Goal: Transaction & Acquisition: Complete application form

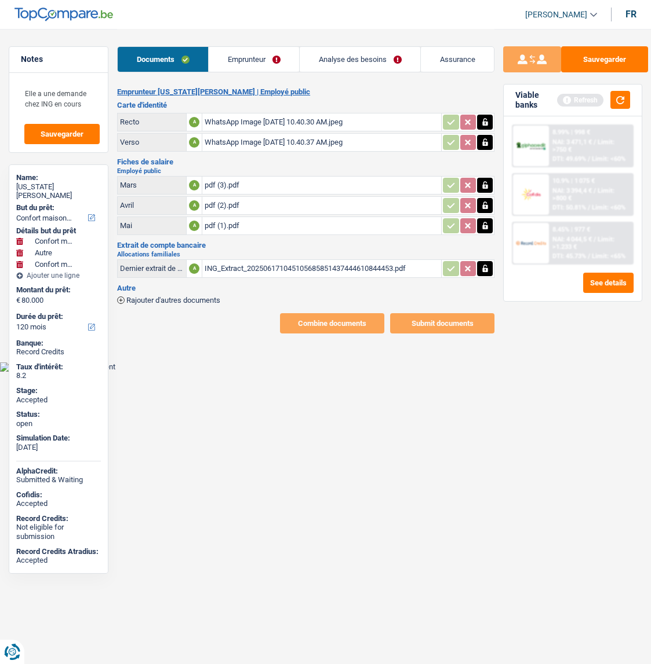
select select "household"
select select "other"
select select "household"
select select "120"
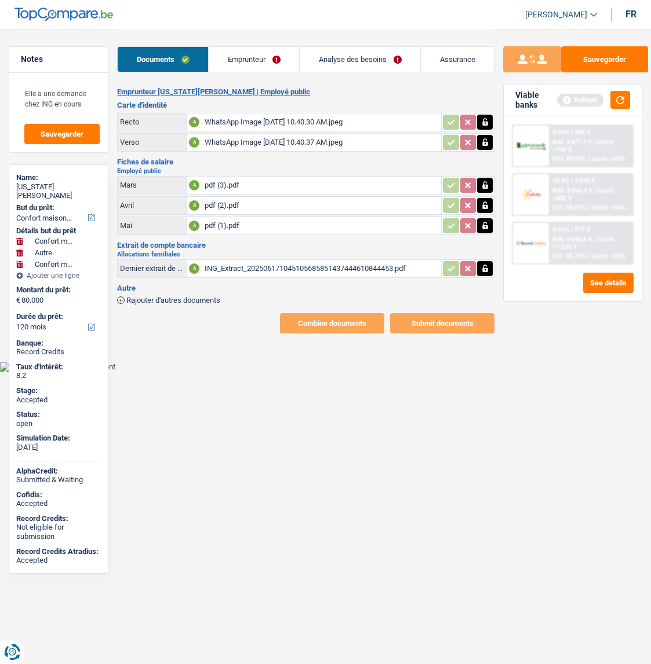
click at [245, 59] on link "Emprunteur" at bounding box center [254, 59] width 90 height 25
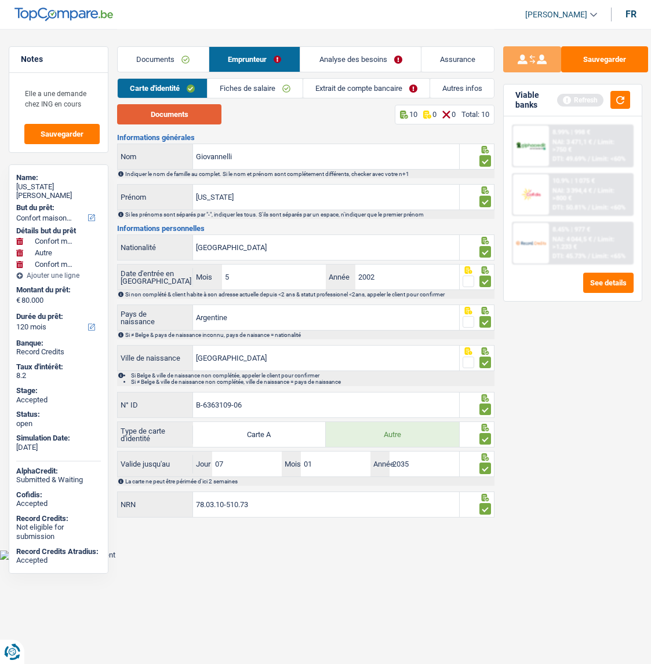
click at [168, 118] on button "Documents" at bounding box center [169, 114] width 104 height 20
click at [277, 87] on link "Fiches de salaire" at bounding box center [254, 88] width 95 height 19
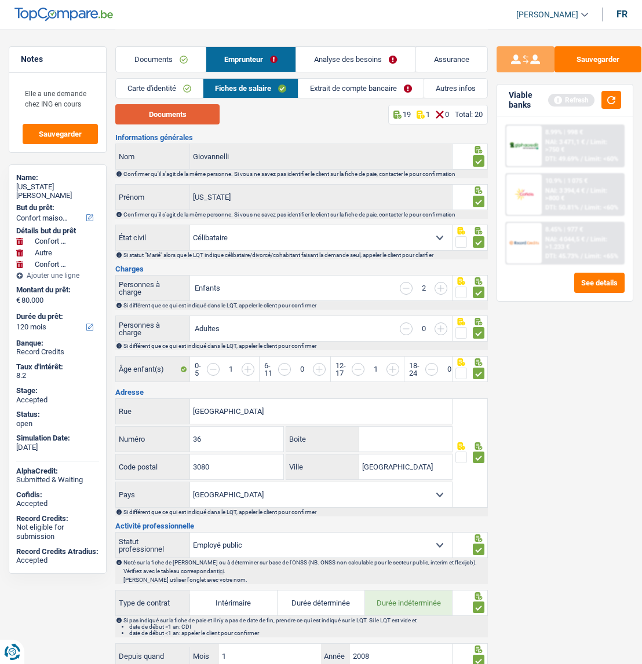
click at [199, 114] on button "Documents" at bounding box center [167, 114] width 104 height 20
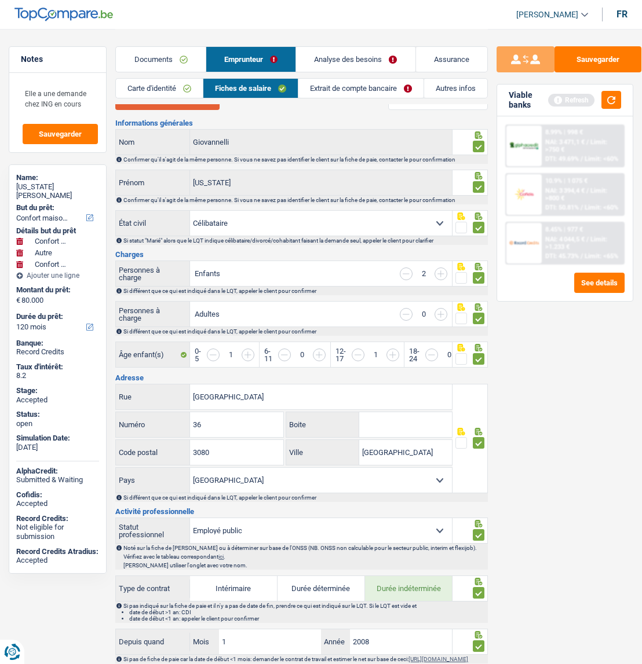
scroll to position [9, 0]
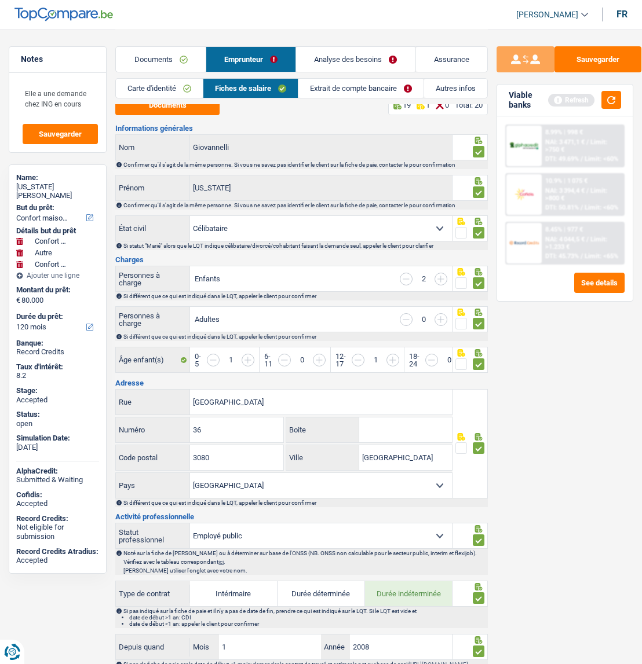
click at [532, 397] on div "Sauvegarder Viable banks Refresh 8.99% | 998 € NAI: 3 471,1 € / Limit: >750 € D…" at bounding box center [565, 346] width 154 height 600
click at [347, 94] on link "Extrait de compte bancaire" at bounding box center [360, 88] width 125 height 19
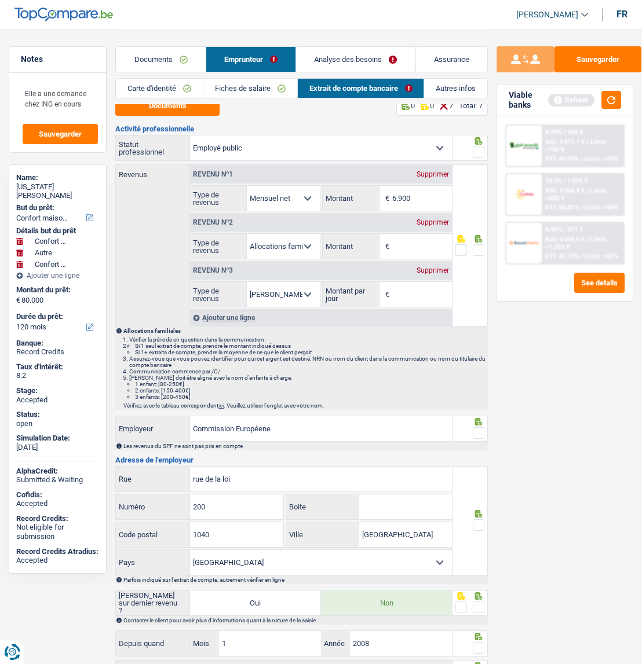
scroll to position [0, 0]
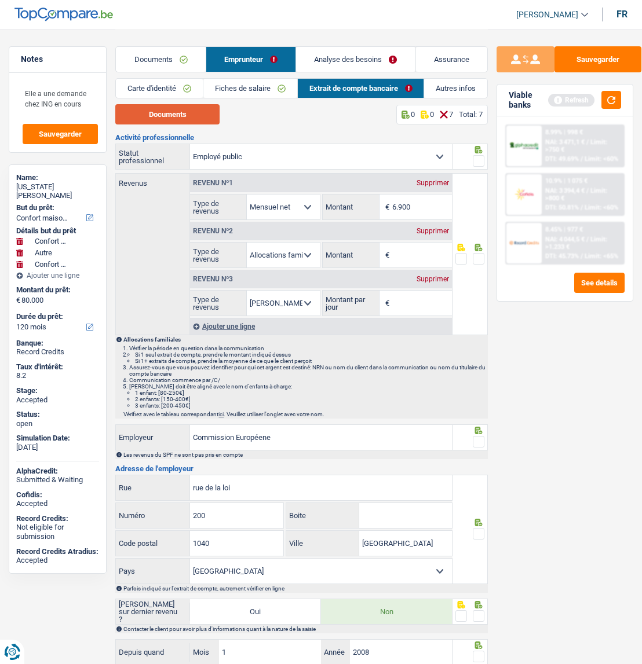
click at [185, 109] on button "Documents" at bounding box center [167, 114] width 104 height 20
click at [241, 81] on link "Fiches de salaire" at bounding box center [250, 88] width 94 height 19
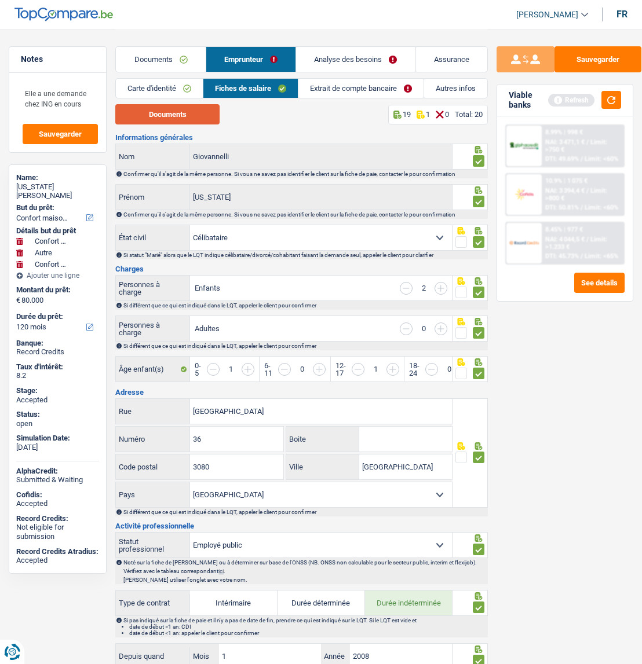
click at [165, 118] on button "Documents" at bounding box center [167, 114] width 104 height 20
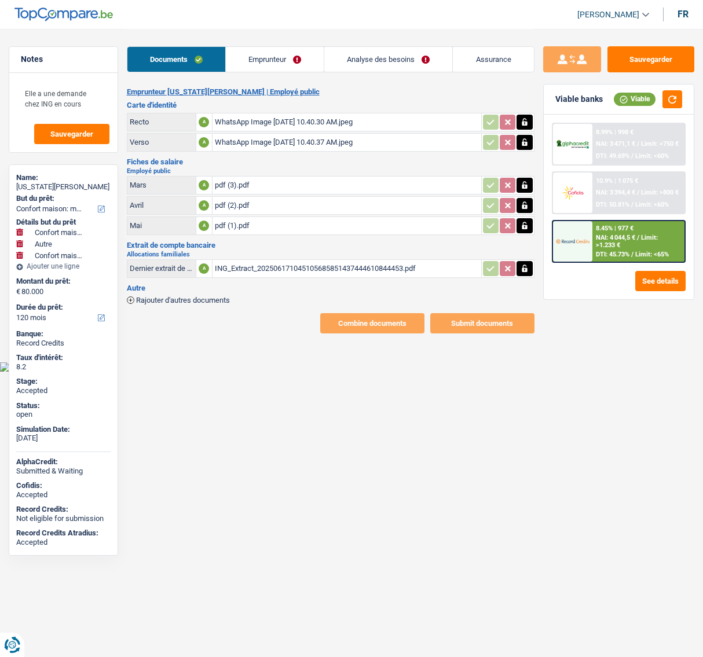
select select "household"
select select "other"
select select "household"
select select "120"
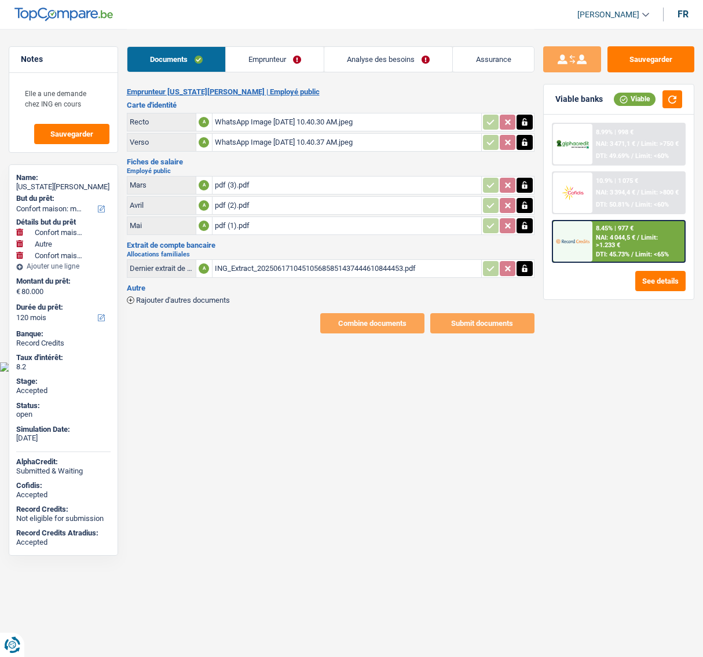
click at [578, 238] on img at bounding box center [573, 241] width 34 height 17
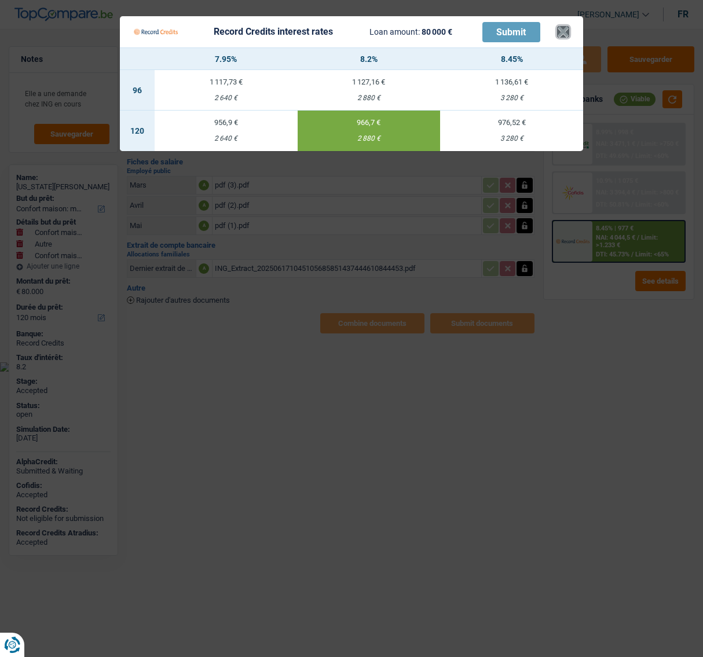
click at [565, 34] on button "×" at bounding box center [563, 32] width 12 height 12
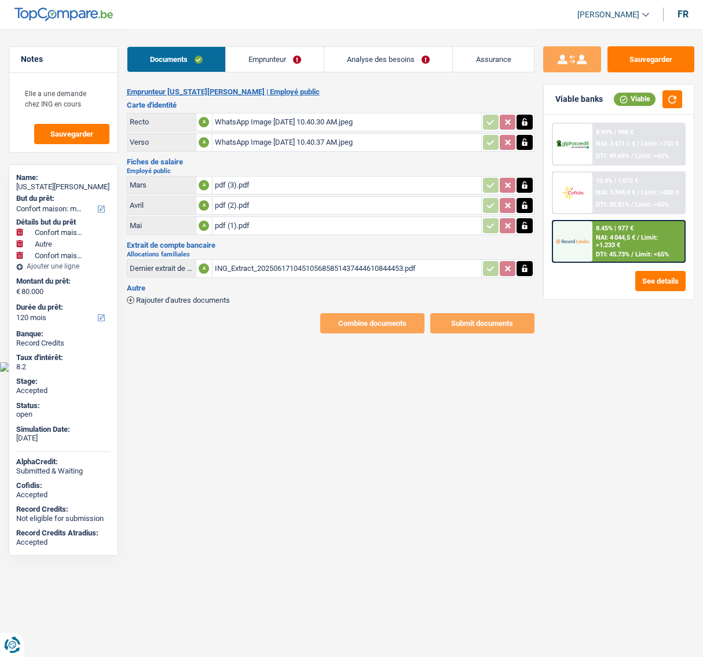
click at [286, 54] on link "Emprunteur" at bounding box center [275, 59] width 98 height 25
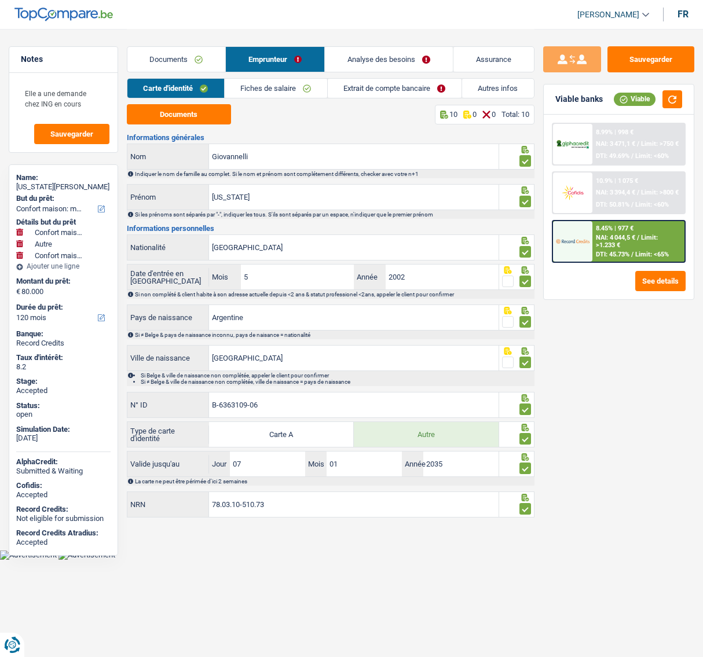
click at [492, 89] on link "Autres infos" at bounding box center [498, 88] width 72 height 19
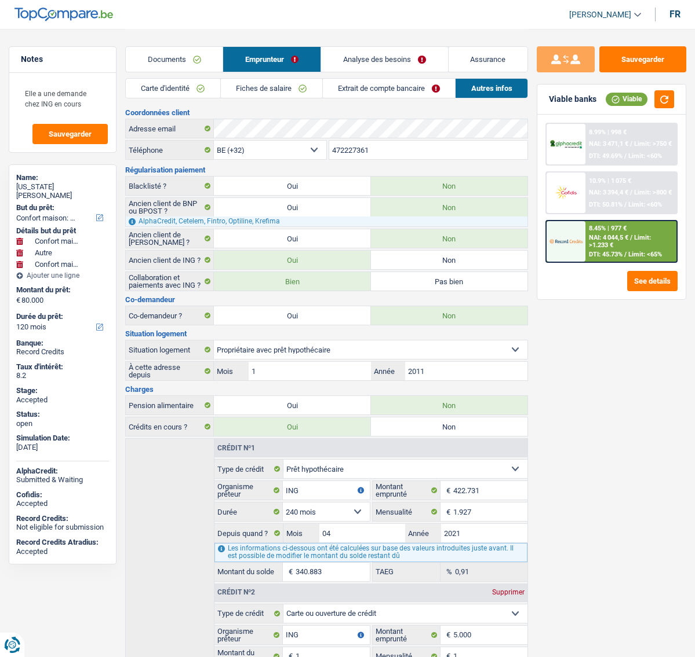
click at [371, 59] on link "Analyse des besoins" at bounding box center [384, 59] width 127 height 25
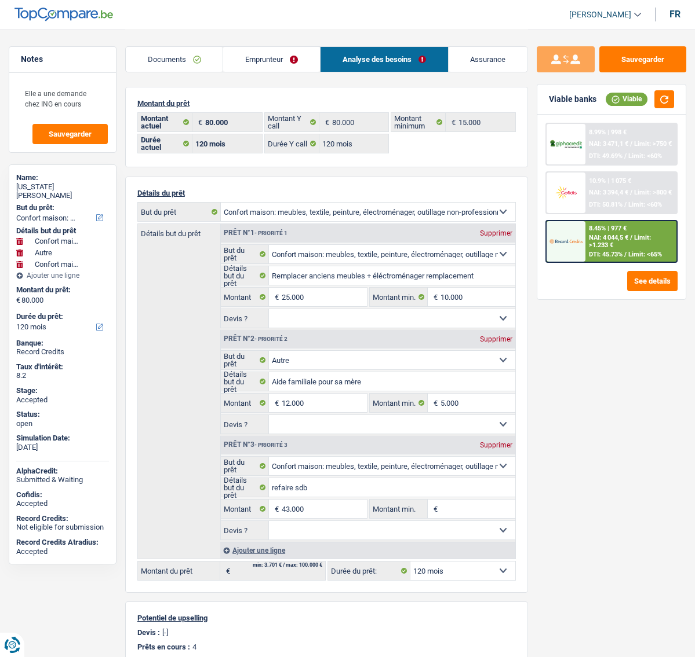
click at [258, 57] on link "Emprunteur" at bounding box center [271, 59] width 97 height 25
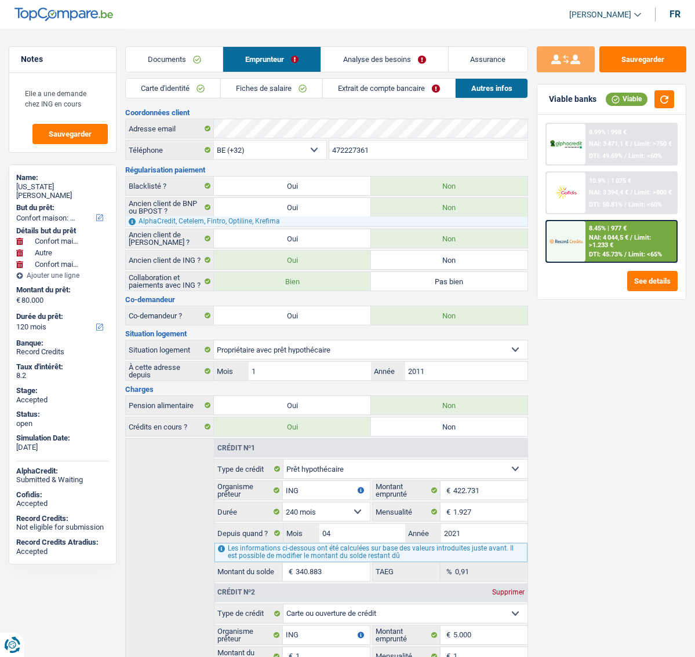
click at [248, 87] on link "Fiches de salaire" at bounding box center [271, 88] width 101 height 19
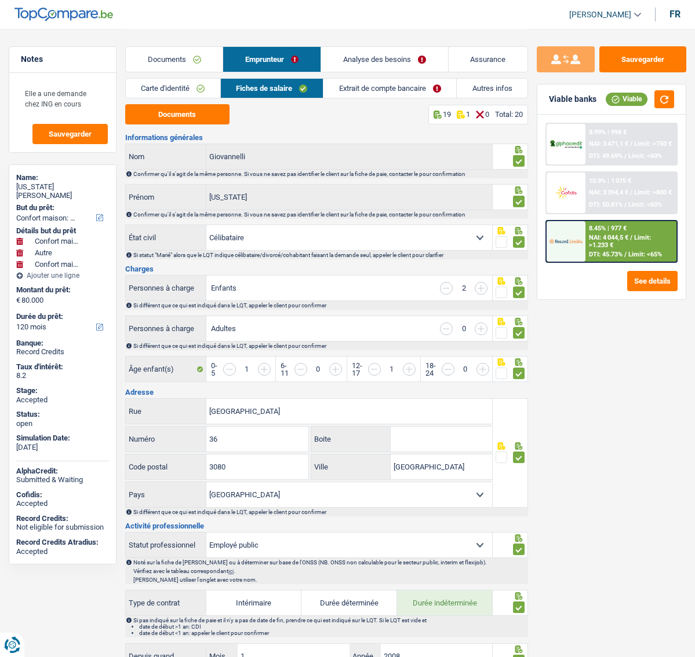
click at [483, 330] on input "button" at bounding box center [480, 329] width 13 height 13
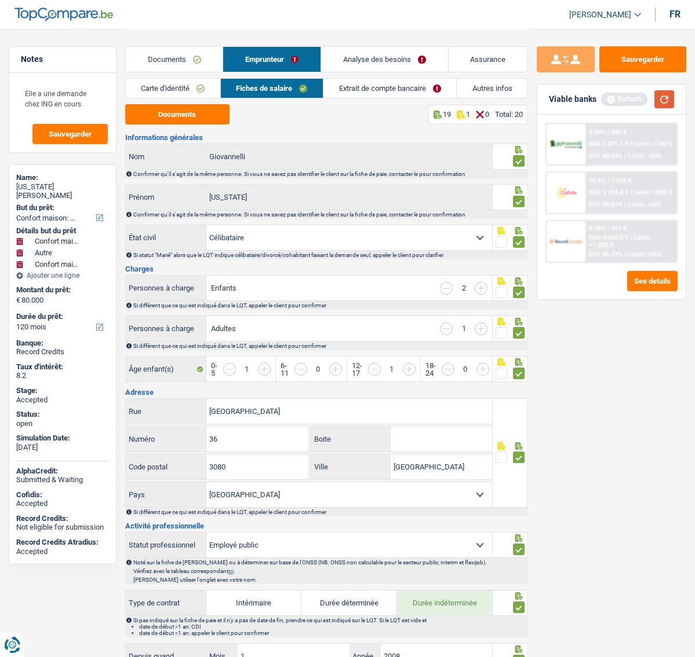
click at [667, 97] on button "button" at bounding box center [664, 99] width 20 height 18
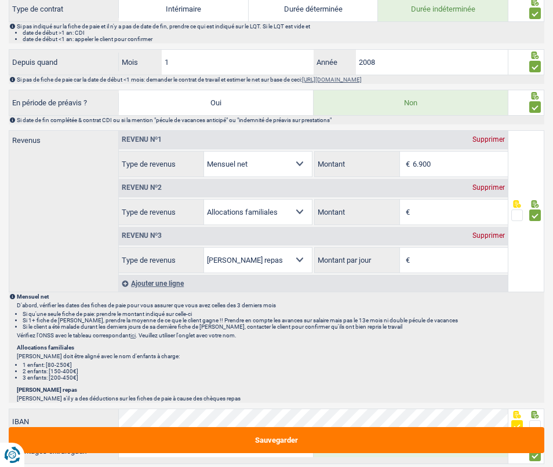
scroll to position [1126, 0]
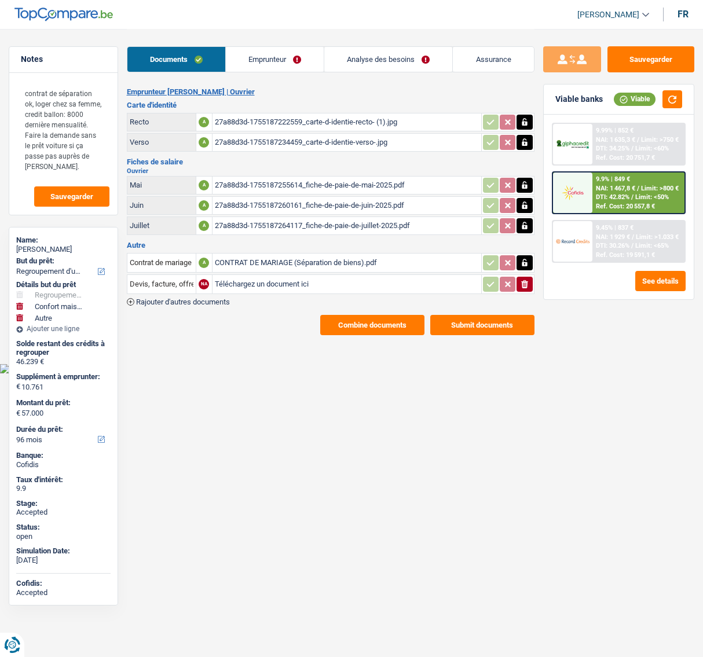
select select "refinancing"
select select "household"
select select "other"
select select "96"
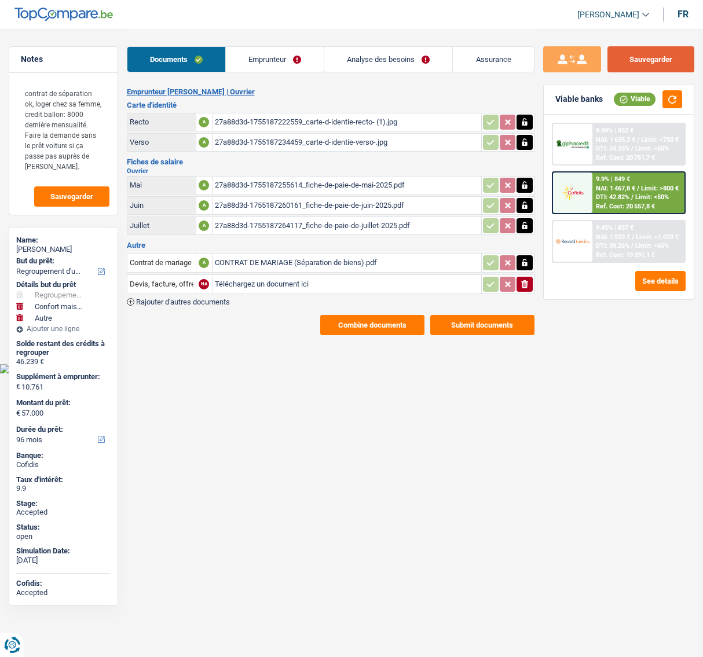
click at [629, 63] on button "Sauvegarder" at bounding box center [651, 59] width 87 height 26
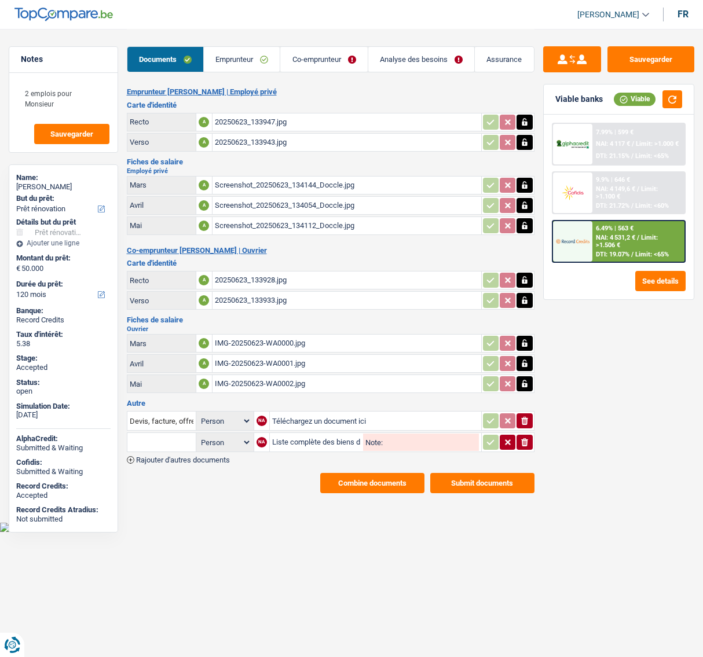
select select "renovation"
select select "120"
click at [644, 68] on button "Sauvegarder" at bounding box center [651, 59] width 87 height 26
click at [635, 55] on button "Sauvegarder" at bounding box center [651, 59] width 87 height 26
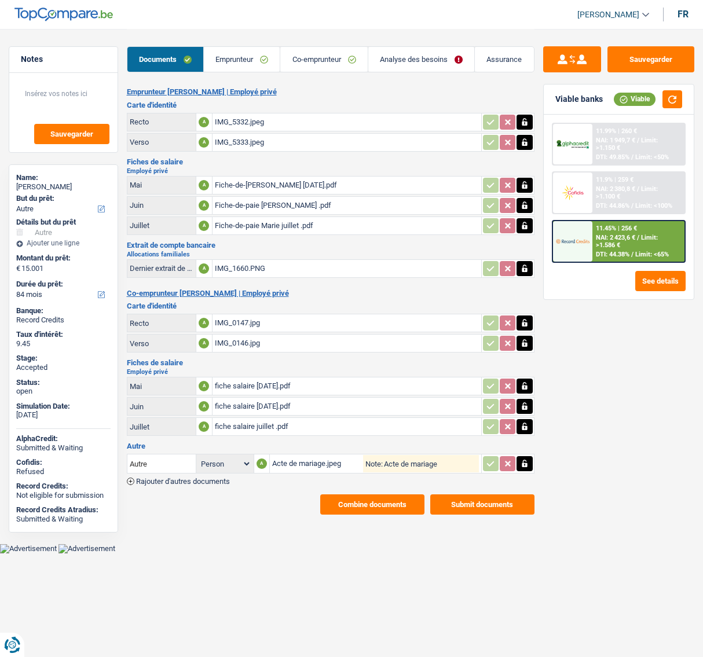
select select "other"
select select "84"
select select "32"
select select "rents"
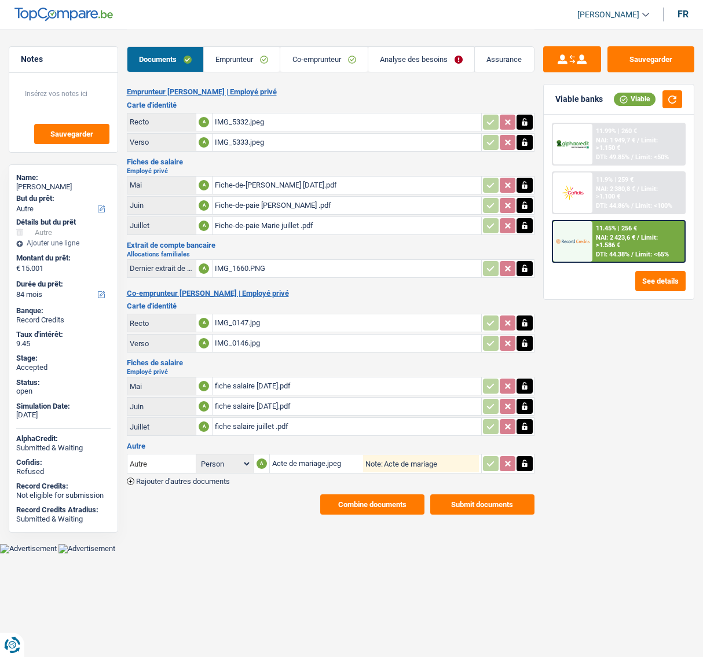
select select "carLoan"
select select "60"
select select "carLoan"
select select "60"
click at [257, 56] on link "Emprunteur" at bounding box center [242, 59] width 76 height 25
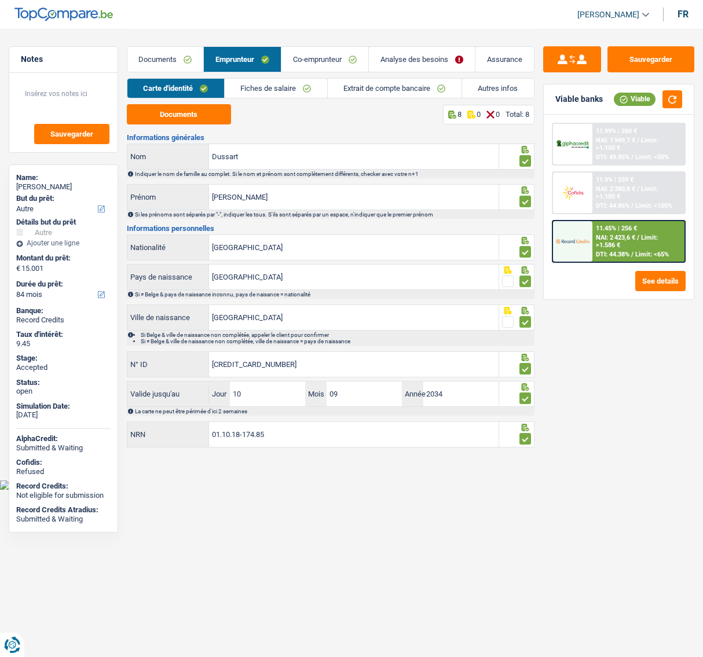
click at [483, 93] on link "Autres infos" at bounding box center [498, 88] width 72 height 19
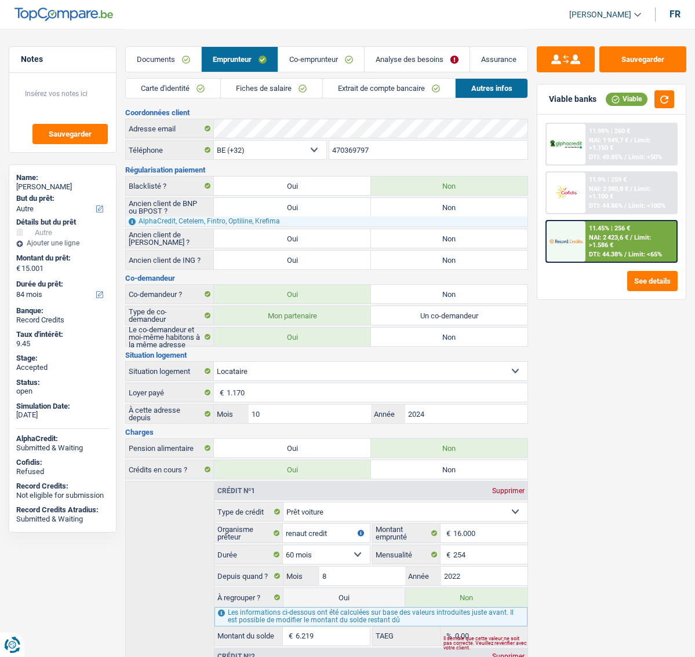
click at [306, 56] on link "Co-emprunteur" at bounding box center [321, 59] width 86 height 25
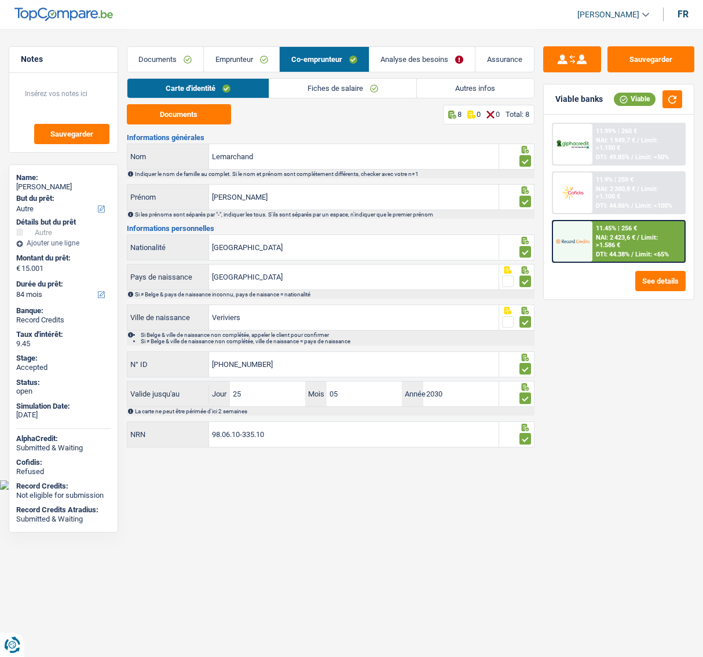
click at [232, 60] on link "Emprunteur" at bounding box center [241, 59] width 75 height 25
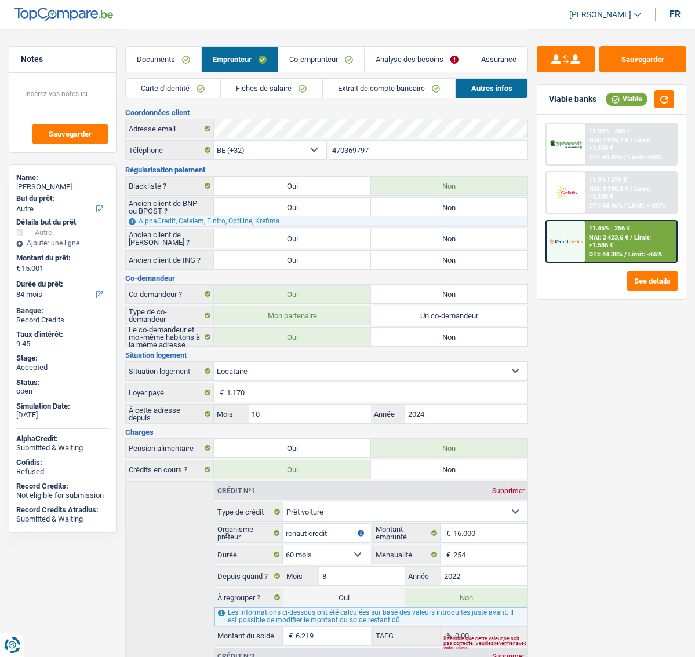
click at [399, 64] on link "Analyse des besoins" at bounding box center [416, 59] width 105 height 25
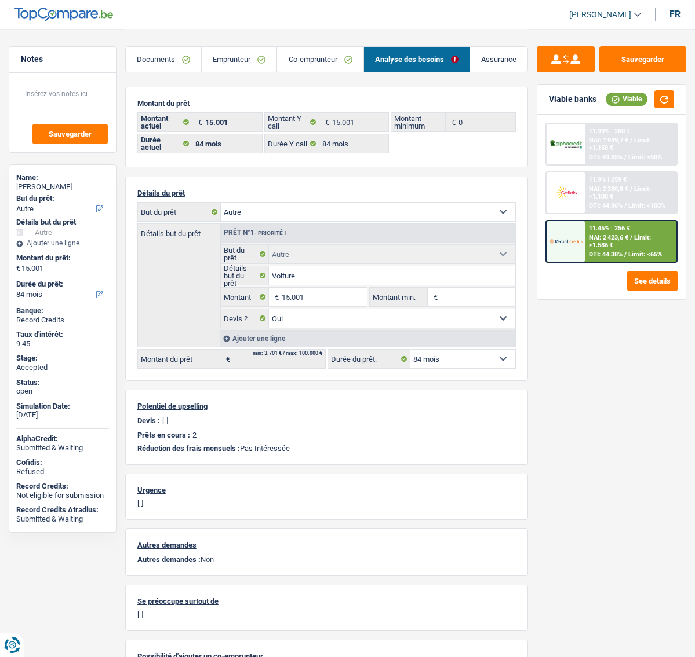
click at [561, 393] on div "Sauvegarder Viable banks Viable 11.99% | 260 € NAI: 1 949,7 € / Limit: >1.150 €…" at bounding box center [611, 342] width 167 height 593
click at [164, 53] on link "Documents" at bounding box center [163, 59] width 75 height 25
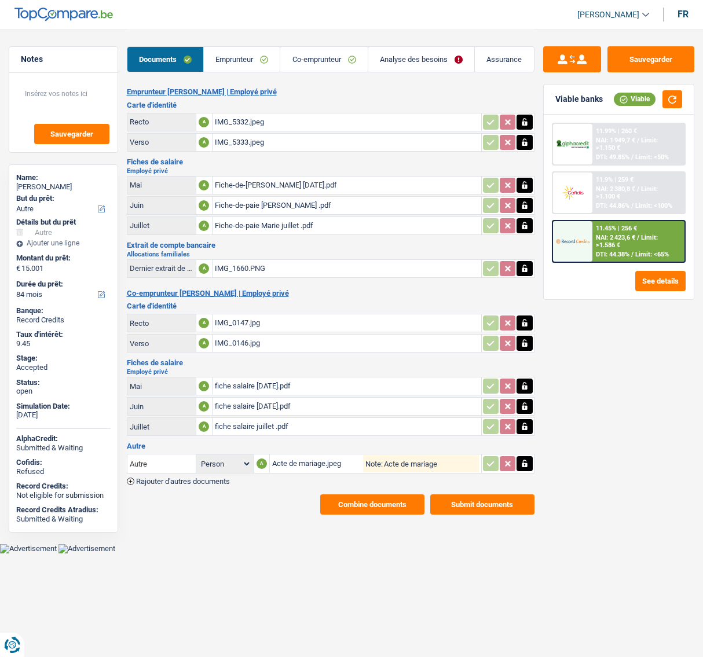
click at [370, 509] on button "Combine documents" at bounding box center [372, 505] width 104 height 20
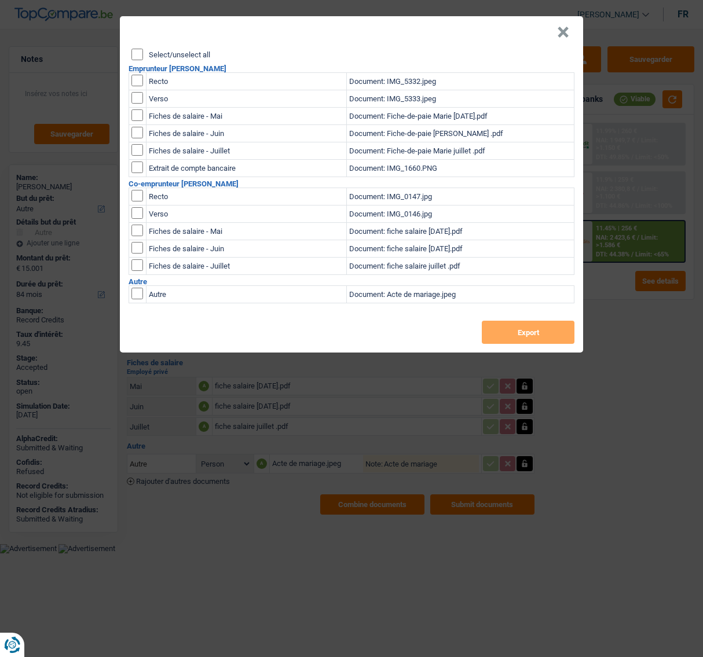
click at [177, 51] on label "Select/unselect all" at bounding box center [179, 55] width 61 height 8
click at [143, 51] on input "Select/unselect all" at bounding box center [137, 55] width 12 height 12
checkbox input "true"
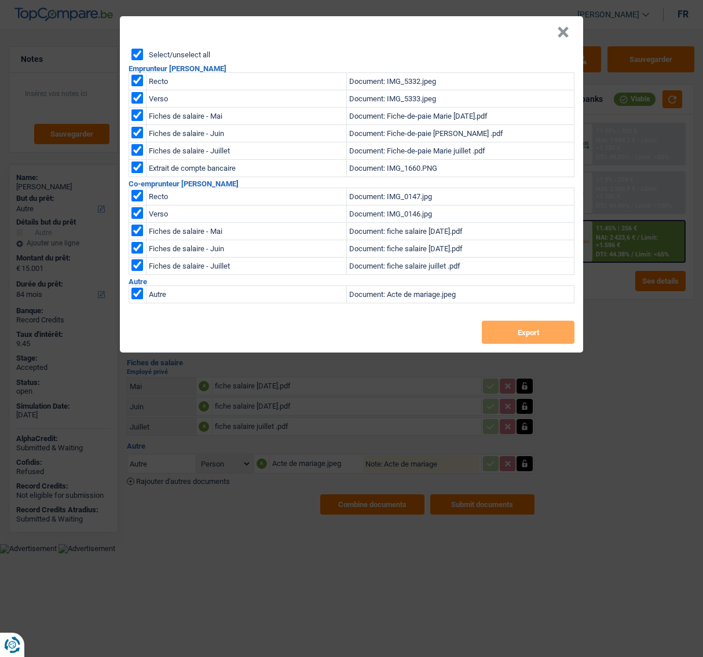
checkbox input "true"
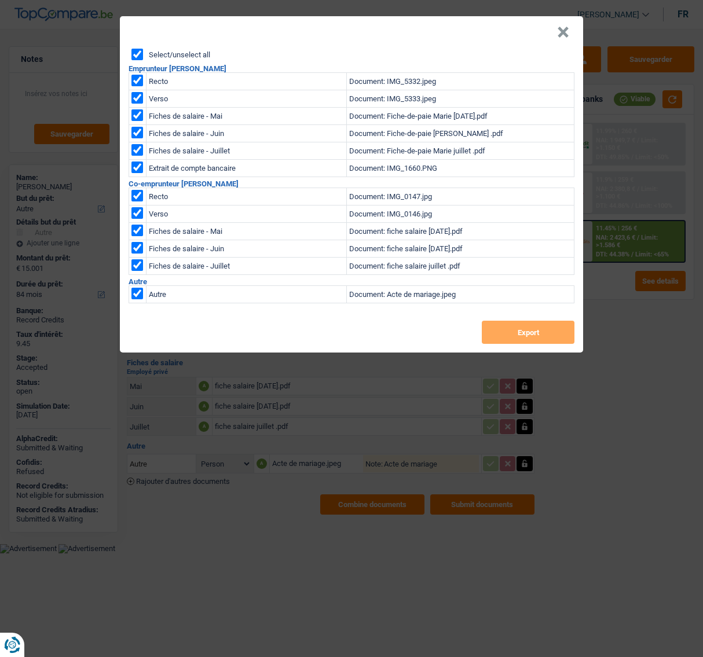
checkbox input "true"
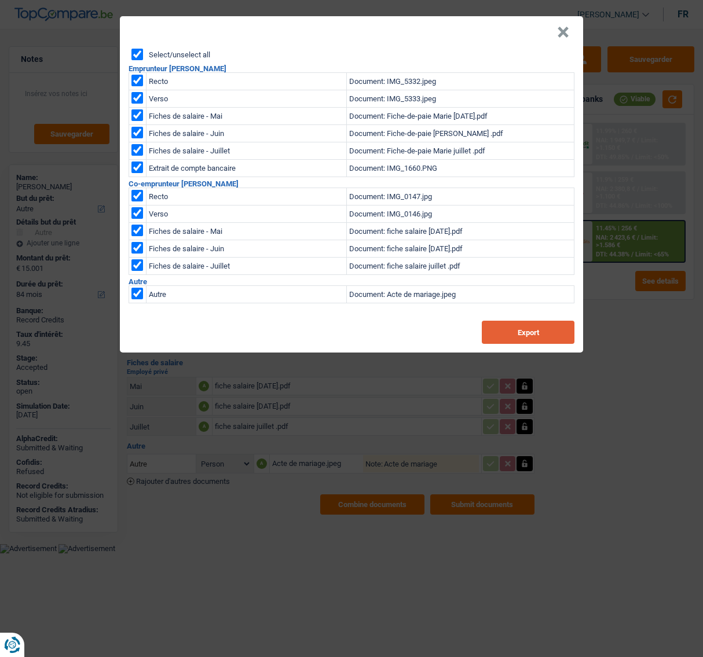
click at [518, 341] on button "Export" at bounding box center [528, 332] width 93 height 23
click at [567, 38] on button "×" at bounding box center [563, 33] width 12 height 12
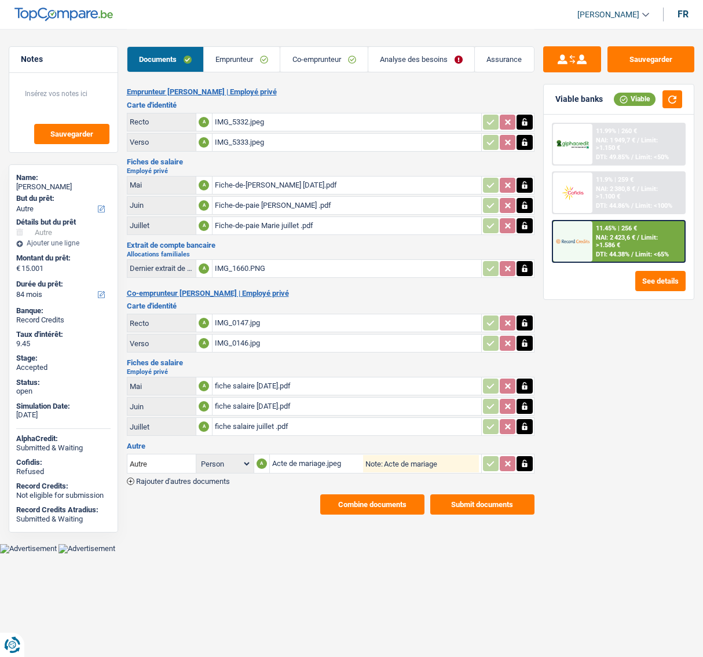
click at [217, 57] on link "Emprunteur" at bounding box center [242, 59] width 76 height 25
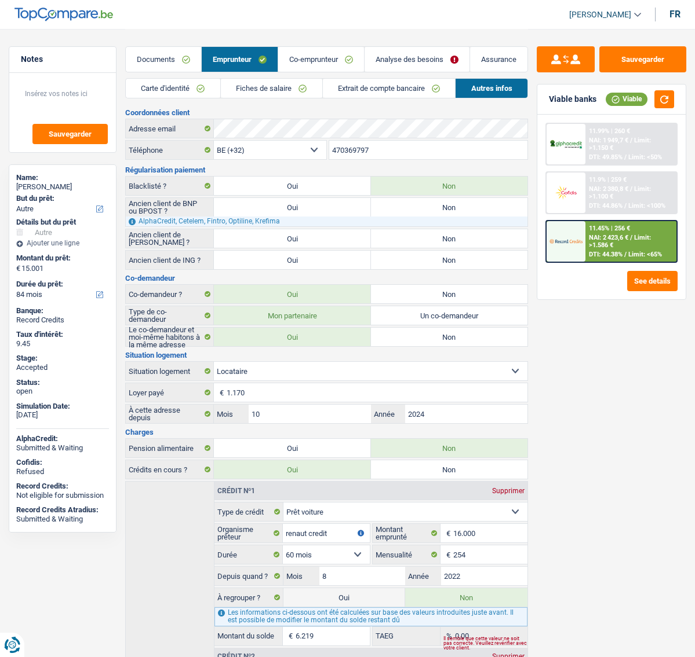
click at [173, 88] on link "Carte d'identité" at bounding box center [173, 88] width 94 height 19
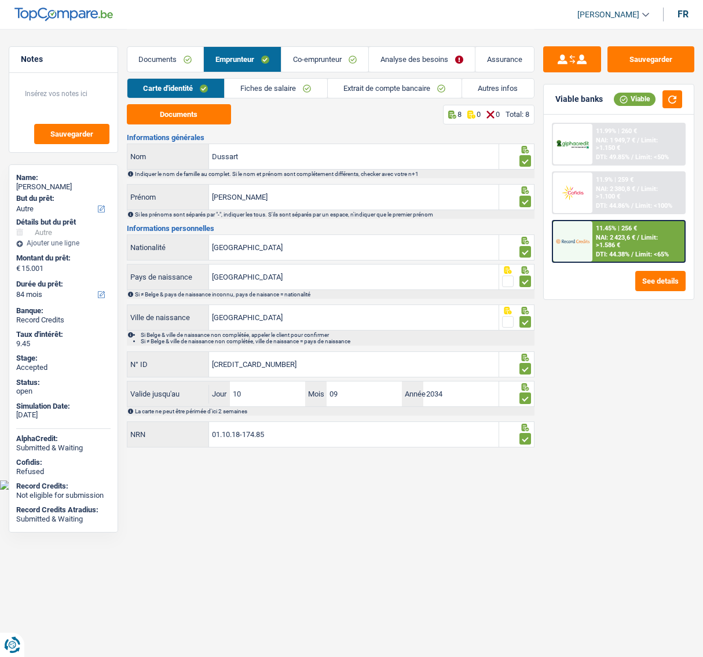
click at [301, 65] on link "Co-emprunteur" at bounding box center [325, 59] width 87 height 25
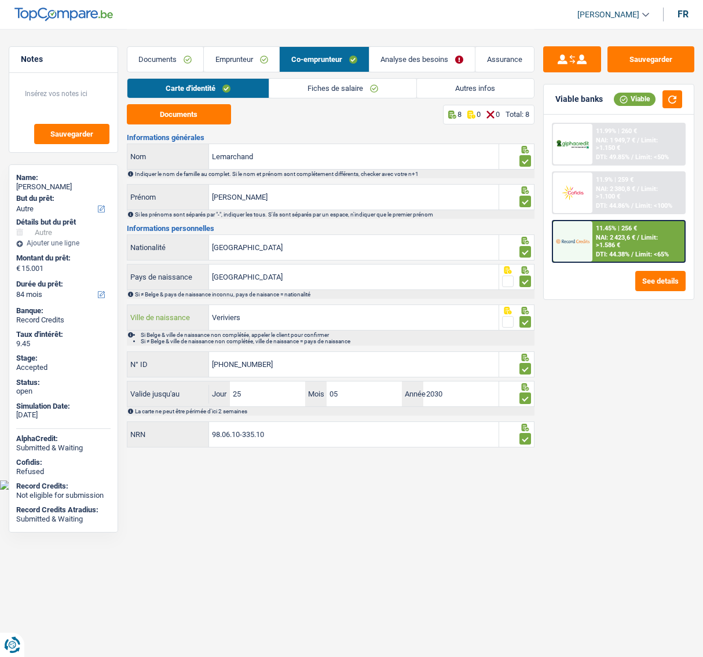
click at [224, 316] on input "Veriviers" at bounding box center [354, 317] width 290 height 25
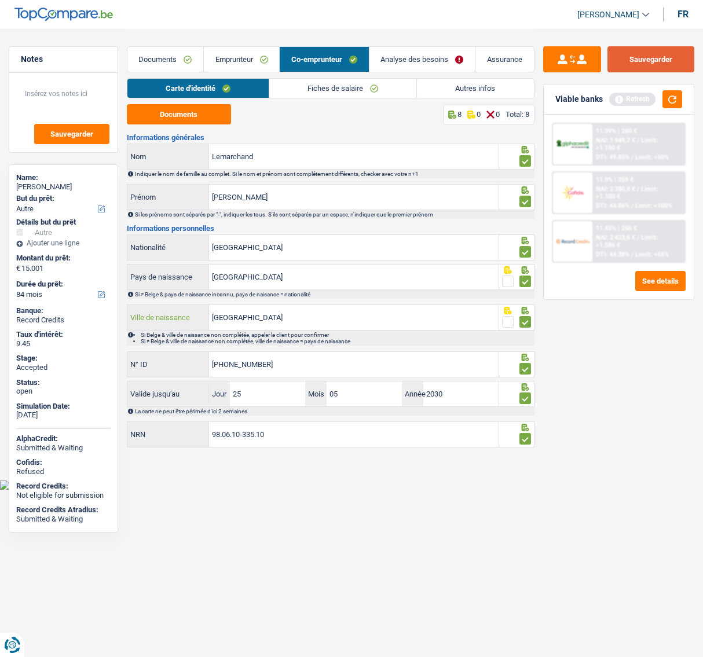
type input "Verviers"
click at [627, 64] on button "Sauvegarder" at bounding box center [651, 59] width 87 height 26
click at [422, 56] on link "Analyse des besoins" at bounding box center [422, 59] width 105 height 25
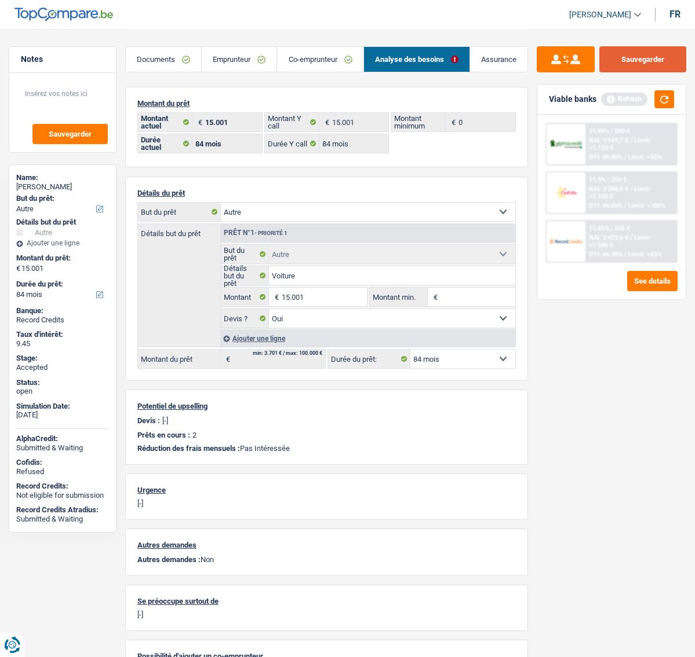
click at [640, 62] on button "Sauvegarder" at bounding box center [642, 59] width 87 height 26
click at [158, 64] on link "Documents" at bounding box center [163, 59] width 75 height 25
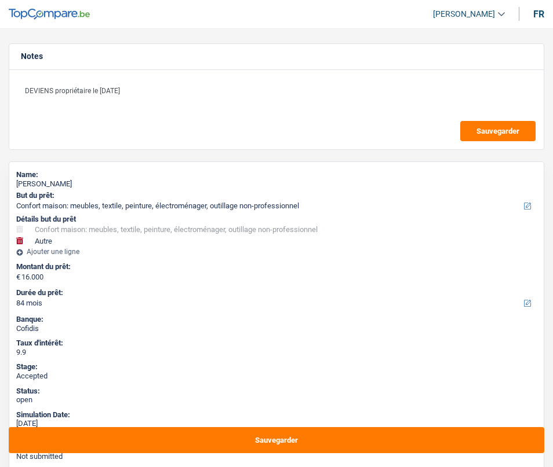
select select "household"
select select "other"
select select "84"
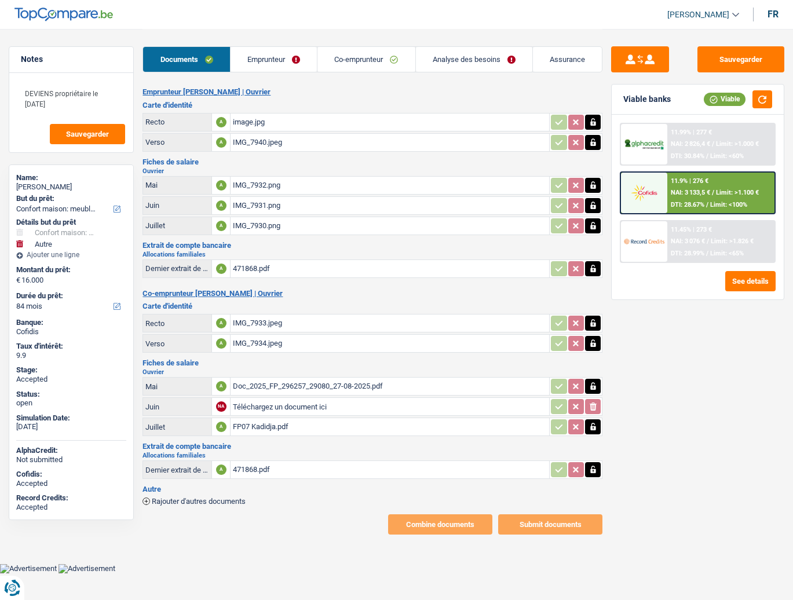
click at [269, 58] on link "Emprunteur" at bounding box center [274, 59] width 86 height 25
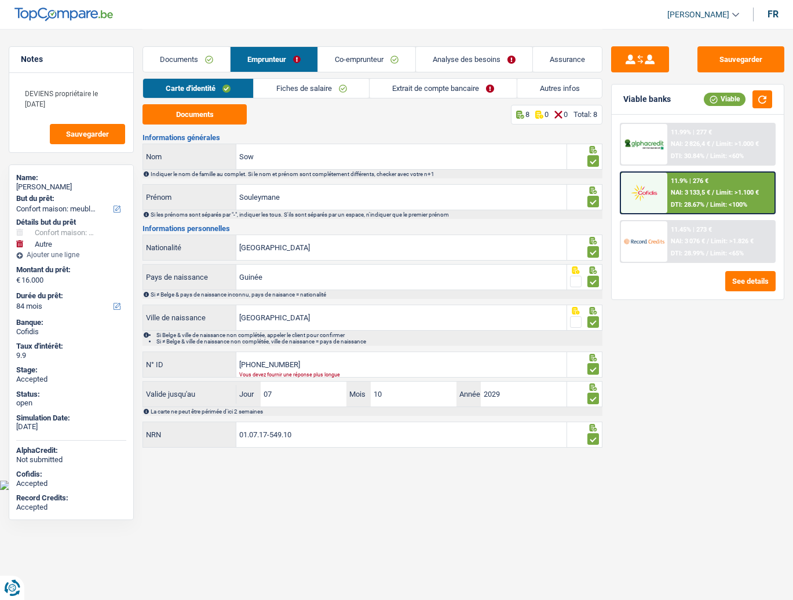
click at [189, 56] on link "Documents" at bounding box center [186, 59] width 87 height 25
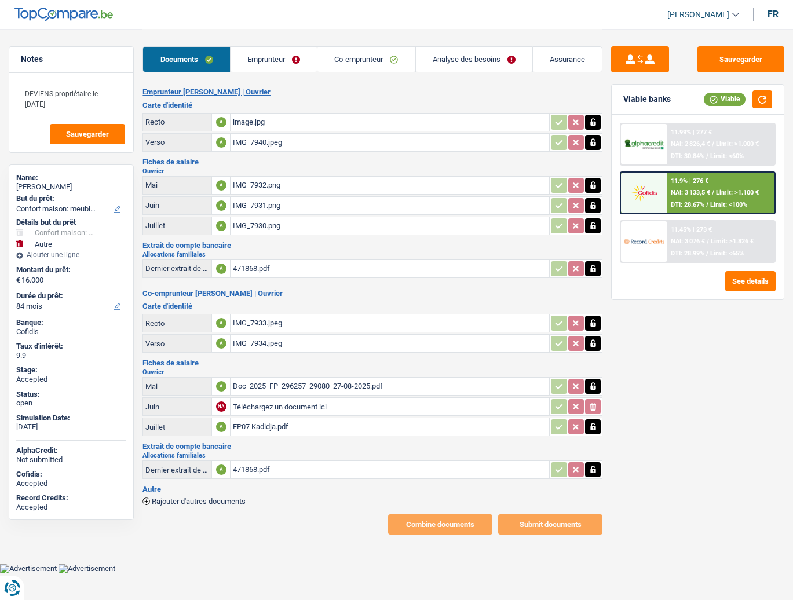
click at [261, 65] on link "Emprunteur" at bounding box center [274, 59] width 86 height 25
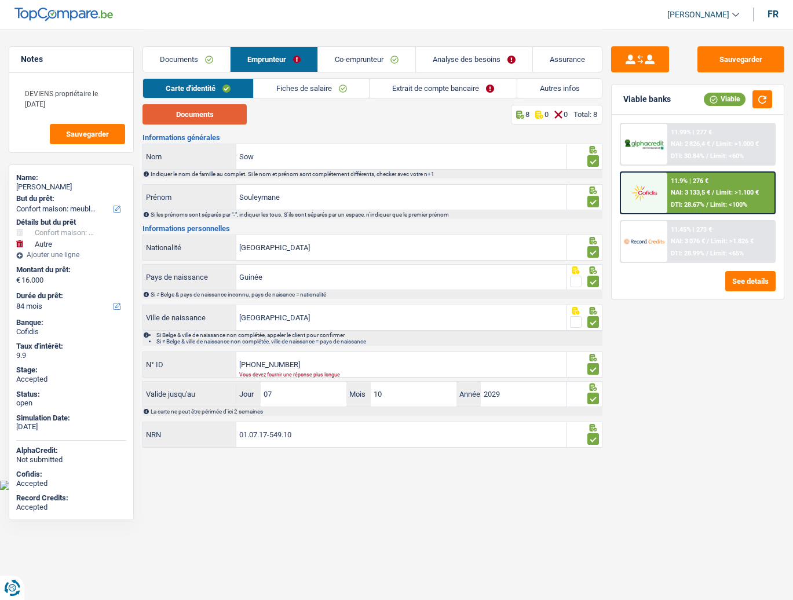
click at [201, 115] on button "Documents" at bounding box center [195, 114] width 104 height 20
click at [339, 247] on input "[GEOGRAPHIC_DATA]" at bounding box center [401, 247] width 330 height 25
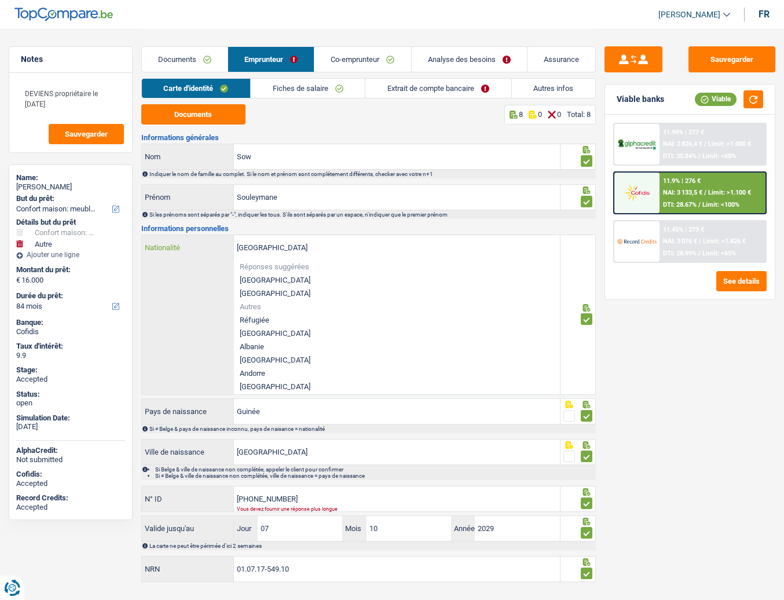
click at [339, 247] on input "[GEOGRAPHIC_DATA]" at bounding box center [397, 247] width 326 height 25
type input "g"
type input "B-5959622-14"
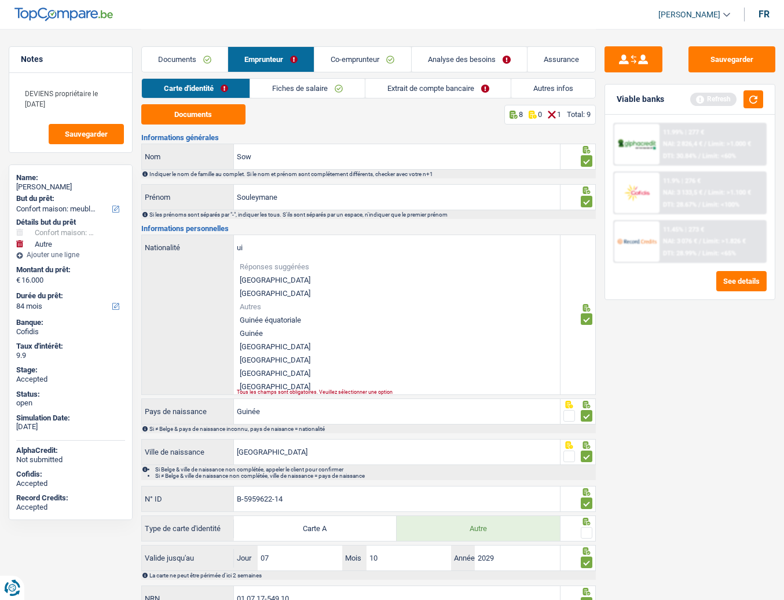
click at [255, 332] on li "Guinée" at bounding box center [397, 333] width 326 height 13
type input "Guinée"
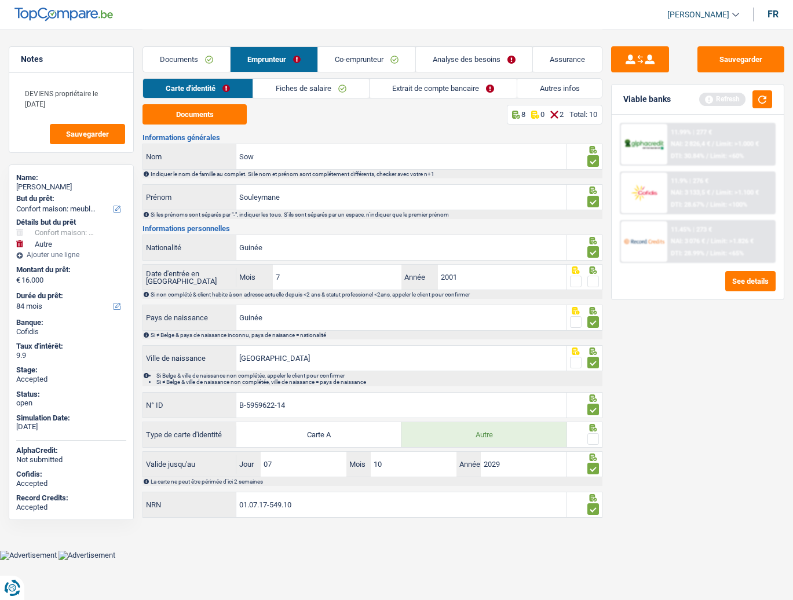
click at [552, 282] on span at bounding box center [593, 282] width 12 height 12
click at [0, 0] on input "radio" at bounding box center [0, 0] width 0 height 0
click at [552, 64] on button "Sauvegarder" at bounding box center [740, 59] width 87 height 26
click at [298, 89] on link "Fiches de salaire" at bounding box center [311, 88] width 116 height 19
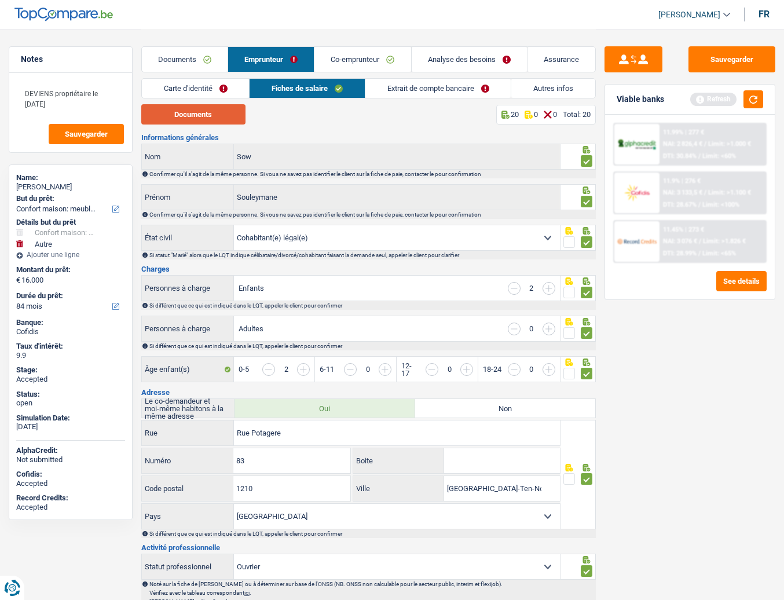
click at [207, 108] on button "Documents" at bounding box center [193, 114] width 104 height 20
click at [297, 90] on link "Fiches de salaire" at bounding box center [307, 88] width 115 height 19
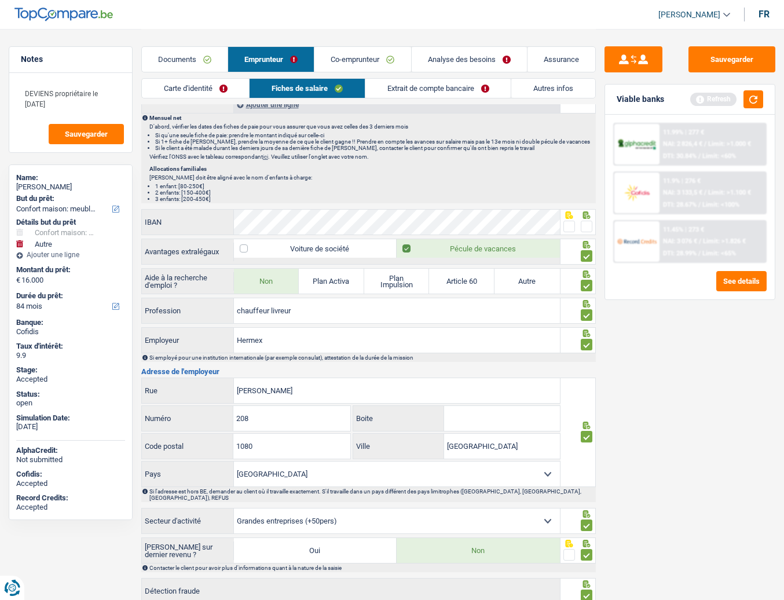
scroll to position [811, 0]
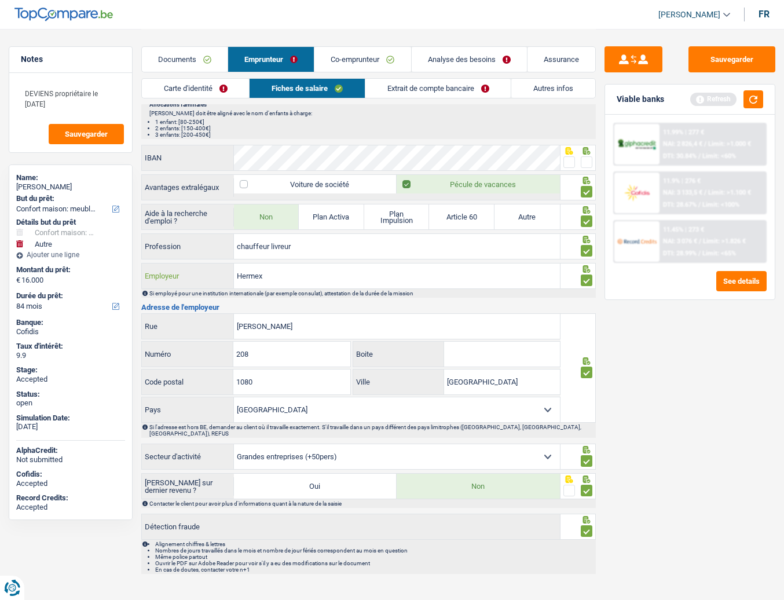
click at [298, 279] on input "Hermex" at bounding box center [397, 276] width 326 height 25
drag, startPoint x: 339, startPoint y: 271, endPoint x: 166, endPoint y: 279, distance: 173.4
click at [166, 281] on div "Transport Driver Services Employeur" at bounding box center [351, 276] width 418 height 25
type input "Transport Driver Services"
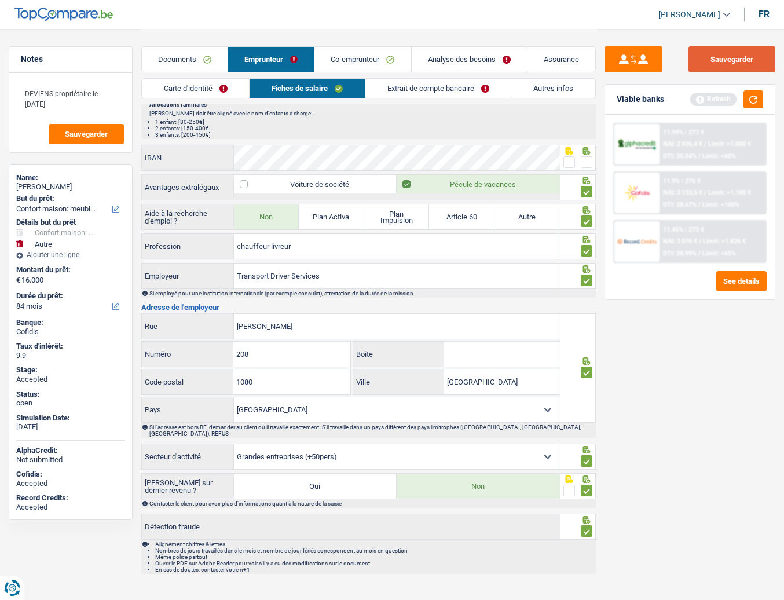
click at [552, 58] on button "Sauvegarder" at bounding box center [732, 59] width 87 height 26
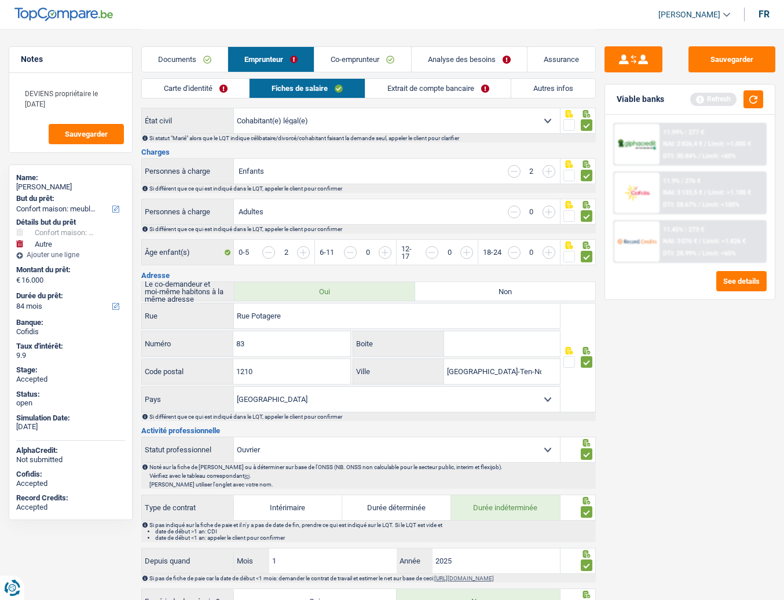
scroll to position [116, 0]
click at [358, 56] on link "Co-emprunteur" at bounding box center [363, 59] width 96 height 25
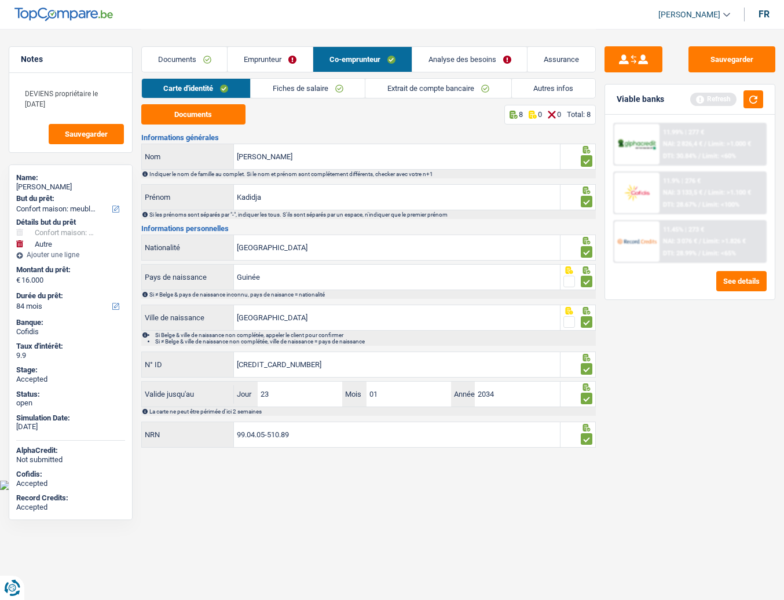
scroll to position [0, 0]
click at [198, 119] on button "Documents" at bounding box center [195, 114] width 104 height 20
click at [326, 87] on link "Fiches de salaire" at bounding box center [312, 88] width 116 height 19
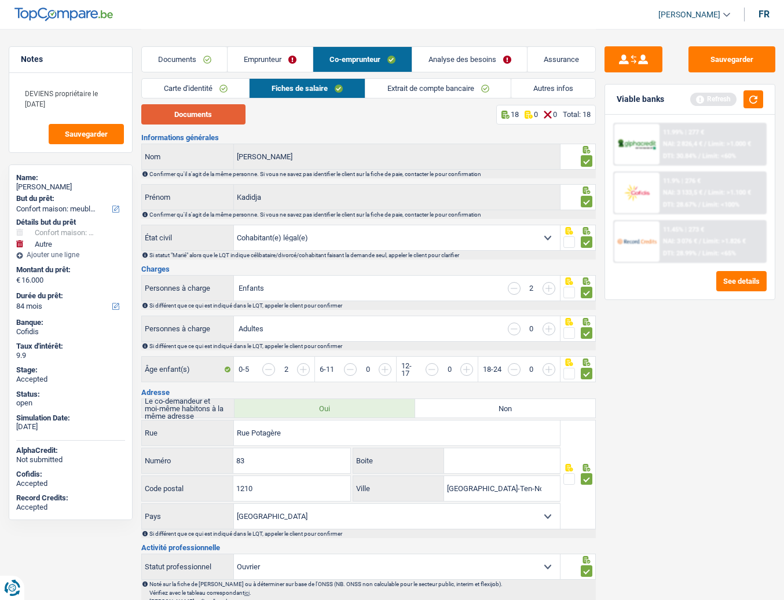
click at [211, 112] on button "Documents" at bounding box center [193, 114] width 104 height 20
click at [456, 55] on link "Analyse des besoins" at bounding box center [469, 59] width 115 height 25
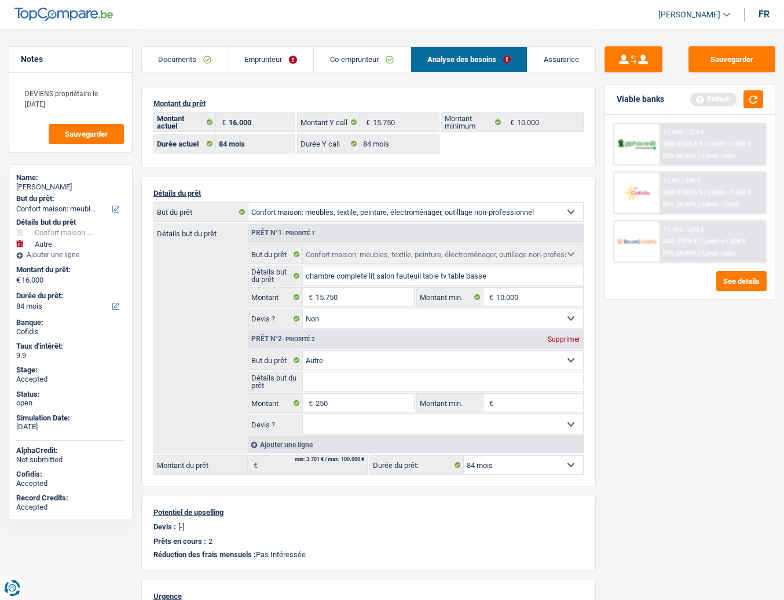
click at [357, 64] on link "Co-emprunteur" at bounding box center [362, 59] width 96 height 25
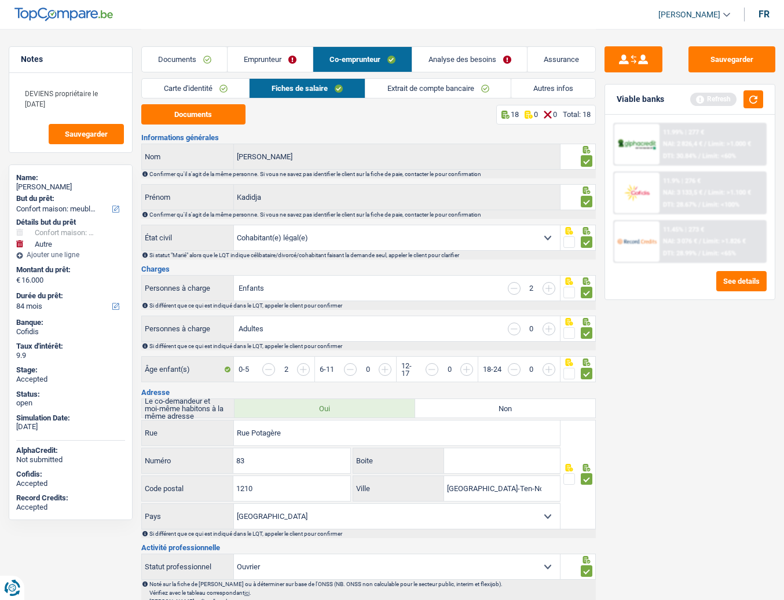
click at [443, 90] on link "Extrait de compte bancaire" at bounding box center [439, 88] width 146 height 19
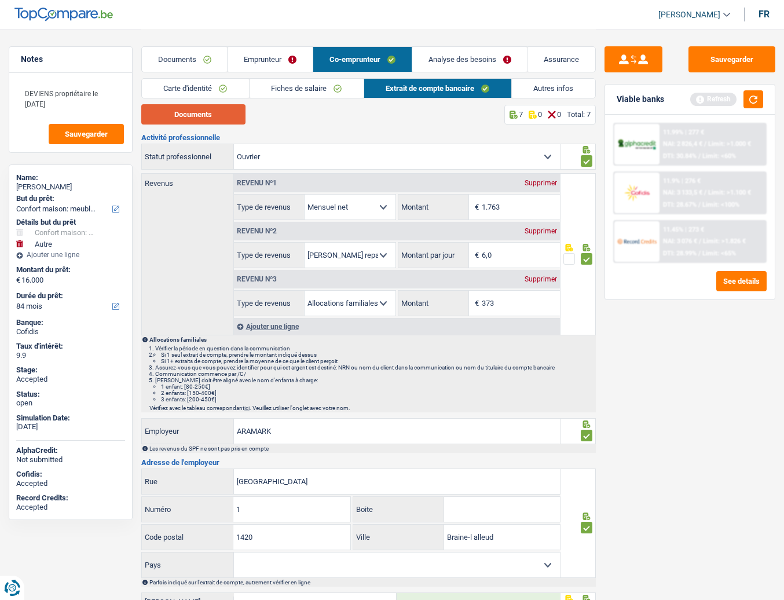
click at [211, 115] on button "Documents" at bounding box center [193, 114] width 104 height 20
click at [298, 92] on link "Fiches de salaire" at bounding box center [307, 88] width 114 height 19
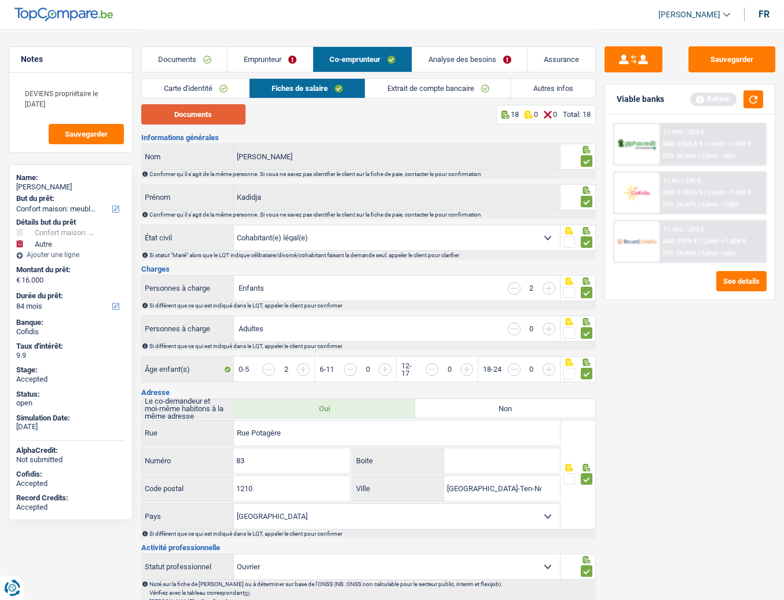
click at [221, 107] on button "Documents" at bounding box center [193, 114] width 104 height 20
click at [273, 61] on link "Emprunteur" at bounding box center [270, 59] width 85 height 25
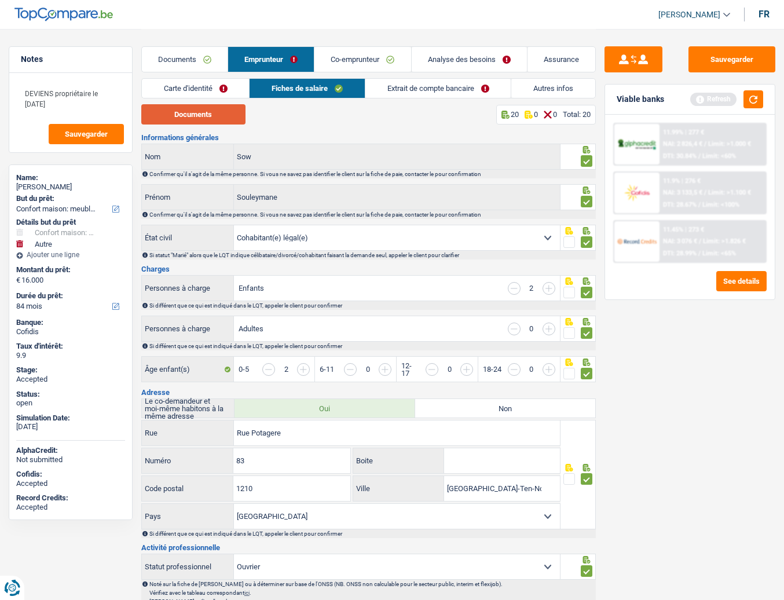
click at [214, 108] on button "Documents" at bounding box center [193, 114] width 104 height 20
click at [192, 54] on link "Documents" at bounding box center [185, 59] width 86 height 25
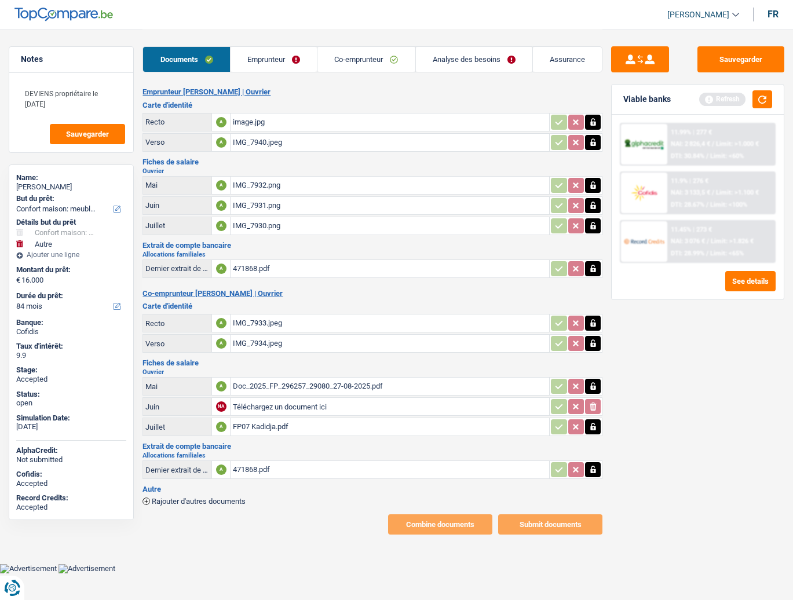
click at [243, 467] on div "471868.pdf" at bounding box center [390, 469] width 314 height 17
click at [253, 59] on link "Emprunteur" at bounding box center [274, 59] width 86 height 25
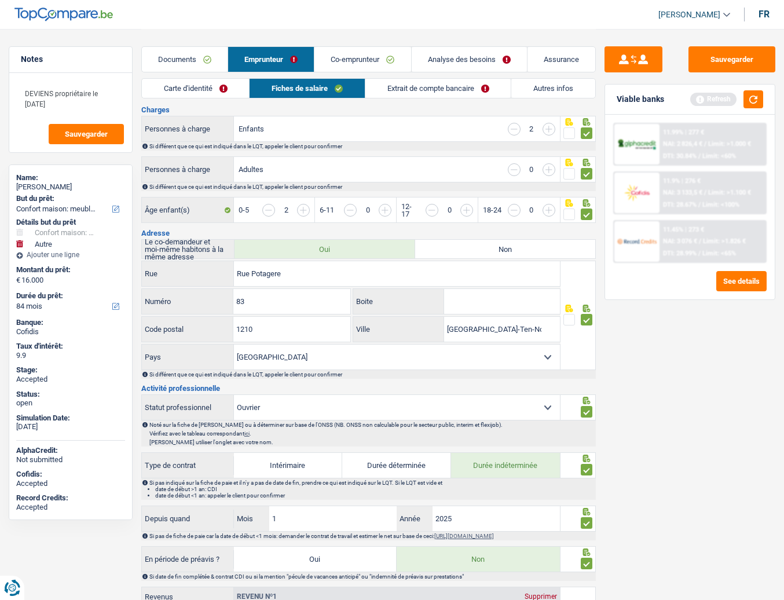
scroll to position [58, 0]
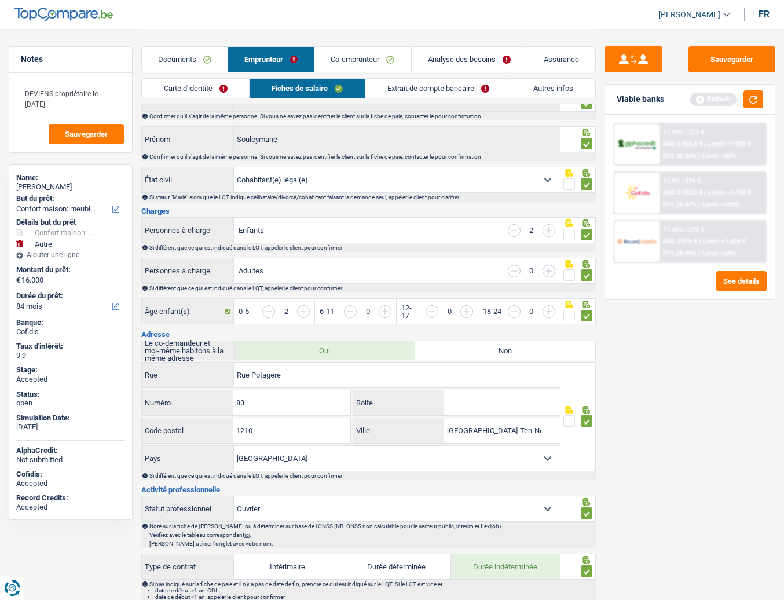
click at [188, 93] on link "Carte d'identité" at bounding box center [196, 88] width 108 height 19
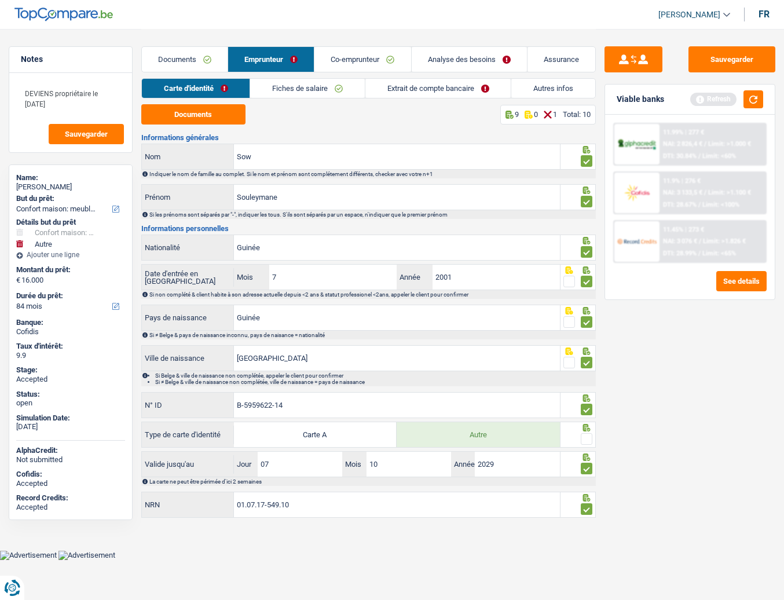
scroll to position [0, 0]
click at [217, 111] on button "Documents" at bounding box center [195, 114] width 104 height 20
click at [302, 87] on link "Fiches de salaire" at bounding box center [311, 88] width 116 height 19
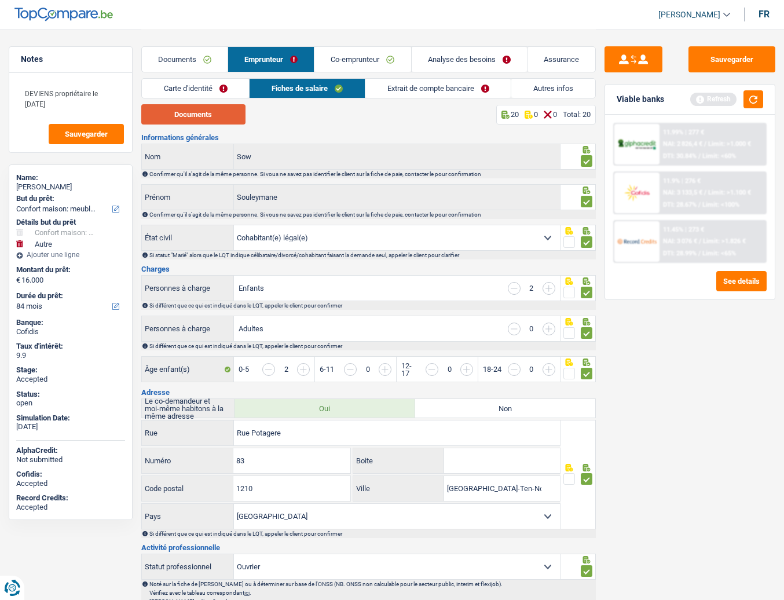
click at [220, 116] on button "Documents" at bounding box center [193, 114] width 104 height 20
click at [368, 61] on link "Co-emprunteur" at bounding box center [363, 59] width 96 height 25
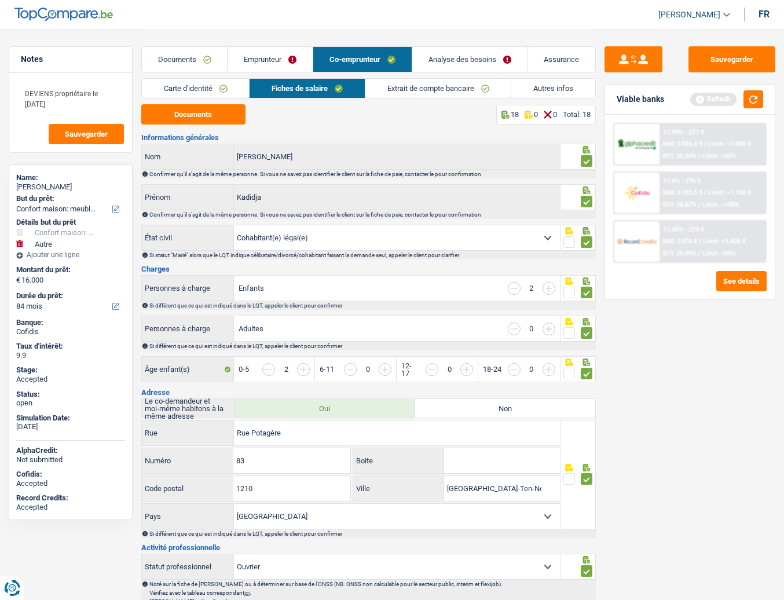
click at [305, 85] on link "Fiches de salaire" at bounding box center [307, 88] width 115 height 19
click at [217, 119] on button "Documents" at bounding box center [193, 114] width 104 height 20
click at [444, 61] on link "Analyse des besoins" at bounding box center [469, 59] width 115 height 25
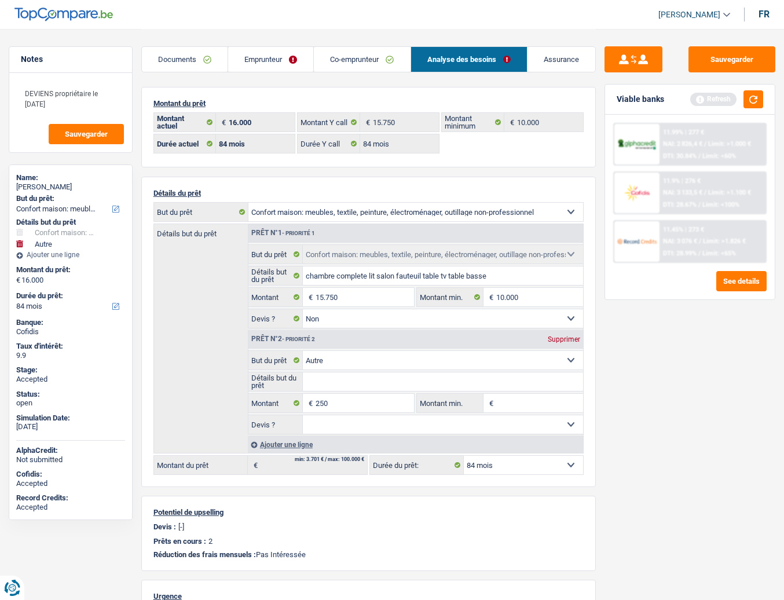
click at [38, 187] on div "Souleymane Sow" at bounding box center [70, 186] width 109 height 9
copy div "Souleymane Sow"
click at [550, 55] on link "Assurance" at bounding box center [562, 59] width 68 height 25
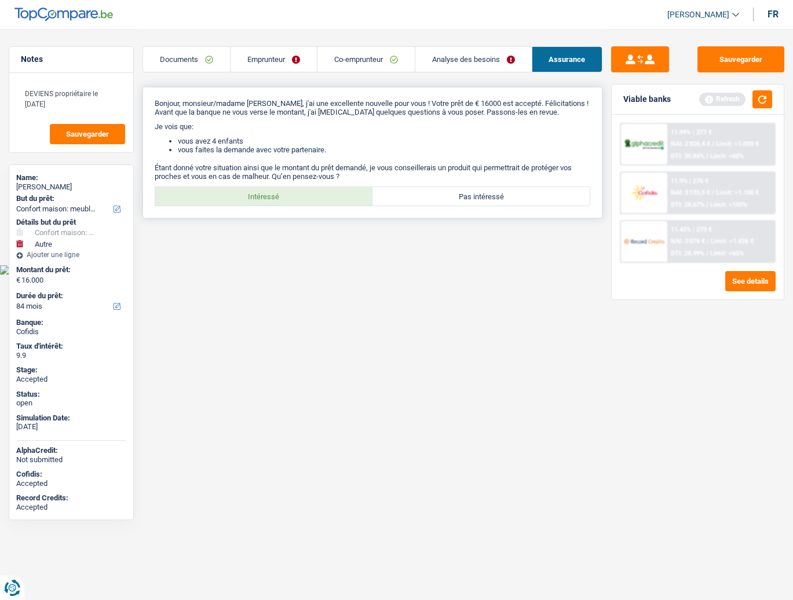
click at [261, 198] on label "Intéressé" at bounding box center [263, 196] width 217 height 19
click at [261, 198] on input "Intéressé" at bounding box center [263, 196] width 217 height 19
radio input "true"
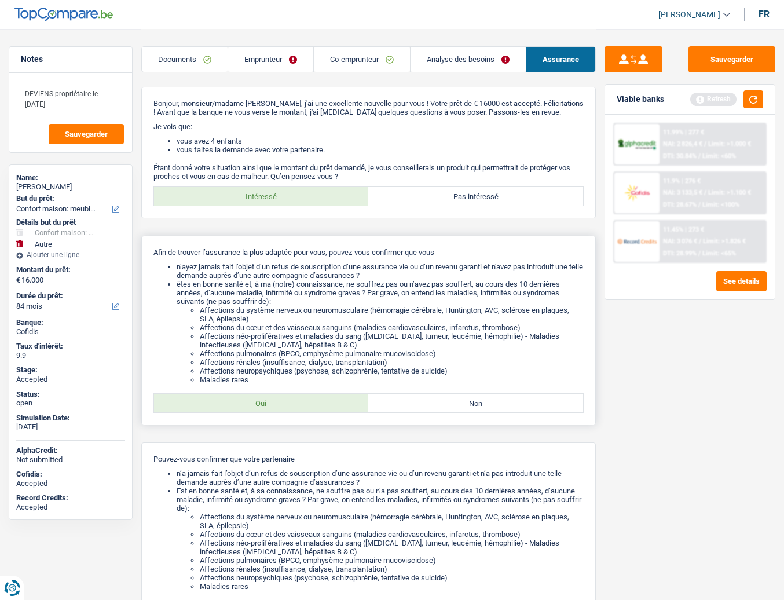
click at [291, 404] on label "Oui" at bounding box center [261, 403] width 215 height 19
click at [291, 404] on input "Oui" at bounding box center [261, 403] width 215 height 19
radio input "true"
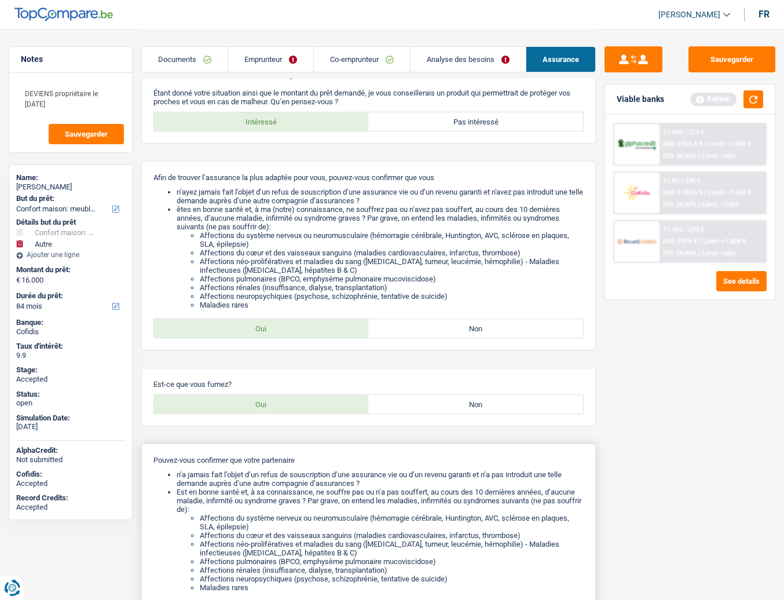
scroll to position [174, 0]
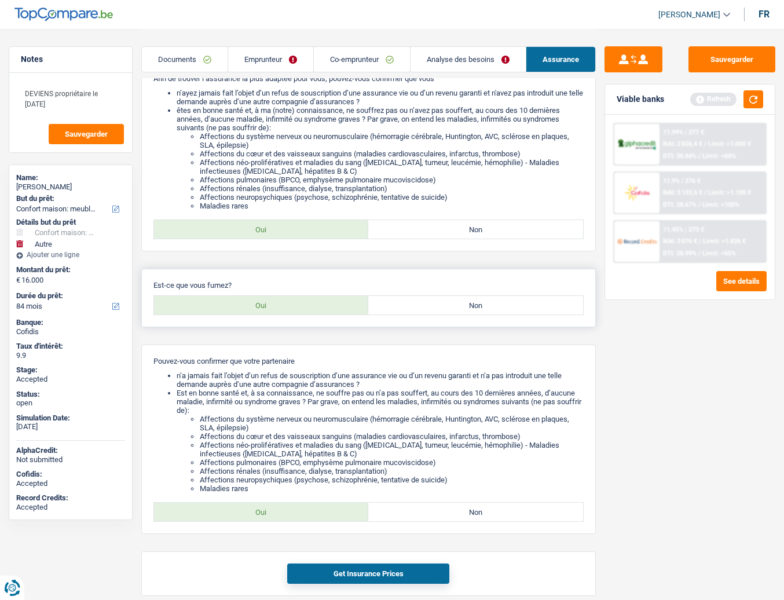
click at [288, 308] on label "Oui" at bounding box center [261, 305] width 215 height 19
click at [288, 308] on input "Oui" at bounding box center [261, 305] width 215 height 19
radio input "true"
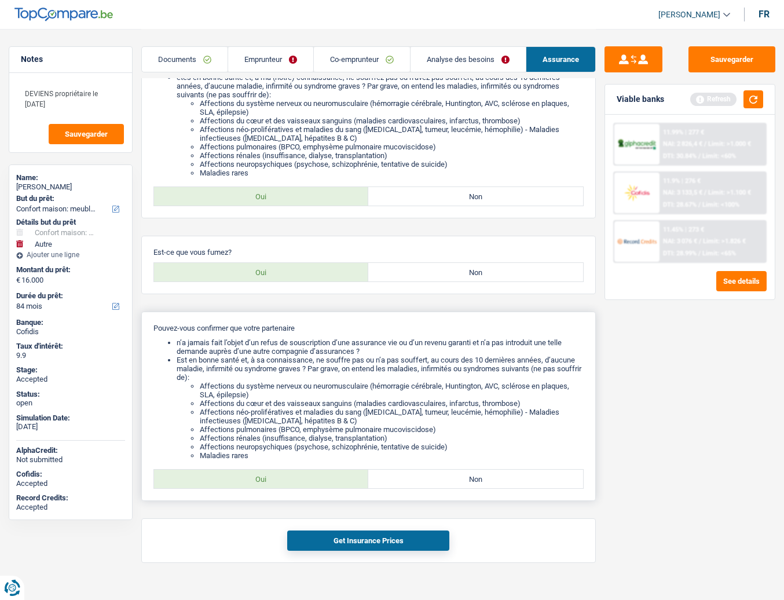
scroll to position [225, 0]
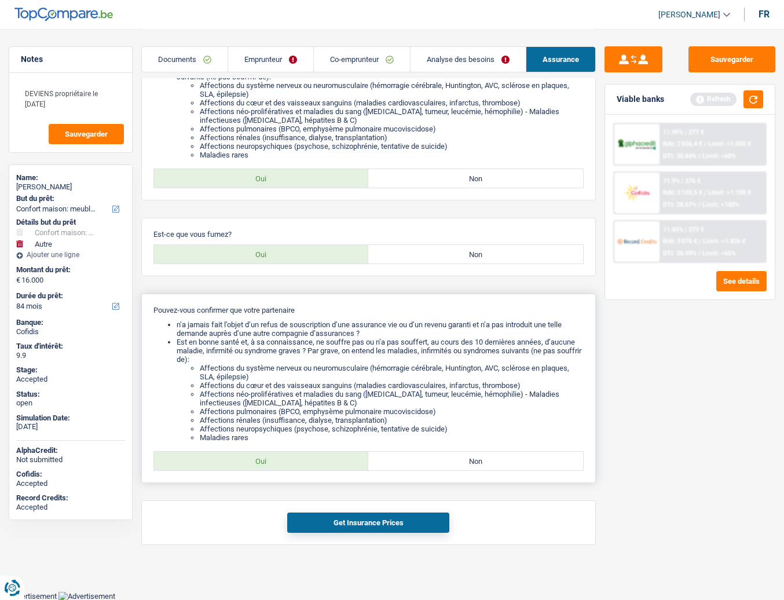
click at [302, 458] on label "Oui" at bounding box center [261, 461] width 215 height 19
click at [302, 458] on input "Oui" at bounding box center [261, 461] width 215 height 19
radio input "true"
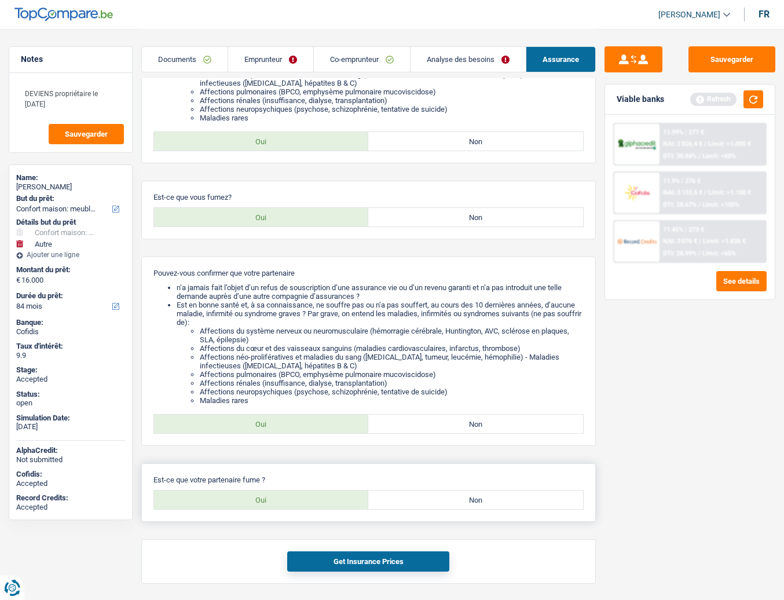
scroll to position [301, 0]
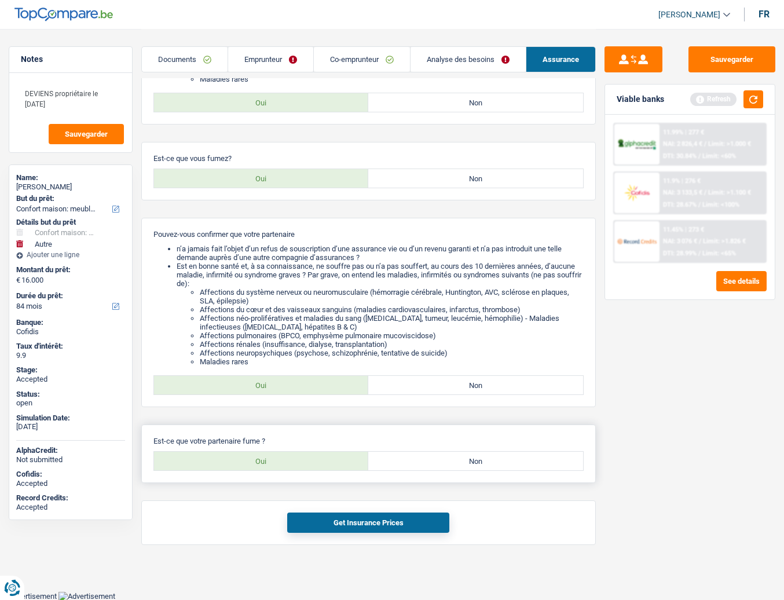
click at [306, 464] on label "Oui" at bounding box center [261, 461] width 215 height 19
click at [306, 464] on input "Oui" at bounding box center [261, 461] width 215 height 19
radio input "true"
click at [361, 467] on button "Get Insurance Prices" at bounding box center [368, 523] width 162 height 20
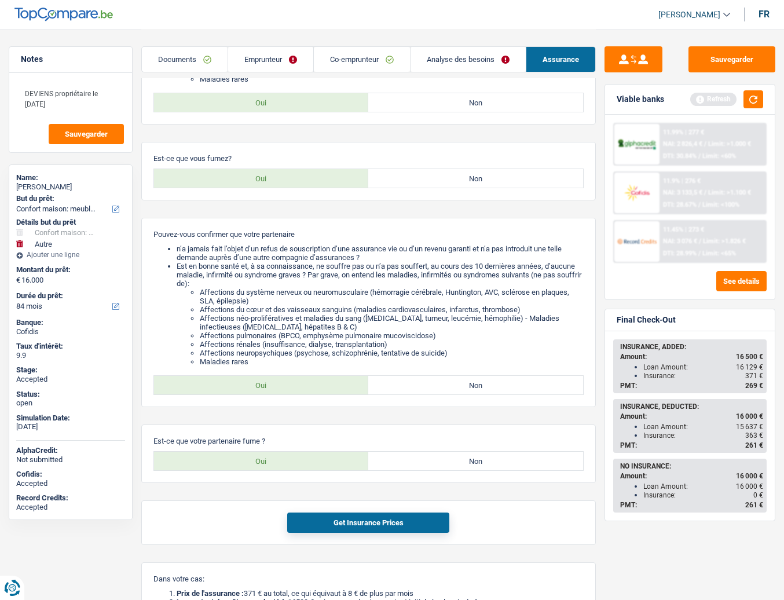
drag, startPoint x: 649, startPoint y: 428, endPoint x: 753, endPoint y: 431, distance: 104.3
click at [552, 431] on ul "Loan Amount: 15 637 € Insurance: 363 €" at bounding box center [691, 430] width 143 height 17
click at [552, 420] on div "Amount: 16 000 €" at bounding box center [691, 416] width 143 height 8
drag, startPoint x: 647, startPoint y: 426, endPoint x: 739, endPoint y: 429, distance: 92.1
click at [552, 429] on div "Loan Amount: 15 637 €" at bounding box center [704, 427] width 120 height 8
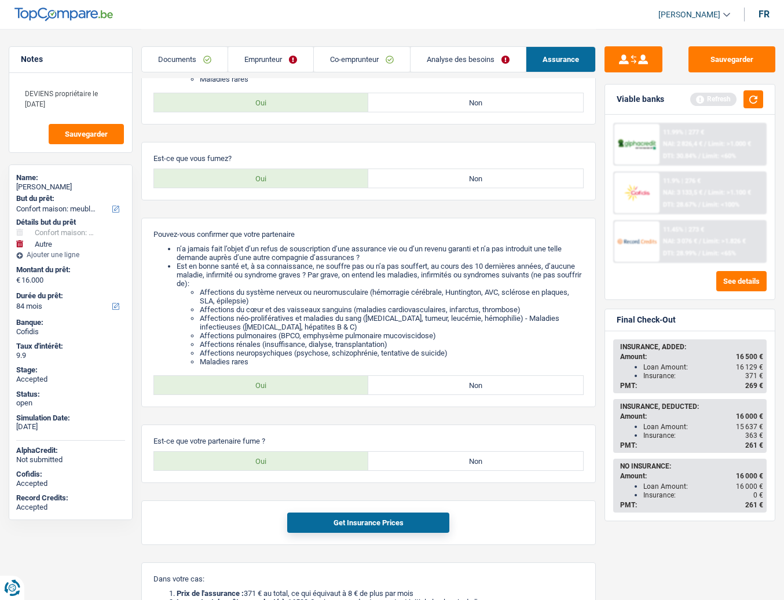
click at [552, 313] on div "Final Check-Out" at bounding box center [690, 320] width 170 height 22
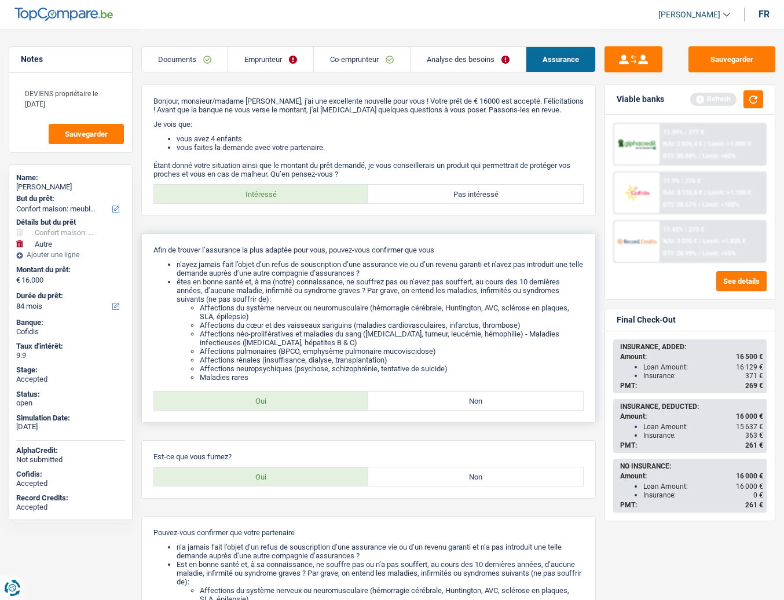
scroll to position [0, 0]
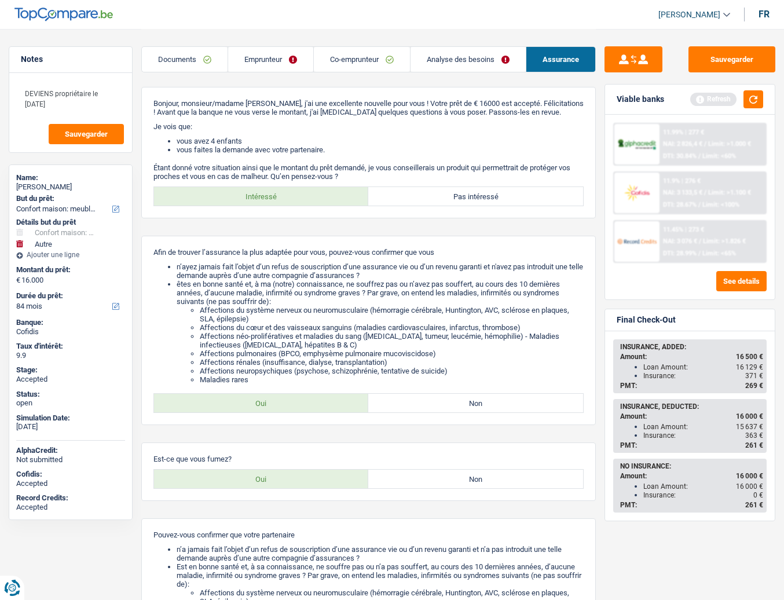
click at [36, 185] on div "Souleymane Sow" at bounding box center [70, 186] width 109 height 9
copy div "Souleymane Sow"
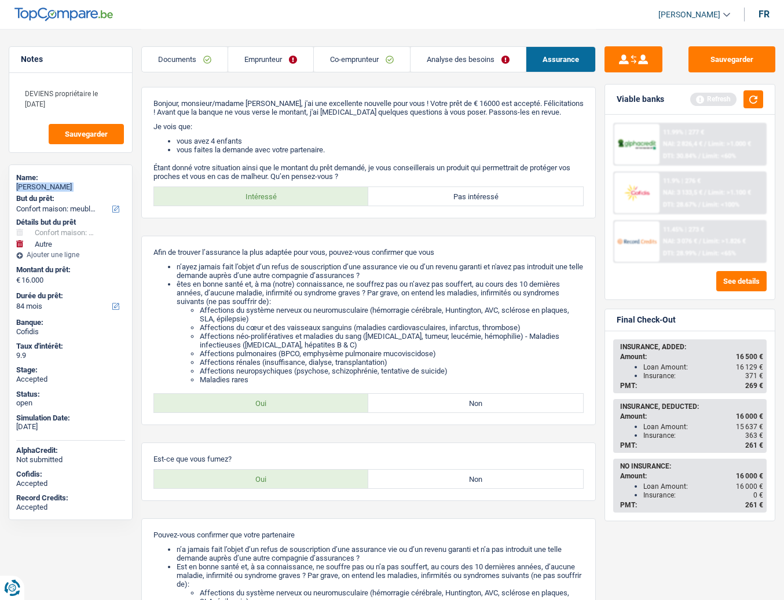
click at [262, 60] on link "Emprunteur" at bounding box center [270, 59] width 85 height 25
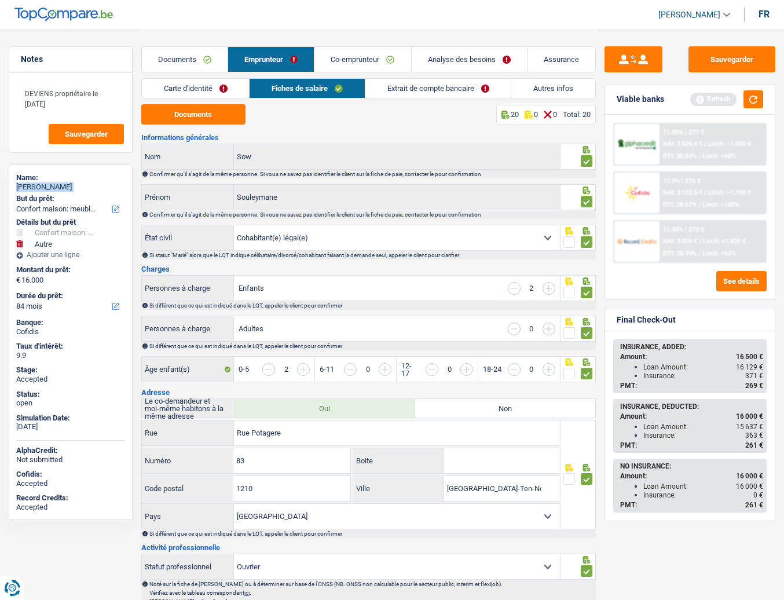
click at [545, 86] on link "Autres infos" at bounding box center [553, 88] width 84 height 19
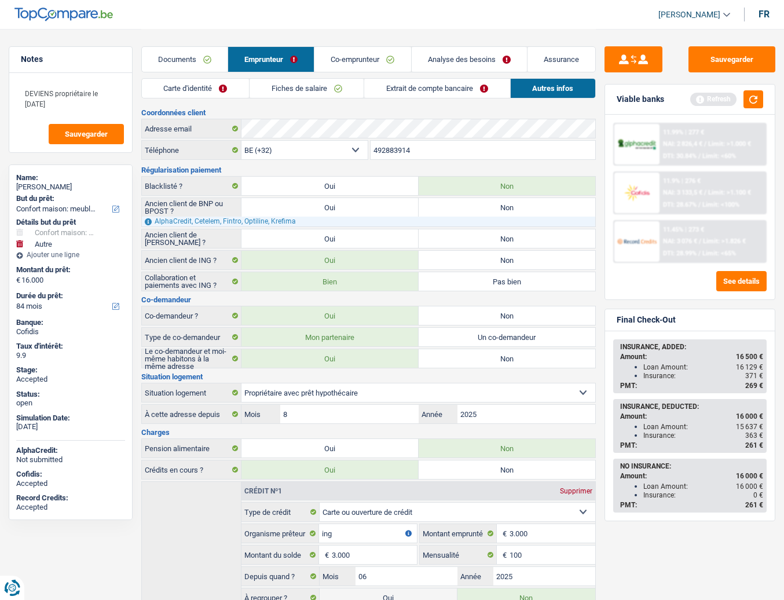
click at [427, 151] on input "492883914" at bounding box center [483, 150] width 225 height 19
drag, startPoint x: 761, startPoint y: 438, endPoint x: 641, endPoint y: 433, distance: 120.0
click at [552, 433] on ul "Loan Amount: 15 637 € Insurance: 363 €" at bounding box center [691, 430] width 143 height 17
copy div "Insurance: 363"
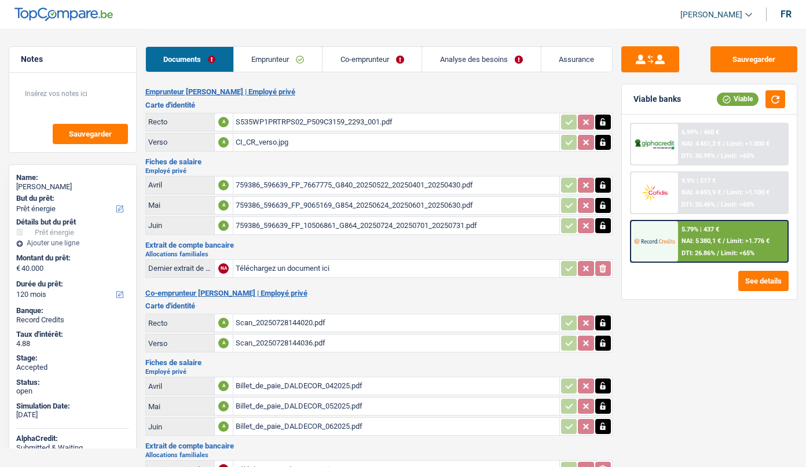
select select "energy"
select select "120"
click at [736, 59] on button "Sauvegarder" at bounding box center [754, 59] width 87 height 26
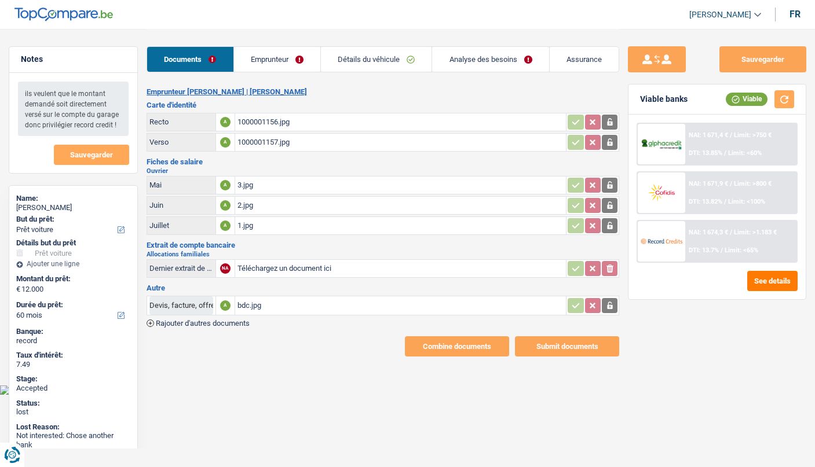
select select "car"
select select "60"
click at [30, 207] on div "[PERSON_NAME]" at bounding box center [73, 207] width 114 height 9
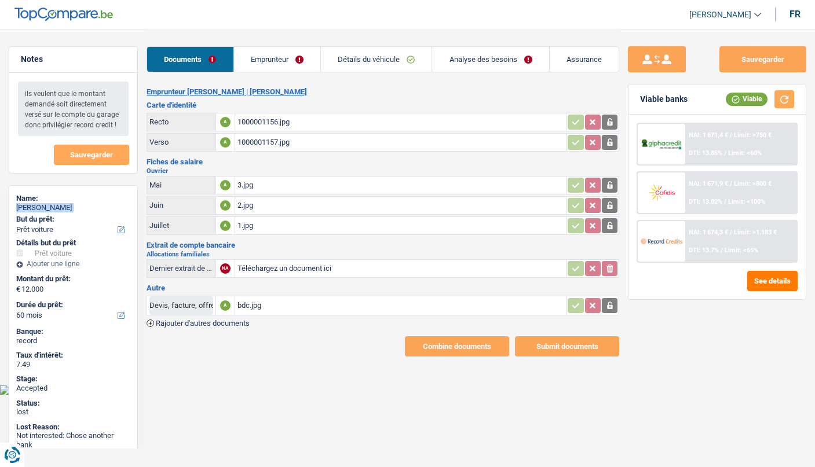
click at [30, 207] on div "[PERSON_NAME]" at bounding box center [73, 207] width 114 height 9
copy div "[PERSON_NAME]"
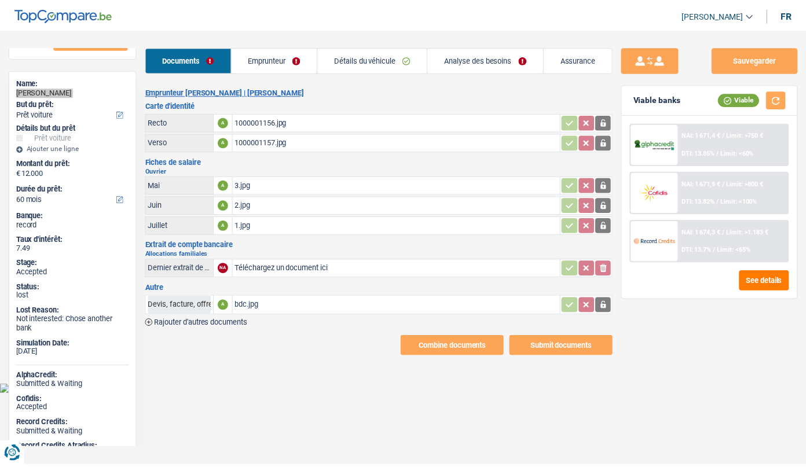
scroll to position [149, 0]
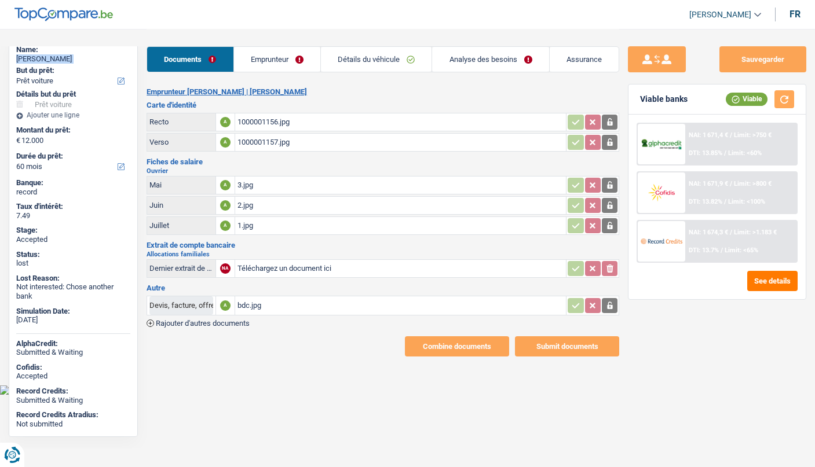
click at [269, 57] on link "Emprunteur" at bounding box center [277, 59] width 86 height 25
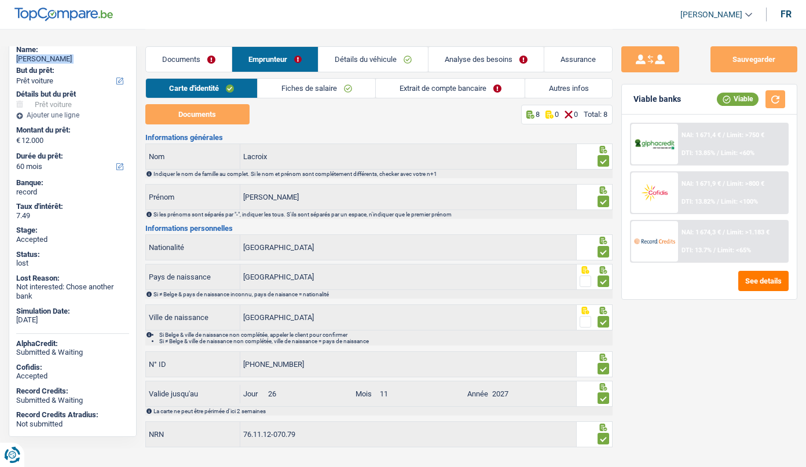
copy div "[PERSON_NAME]"
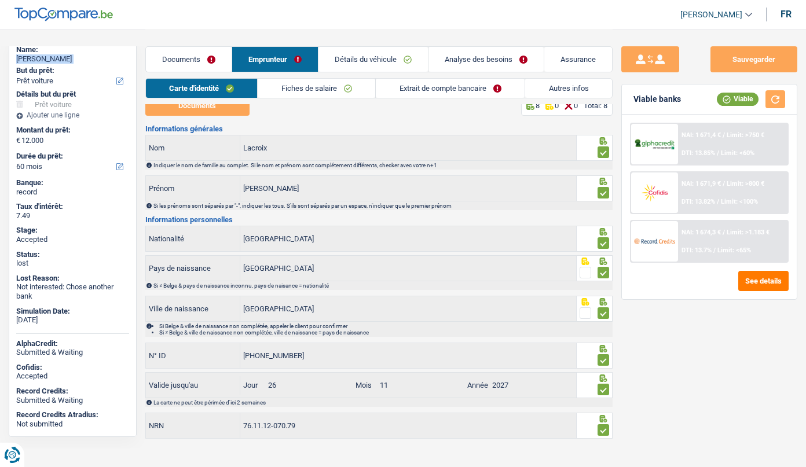
scroll to position [21, 0]
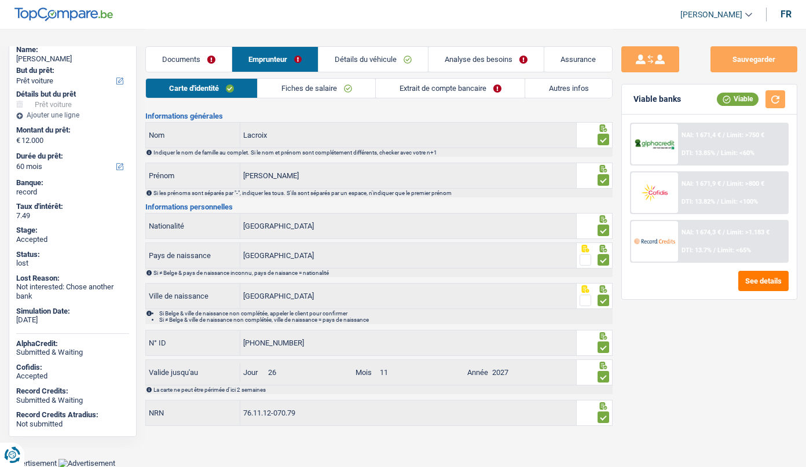
click at [31, 375] on div "Accepted" at bounding box center [72, 376] width 113 height 9
click at [48, 379] on div "Accepted" at bounding box center [72, 376] width 113 height 9
click at [187, 56] on link "Documents" at bounding box center [189, 59] width 86 height 25
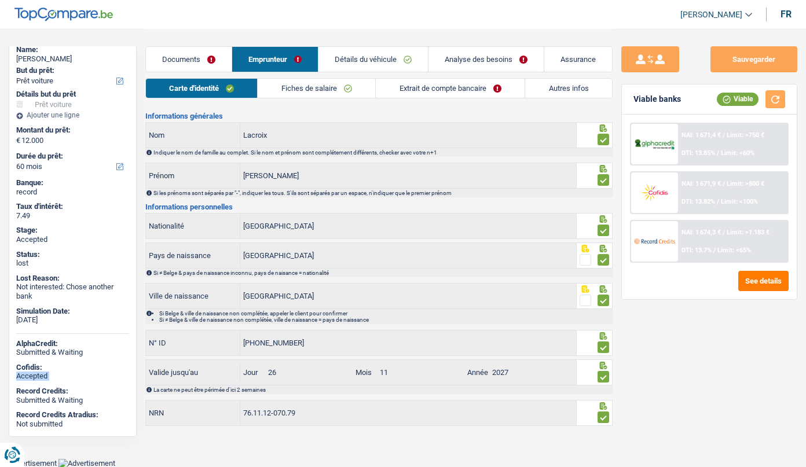
scroll to position [0, 0]
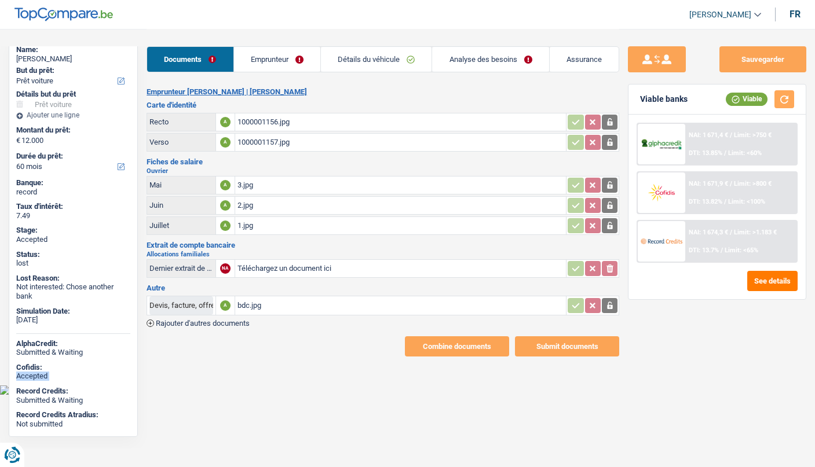
click at [255, 54] on link "Emprunteur" at bounding box center [277, 59] width 86 height 25
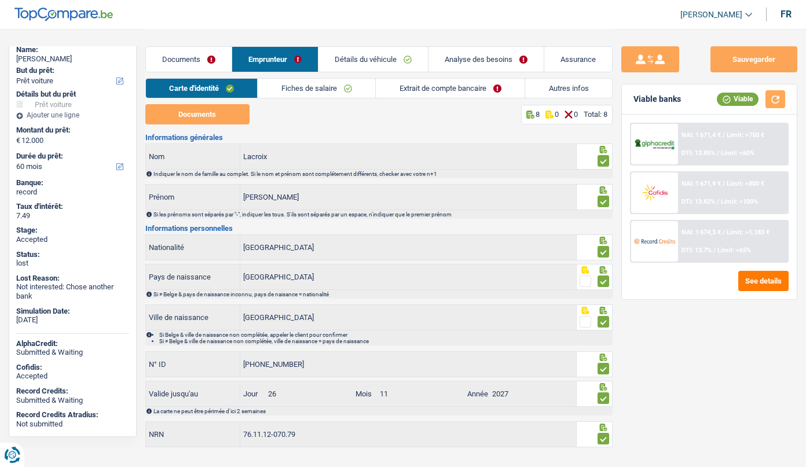
click at [190, 125] on div "Documents 8 0 0 Total: 8 Informations générales Lacroix Nom Indiquer le nom de …" at bounding box center [378, 276] width 467 height 345
click at [216, 92] on link "Carte d'identité" at bounding box center [202, 88] width 112 height 19
click at [299, 90] on link "Fiches de salaire" at bounding box center [317, 88] width 118 height 19
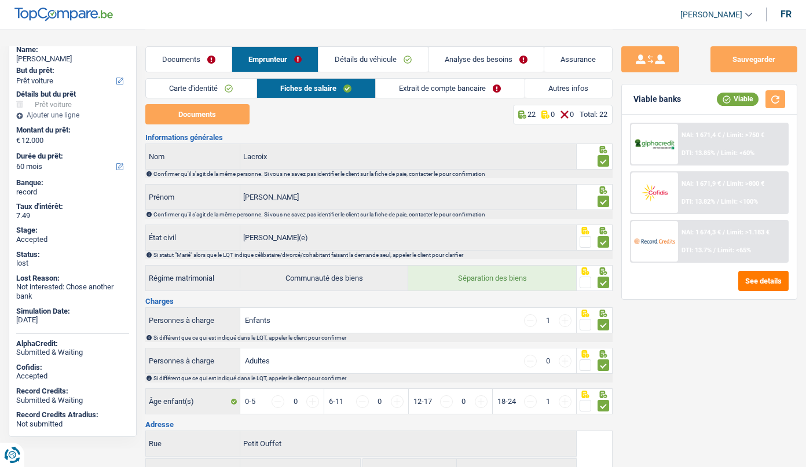
click at [415, 85] on link "Extrait de compte bancaire" at bounding box center [450, 88] width 149 height 19
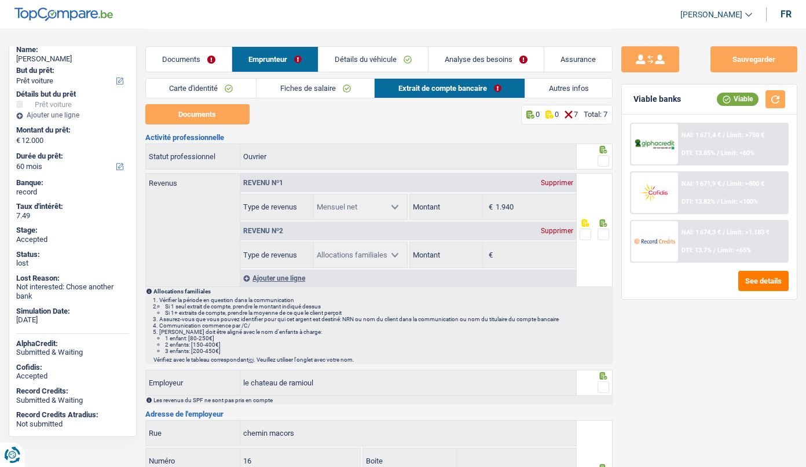
click at [167, 54] on link "Documents" at bounding box center [189, 59] width 86 height 25
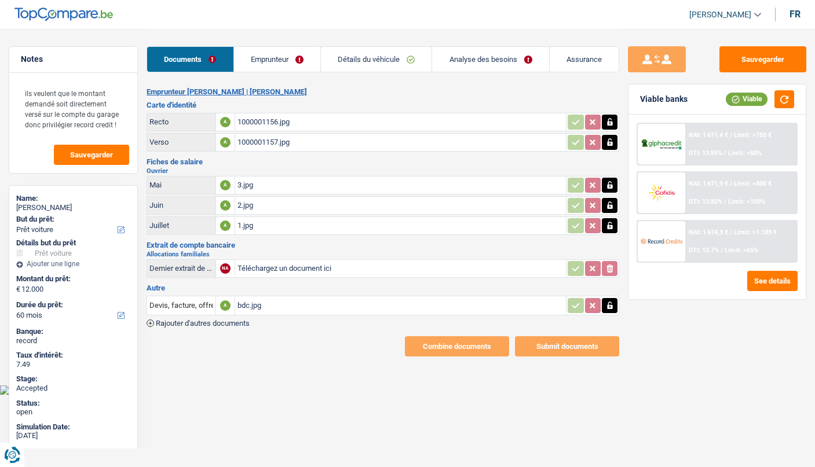
select select "car"
select select "60"
click at [280, 57] on link "Emprunteur" at bounding box center [277, 59] width 86 height 25
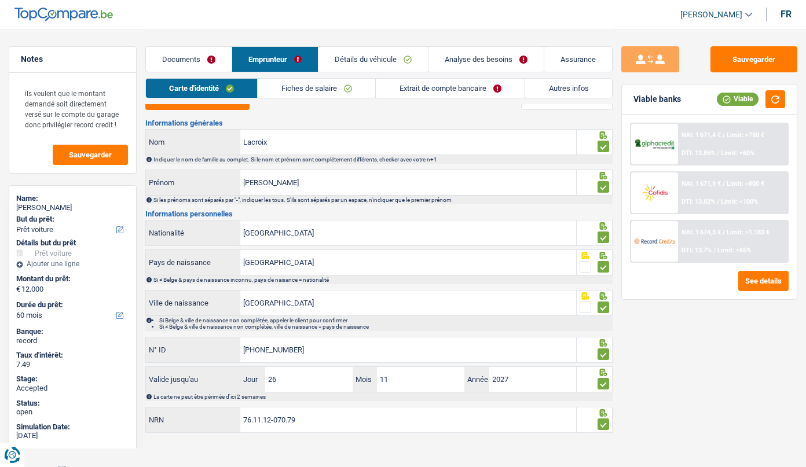
scroll to position [21, 0]
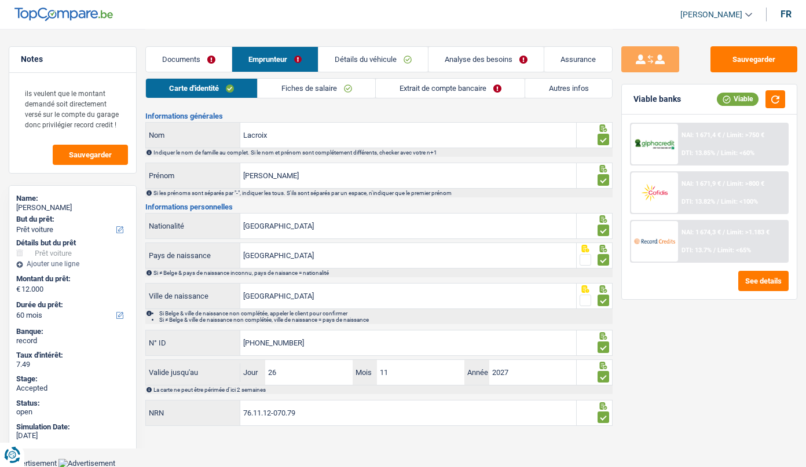
click at [199, 61] on link "Documents" at bounding box center [189, 59] width 86 height 25
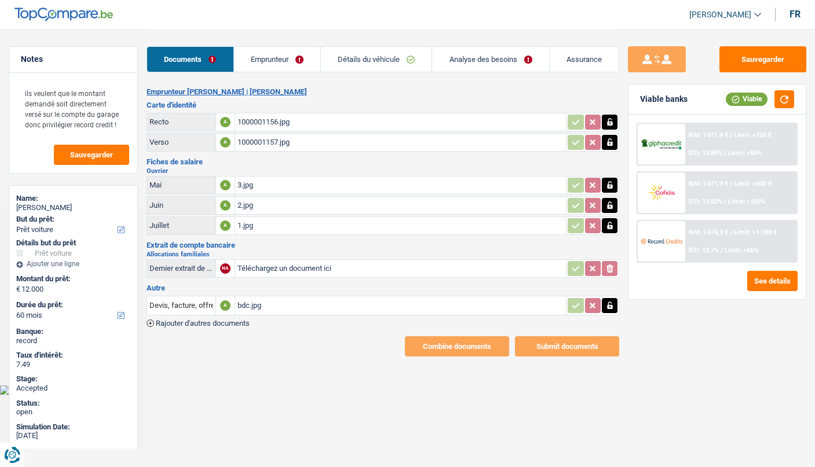
click at [277, 67] on link "Emprunteur" at bounding box center [277, 59] width 86 height 25
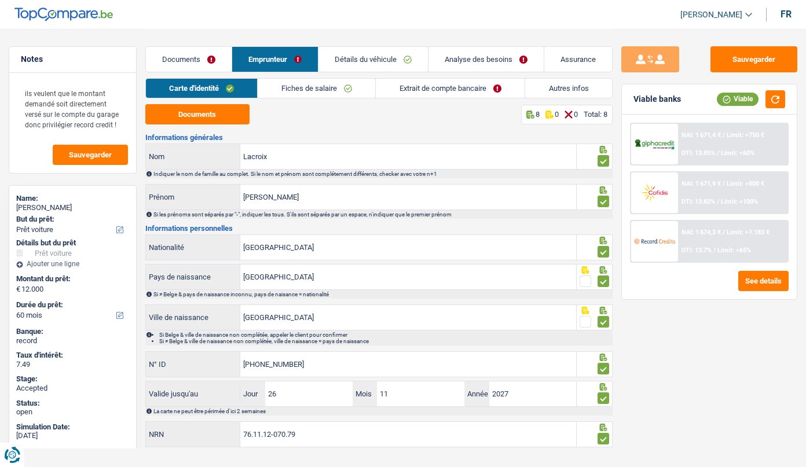
scroll to position [21, 0]
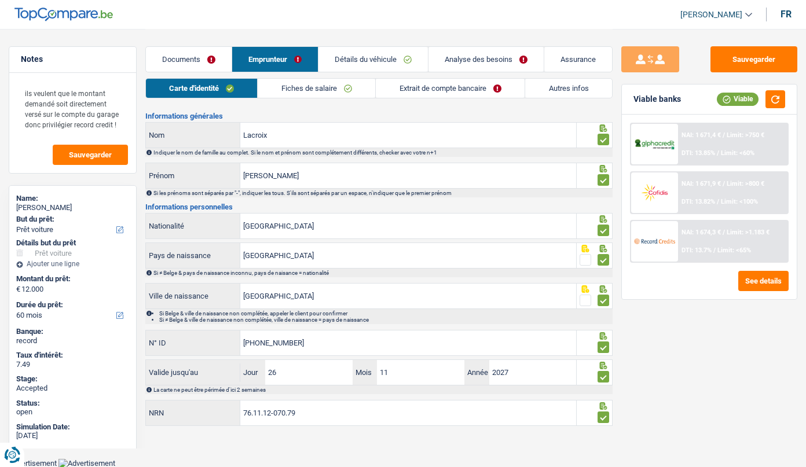
click at [321, 83] on link "Fiches de salaire" at bounding box center [317, 88] width 118 height 19
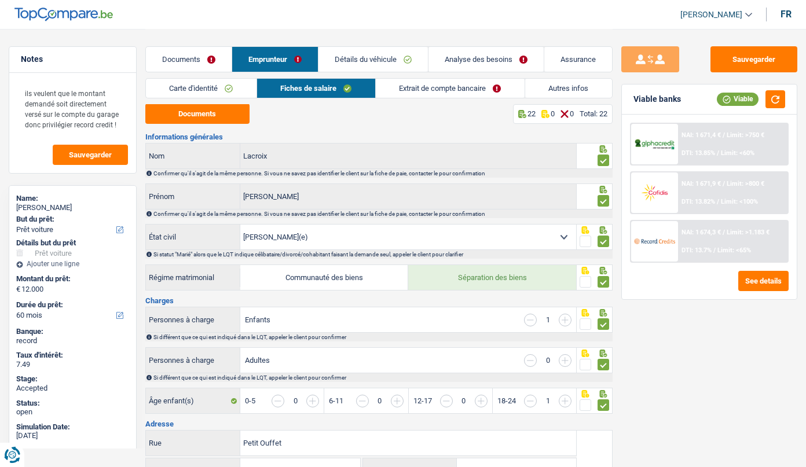
scroll to position [0, 0]
click at [433, 86] on link "Extrait de compte bancaire" at bounding box center [450, 88] width 149 height 19
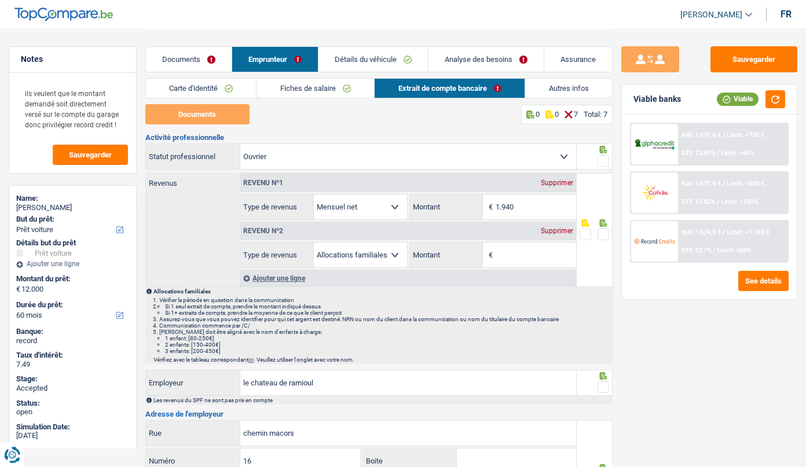
click at [550, 231] on div "Supprimer" at bounding box center [557, 231] width 38 height 7
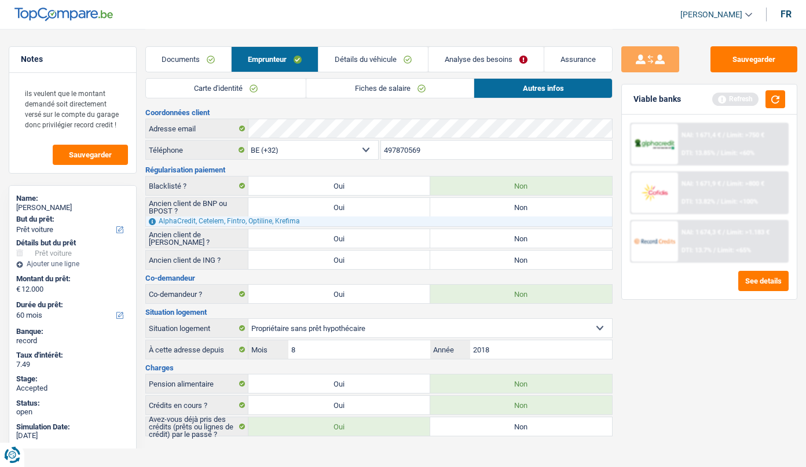
click at [189, 61] on link "Documents" at bounding box center [189, 59] width 86 height 25
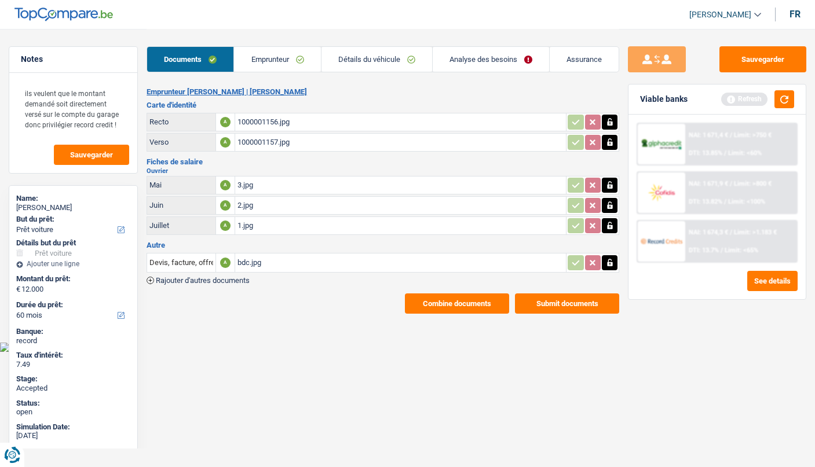
click at [278, 56] on link "Emprunteur" at bounding box center [277, 59] width 86 height 25
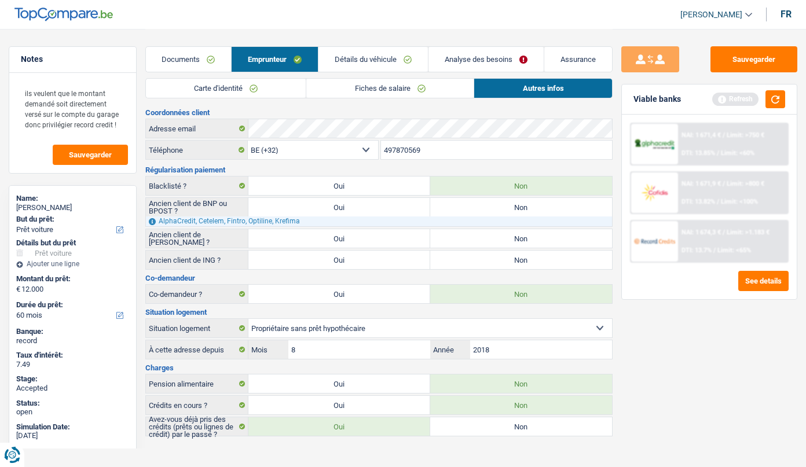
click at [225, 88] on link "Carte d'identité" at bounding box center [226, 88] width 160 height 19
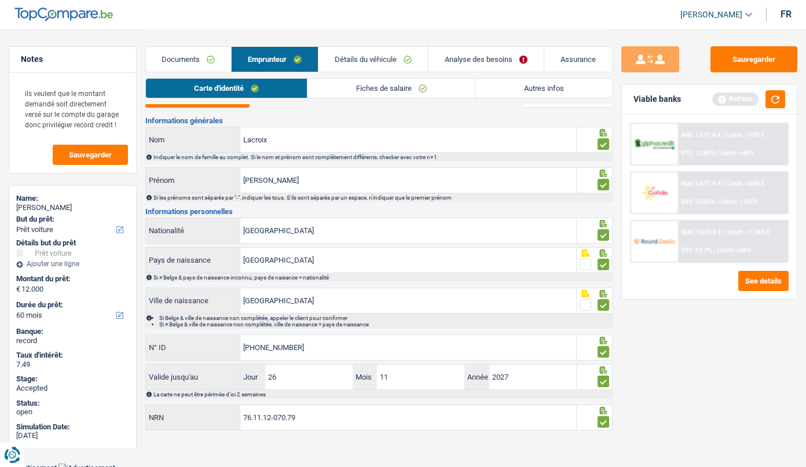
scroll to position [21, 0]
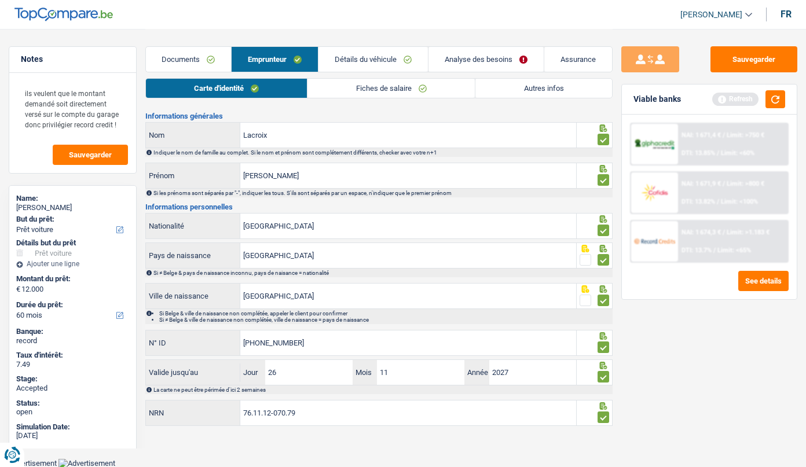
click at [176, 60] on link "Documents" at bounding box center [189, 59] width 86 height 25
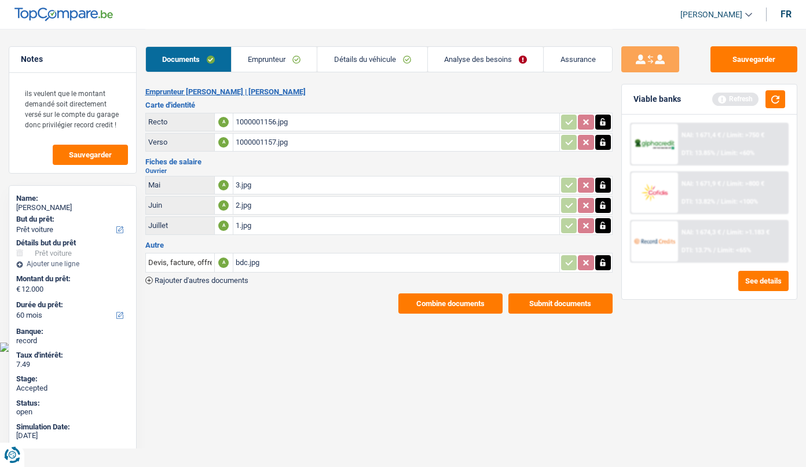
scroll to position [0, 0]
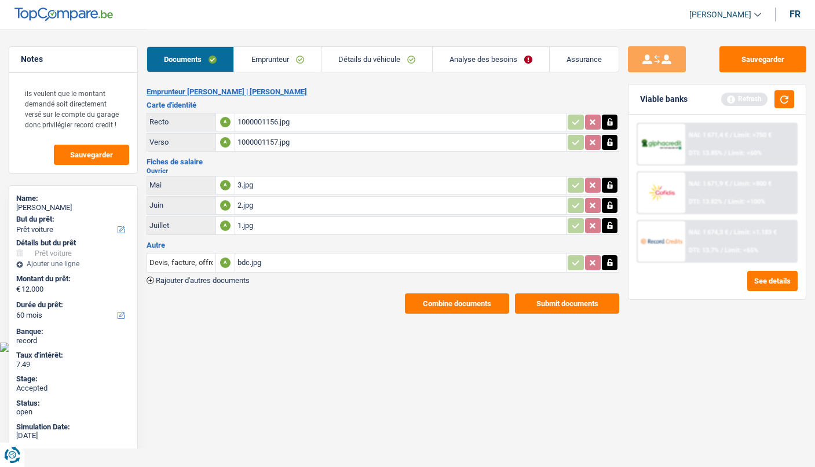
click at [357, 339] on main "Notes ils veulent que le montant demandé soit directement versé sur le compte d…" at bounding box center [407, 171] width 815 height 343
click at [487, 352] on html "Vous avez le contrôle de vos données Nous utilisons des cookies, tout comme nos…" at bounding box center [407, 176] width 815 height 352
click at [590, 352] on html "Vous avez le contrôle de vos données Nous utilisons des cookies, tout comme nos…" at bounding box center [407, 176] width 815 height 352
click at [553, 302] on button "Submit documents" at bounding box center [567, 304] width 104 height 20
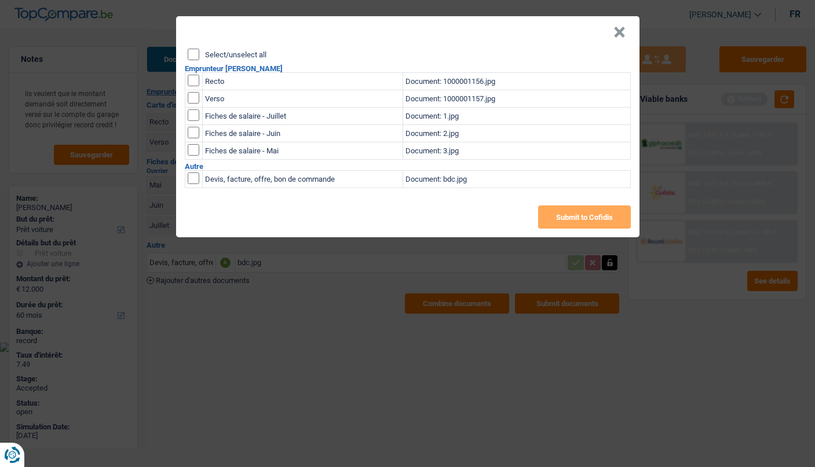
click at [196, 53] on input "Select/unselect all" at bounding box center [194, 55] width 12 height 12
checkbox input "true"
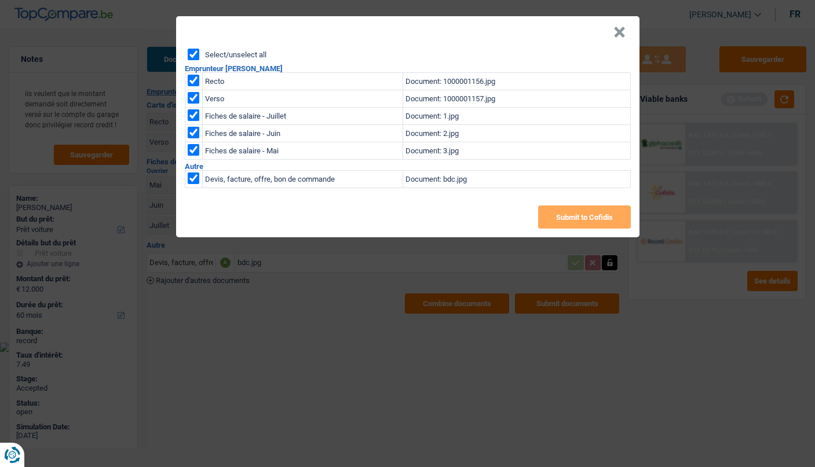
checkbox input "true"
click at [623, 34] on button "×" at bounding box center [619, 33] width 12 height 12
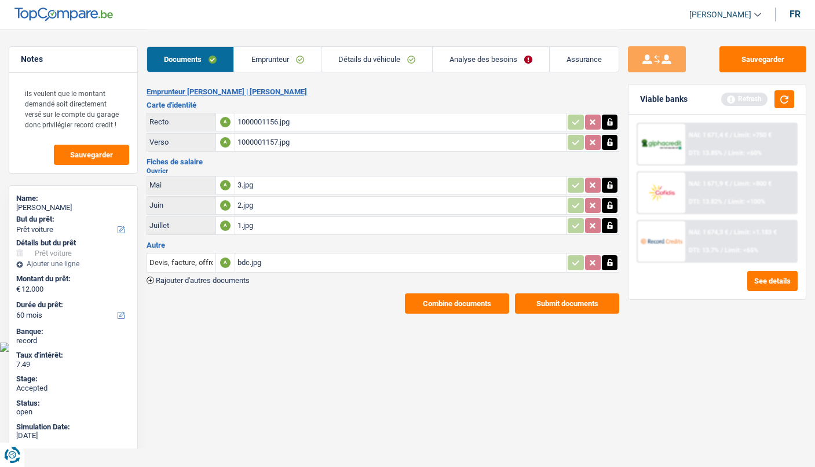
click at [456, 61] on link "Analyse des besoins" at bounding box center [491, 59] width 116 height 25
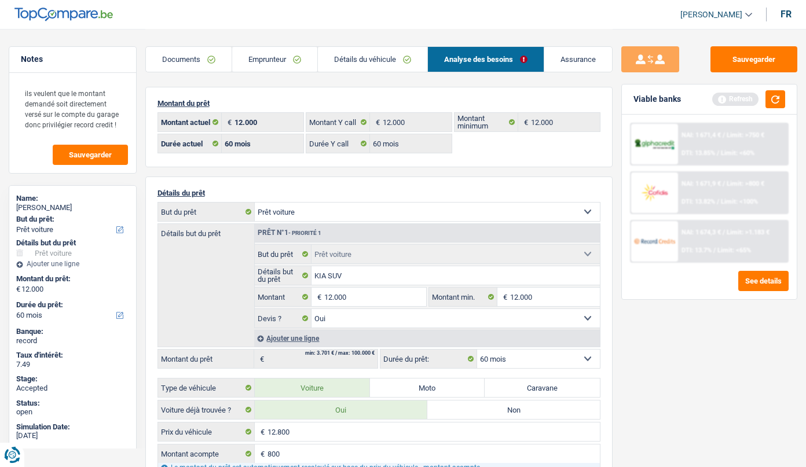
click at [261, 54] on link "Emprunteur" at bounding box center [274, 59] width 85 height 25
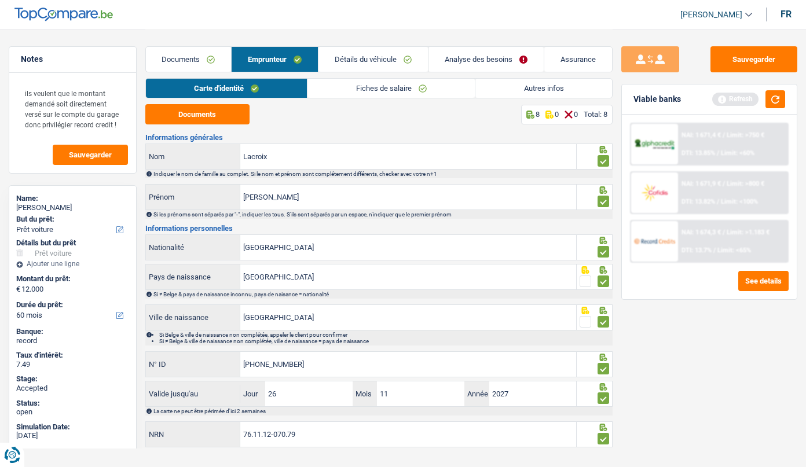
click at [184, 63] on link "Documents" at bounding box center [189, 59] width 86 height 25
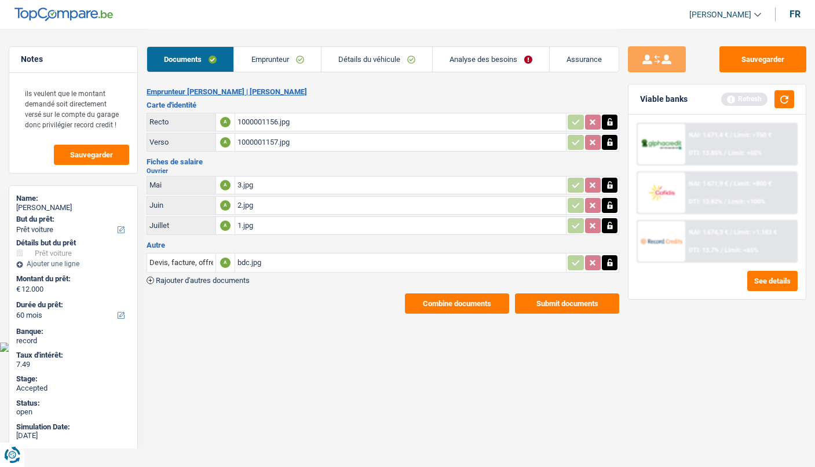
click at [460, 306] on button "Combine documents" at bounding box center [457, 304] width 104 height 20
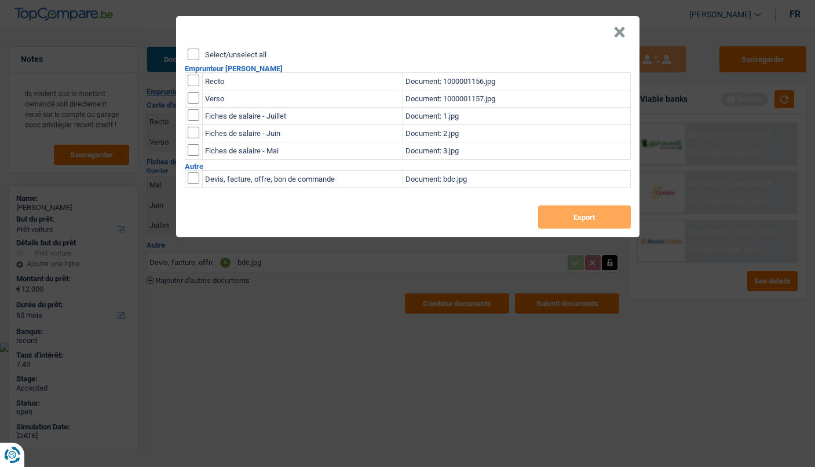
click at [217, 54] on label "Select/unselect all" at bounding box center [235, 55] width 61 height 8
click at [199, 54] on input "Select/unselect all" at bounding box center [194, 55] width 12 height 12
checkbox input "true"
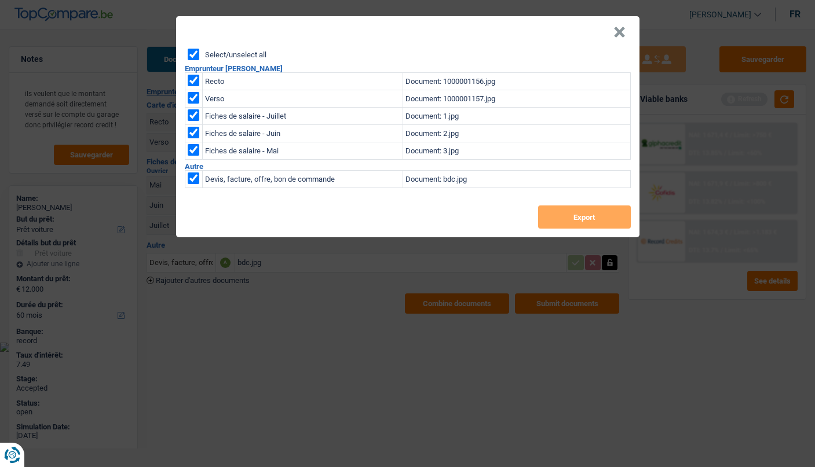
checkbox input "true"
click at [564, 221] on button "Export" at bounding box center [584, 217] width 93 height 23
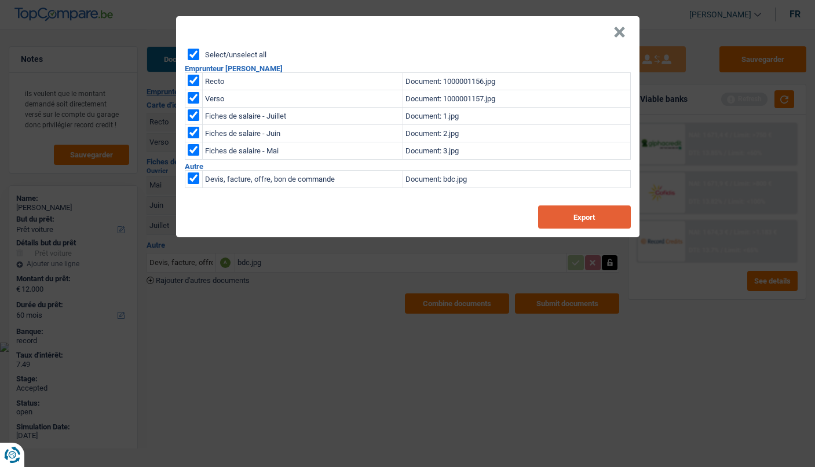
click at [570, 213] on button "Export" at bounding box center [584, 217] width 93 height 23
click at [619, 27] on button "×" at bounding box center [619, 33] width 12 height 12
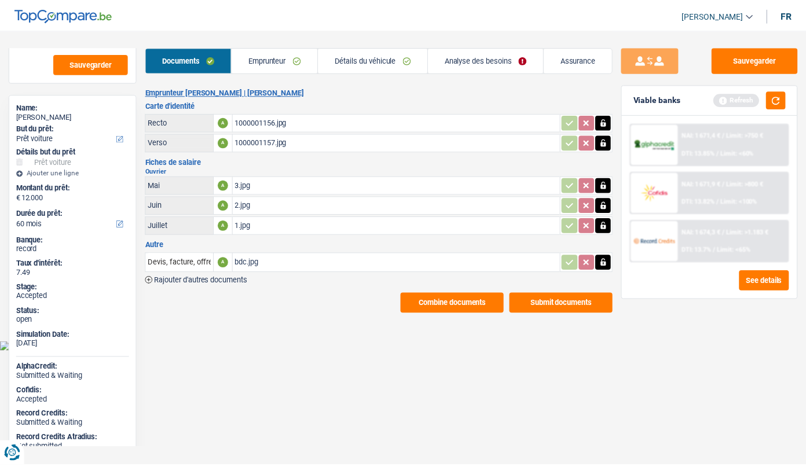
scroll to position [116, 0]
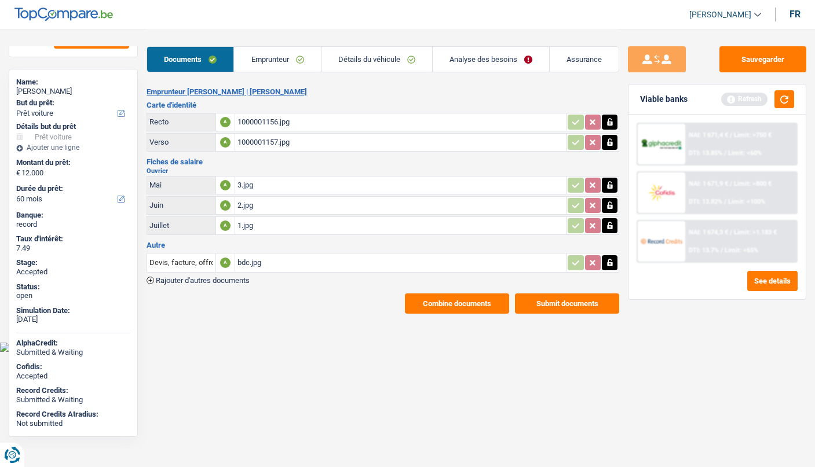
click at [278, 64] on link "Emprunteur" at bounding box center [277, 59] width 86 height 25
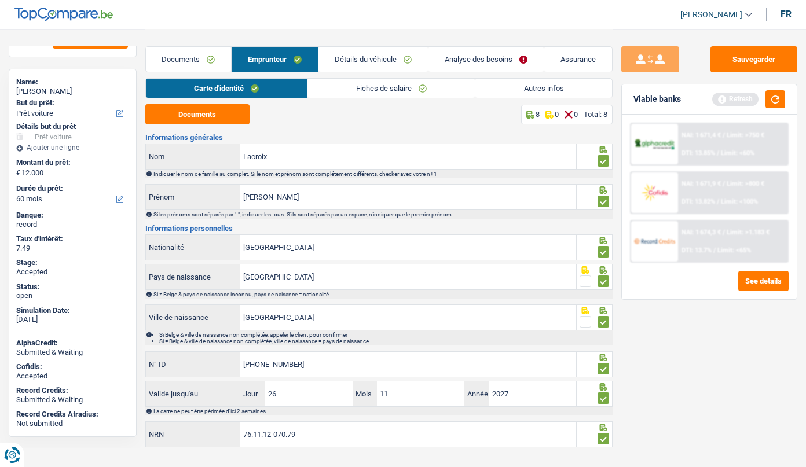
click at [352, 87] on link "Fiches de salaire" at bounding box center [391, 88] width 167 height 19
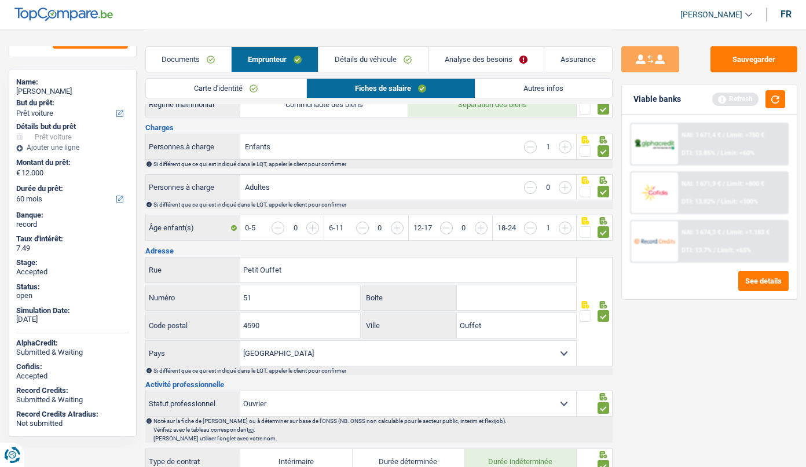
scroll to position [0, 0]
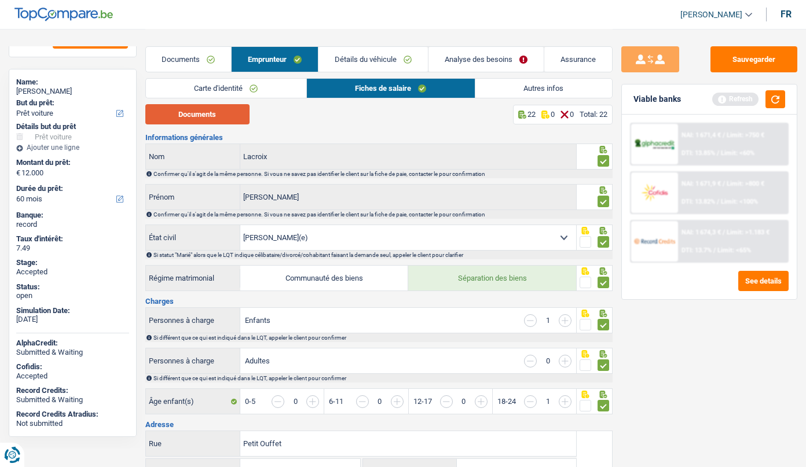
click at [218, 120] on button "Documents" at bounding box center [197, 114] width 104 height 20
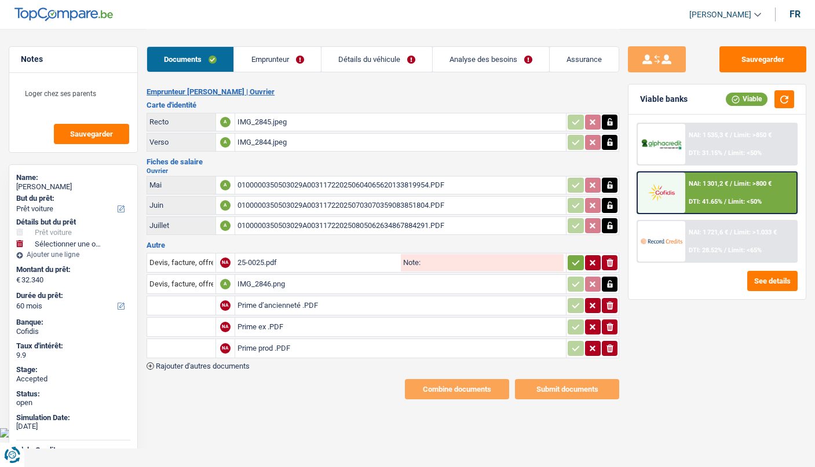
select select "car"
select select "60"
click at [265, 261] on div "25-0025.pdf" at bounding box center [319, 262] width 162 height 17
click at [44, 187] on div "[PERSON_NAME]" at bounding box center [73, 186] width 114 height 9
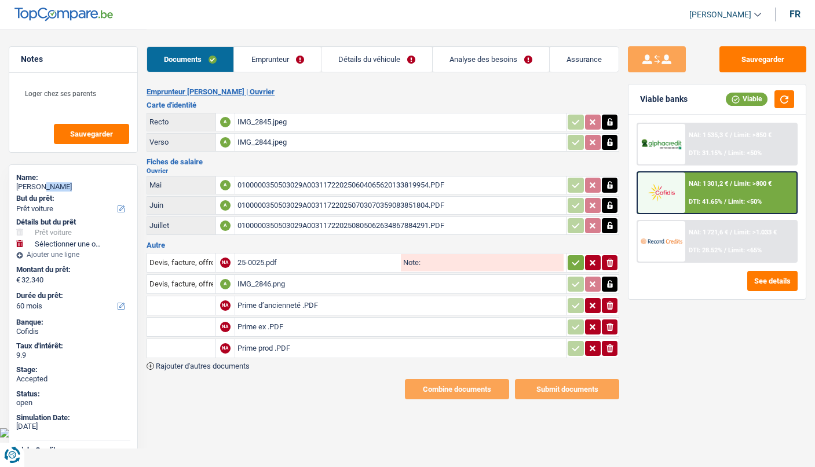
click at [44, 187] on div "[PERSON_NAME]" at bounding box center [73, 186] width 114 height 9
copy div "[PERSON_NAME]"
click at [483, 57] on link "Analyse des besoins" at bounding box center [491, 59] width 116 height 25
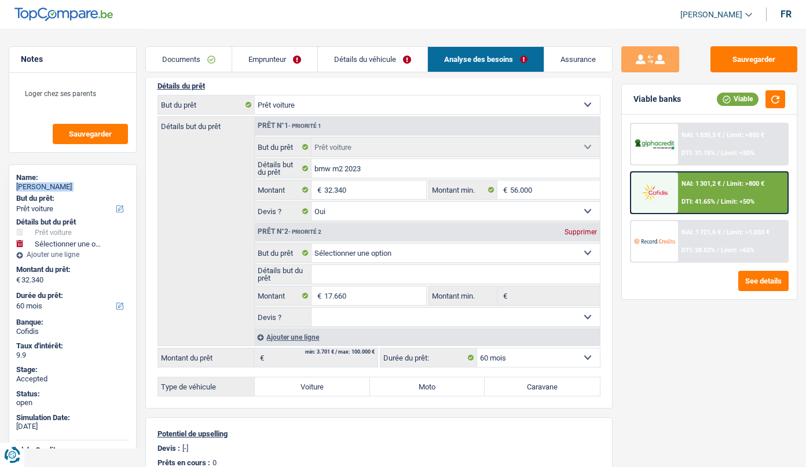
scroll to position [116, 0]
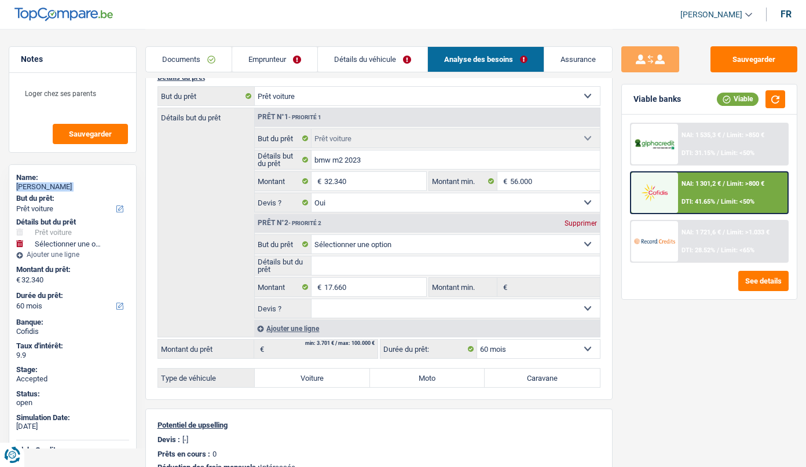
click at [665, 238] on img at bounding box center [654, 241] width 41 height 21
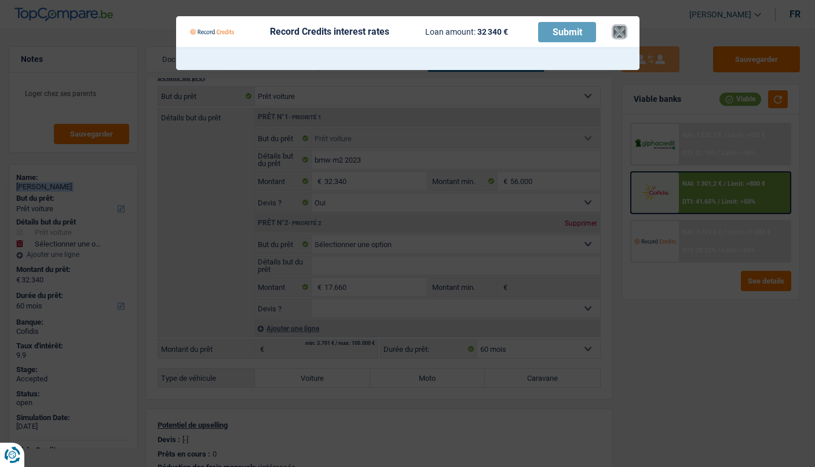
drag, startPoint x: 624, startPoint y: 32, endPoint x: 640, endPoint y: 33, distance: 15.7
click at [624, 32] on button "×" at bounding box center [619, 32] width 12 height 12
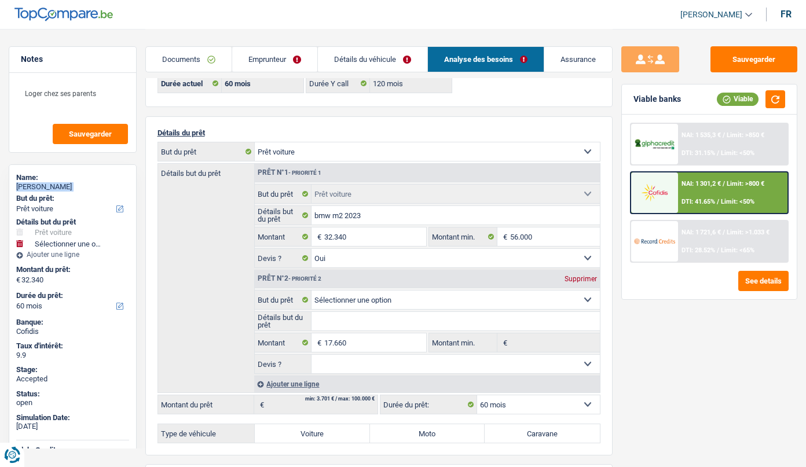
scroll to position [58, 0]
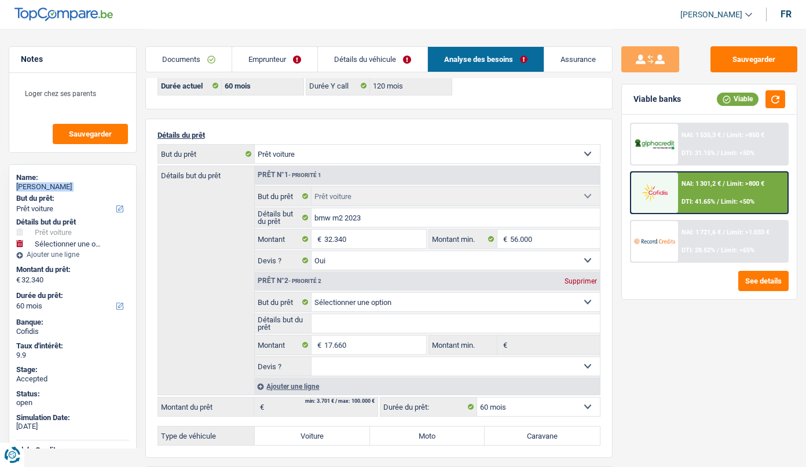
click at [186, 50] on link "Documents" at bounding box center [189, 59] width 86 height 25
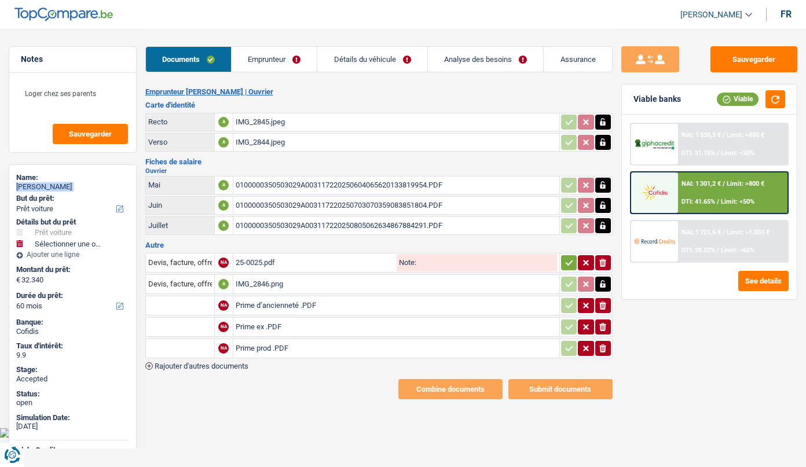
scroll to position [0, 0]
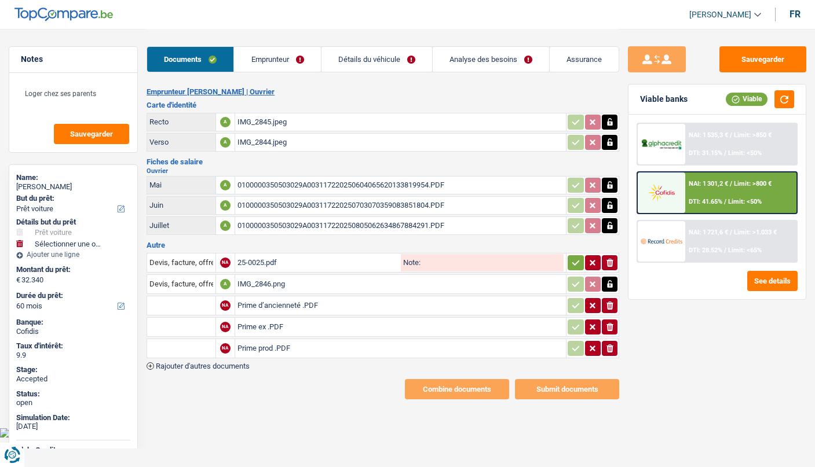
drag, startPoint x: 434, startPoint y: 265, endPoint x: 481, endPoint y: 264, distance: 46.9
click at [435, 265] on input "Note:" at bounding box center [492, 262] width 143 height 17
click at [572, 262] on icon "button" at bounding box center [575, 263] width 9 height 12
click at [276, 62] on link "Emprunteur" at bounding box center [277, 59] width 86 height 25
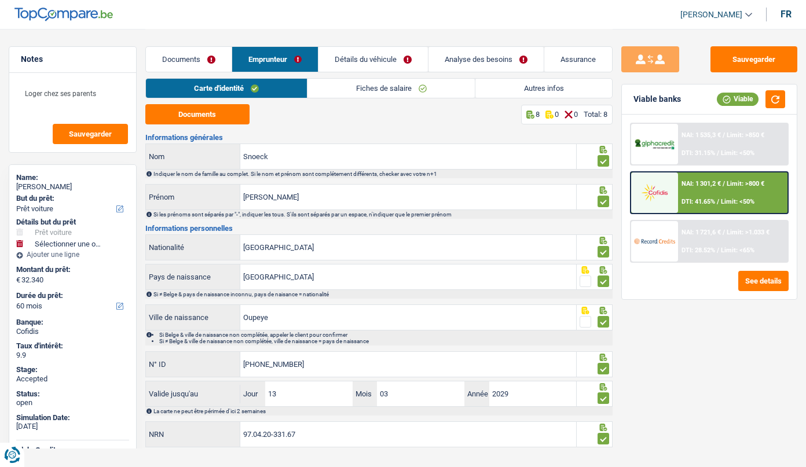
click at [356, 54] on link "Détails du véhicule" at bounding box center [373, 59] width 109 height 25
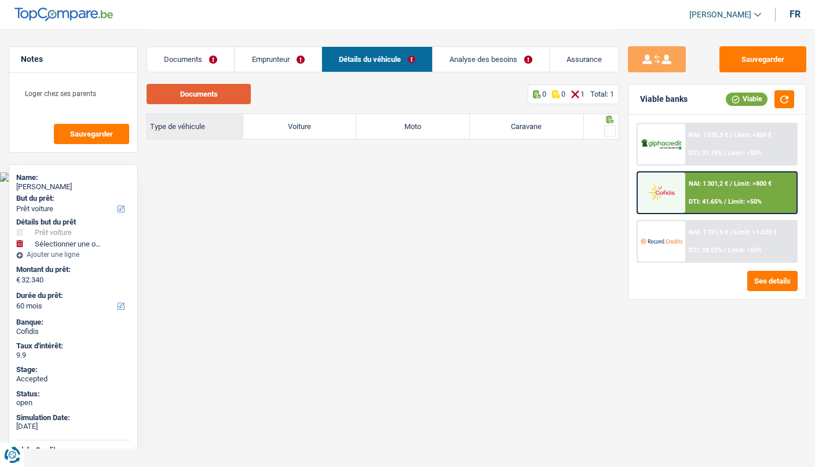
click at [220, 96] on button "Documents" at bounding box center [199, 94] width 104 height 20
click at [483, 49] on link "Analyse des besoins" at bounding box center [491, 59] width 116 height 25
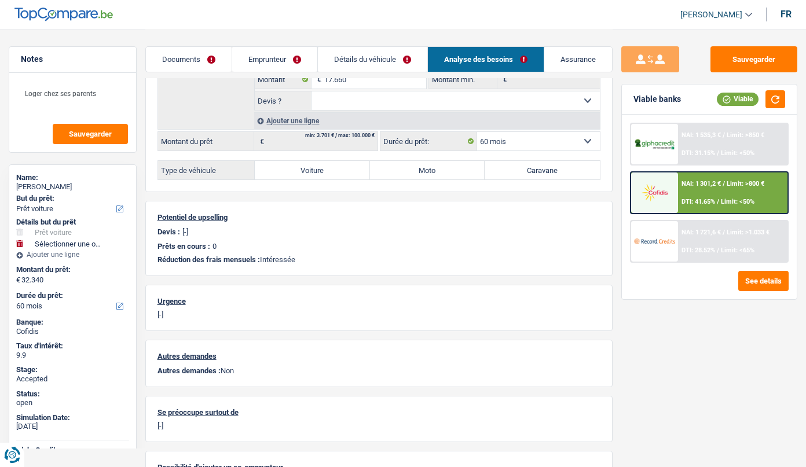
scroll to position [111, 0]
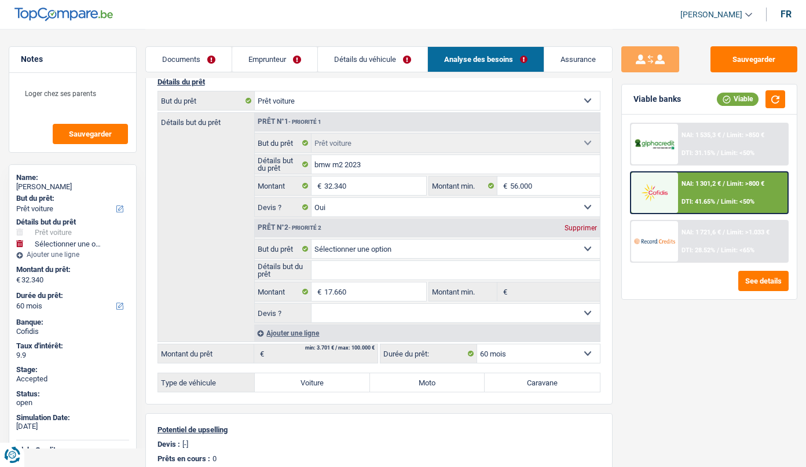
click at [354, 49] on link "Détails du véhicule" at bounding box center [372, 59] width 109 height 25
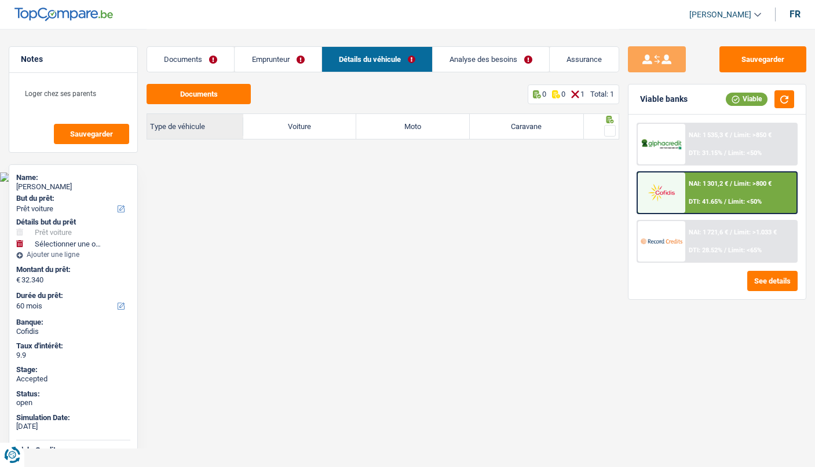
click at [322, 130] on label "Voiture" at bounding box center [300, 126] width 114 height 25
click at [322, 130] on input "Voiture" at bounding box center [300, 126] width 114 height 25
radio input "true"
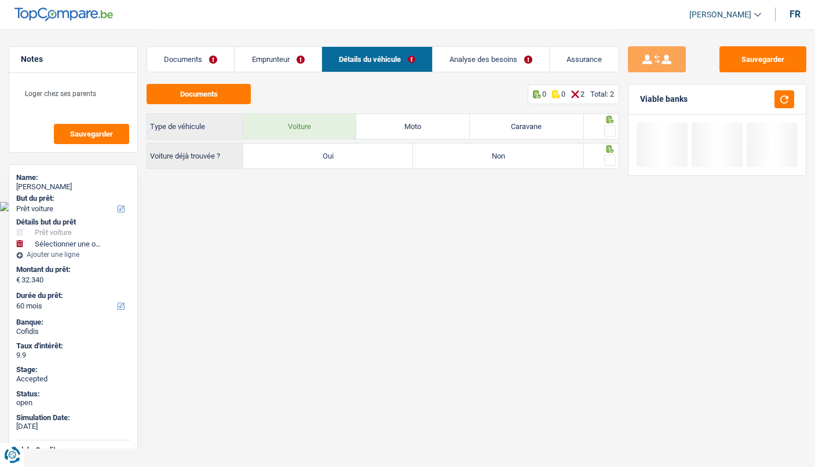
click at [331, 157] on label "Oui" at bounding box center [328, 156] width 170 height 25
click at [331, 157] on input "Oui" at bounding box center [328, 156] width 170 height 25
radio input "true"
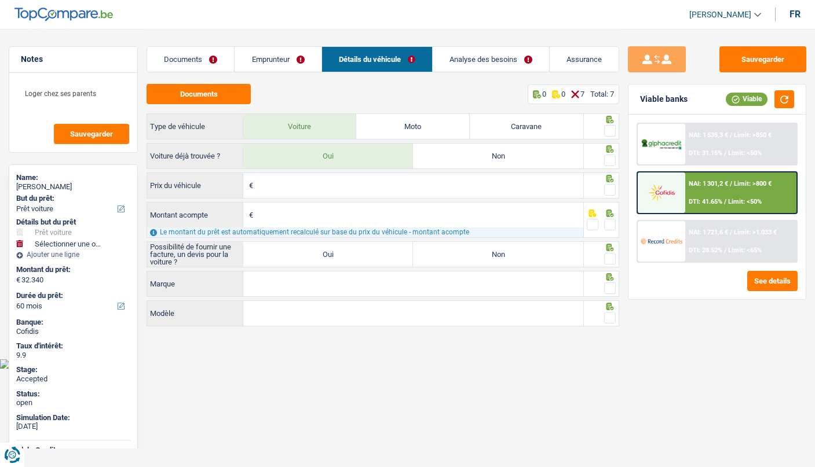
click at [345, 199] on div "€ Prix du véhicule Tous les champs sont obligatoires. Veuillez fournir une répo…" at bounding box center [365, 187] width 437 height 28
click at [344, 192] on input "Prix du véhicule" at bounding box center [419, 185] width 327 height 25
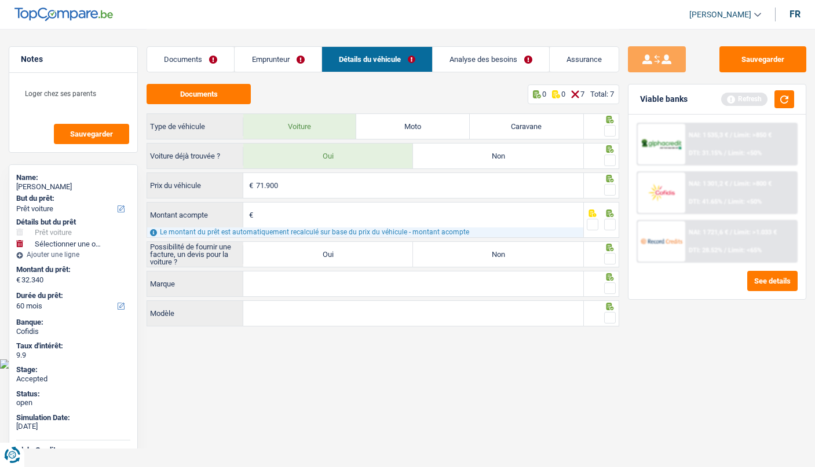
type input "71.900"
click at [310, 256] on label "Oui" at bounding box center [328, 254] width 170 height 25
click at [310, 256] on input "Oui" at bounding box center [328, 254] width 170 height 25
radio input "true"
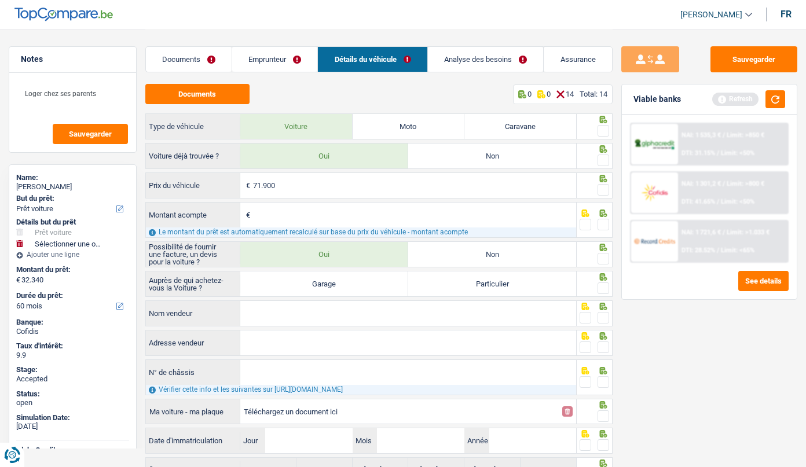
click at [320, 286] on label "Garage" at bounding box center [324, 284] width 168 height 25
click at [320, 286] on input "Garage" at bounding box center [324, 284] width 168 height 25
radio input "true"
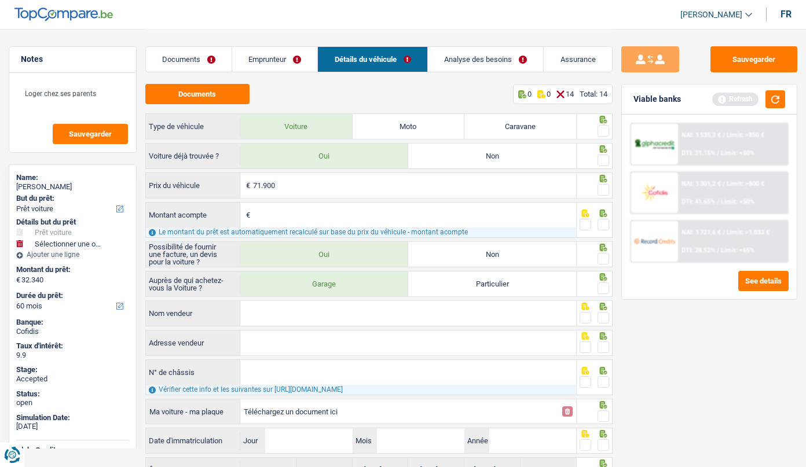
click at [316, 313] on input "Nom vendeur" at bounding box center [408, 313] width 336 height 25
click at [268, 318] on input "Nom vendeur" at bounding box center [408, 313] width 336 height 25
paste input "BELGIUM MOTORS"
type input "BELGIUM MOTORS"
click at [249, 344] on input "Adresse vendeur" at bounding box center [408, 343] width 336 height 25
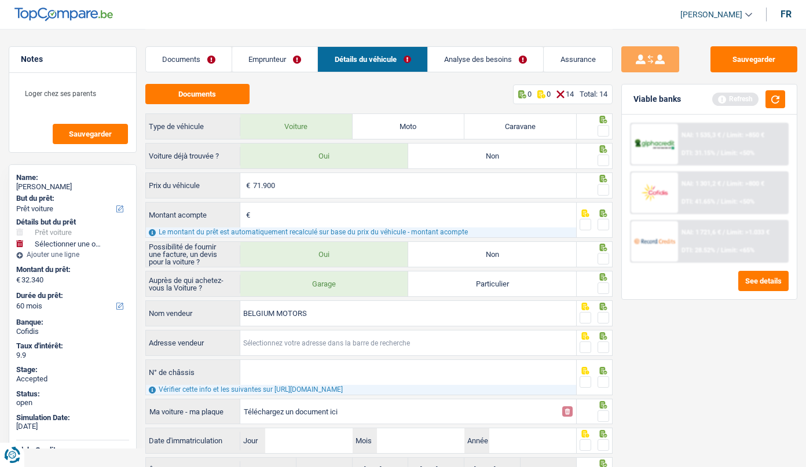
paste input "DREVE RICHELLE, 167 1410 Waterloo"
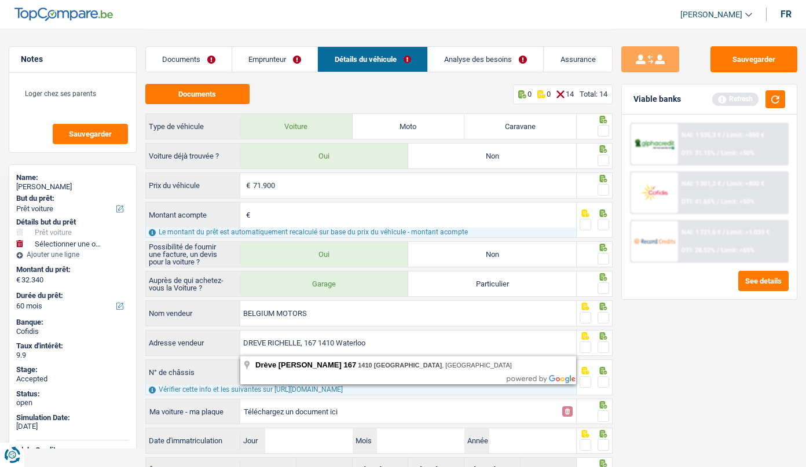
type input "DREVE RICHELLE, 167 1410 Waterloo"
click at [356, 374] on body "Vous avez le contrôle de vos données Nous utilisons des cookies, tout comme nos…" at bounding box center [403, 292] width 806 height 585
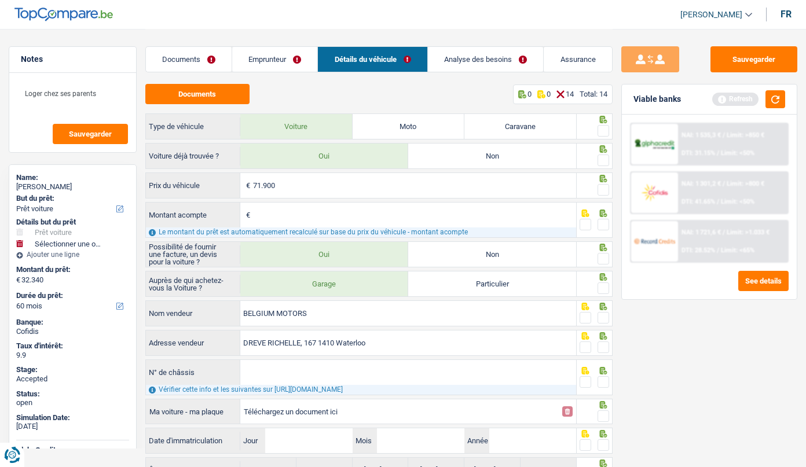
click at [290, 382] on input "N° de châssis" at bounding box center [408, 372] width 336 height 25
click at [225, 103] on button "Documents" at bounding box center [197, 94] width 104 height 20
click at [719, 51] on button "Sauvegarder" at bounding box center [754, 59] width 87 height 26
click at [191, 65] on link "Documents" at bounding box center [189, 59] width 86 height 25
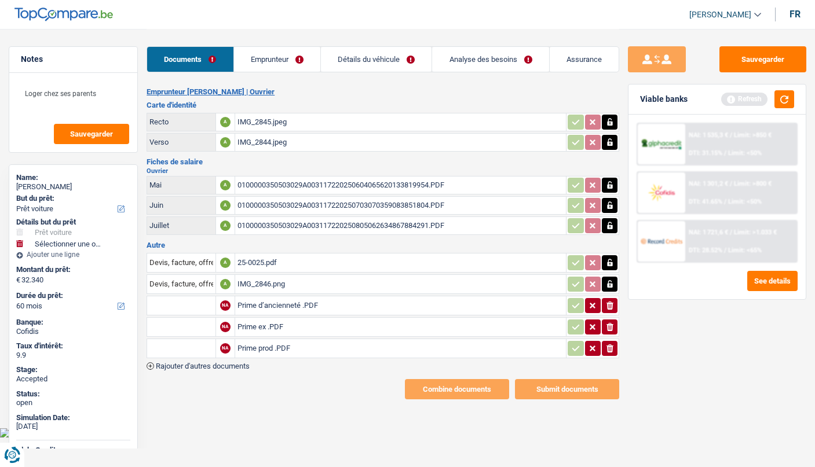
click at [257, 262] on div "25-0025.pdf" at bounding box center [401, 262] width 327 height 17
click at [344, 59] on link "Détails du véhicule" at bounding box center [376, 59] width 111 height 25
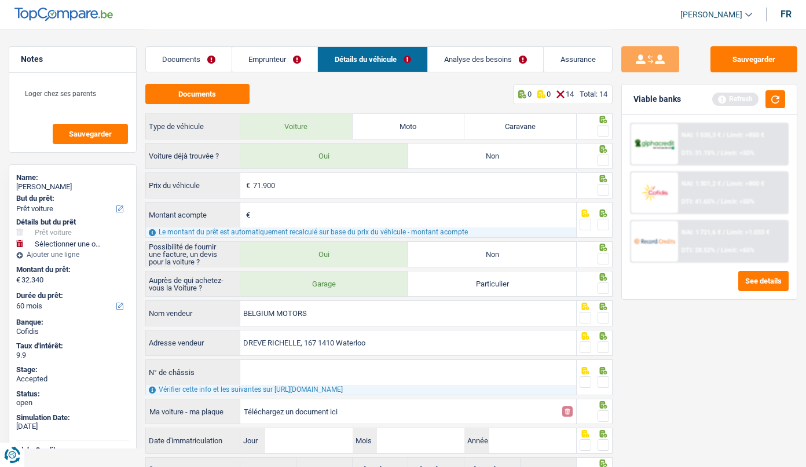
click at [286, 372] on input "N° de châssis" at bounding box center [408, 372] width 336 height 25
paste input "DREVE RICHELLE, 1"
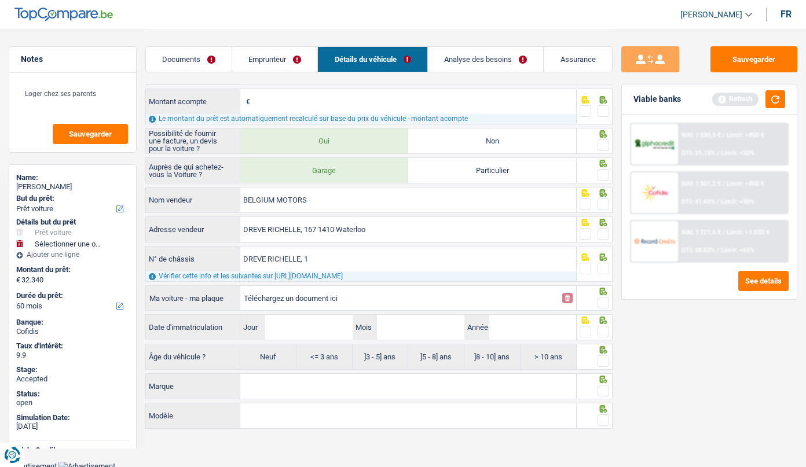
scroll to position [116, 0]
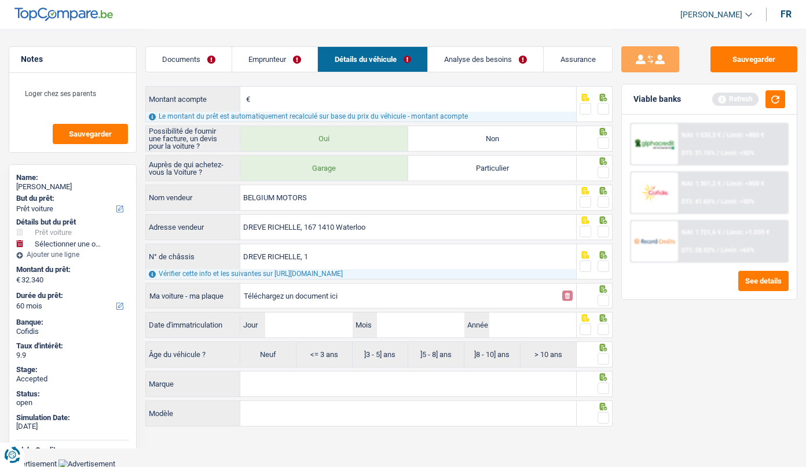
type input "DREVE RICHELLE, 1"
click at [315, 320] on input "Jour" at bounding box center [308, 325] width 87 height 25
drag, startPoint x: 302, startPoint y: 323, endPoint x: 302, endPoint y: 296, distance: 26.6
click at [301, 323] on input "Jour" at bounding box center [308, 325] width 87 height 25
type input "29"
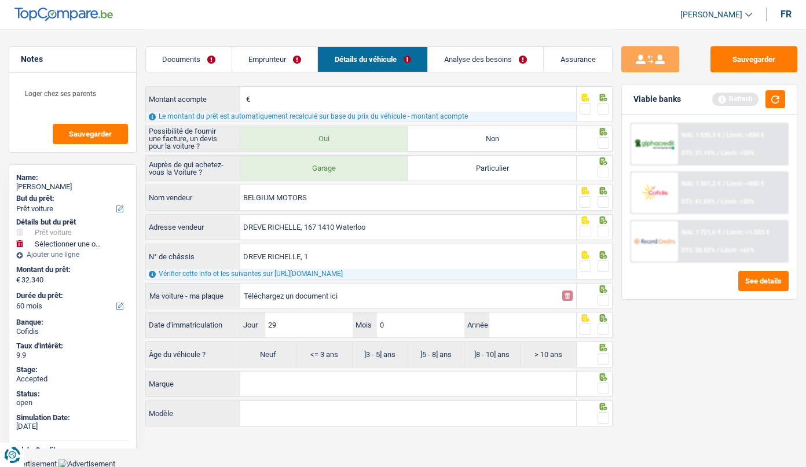
type input "03"
type input "1"
type input "2024"
radio input "true"
click at [323, 353] on label "<= 3 ans" at bounding box center [325, 354] width 56 height 25
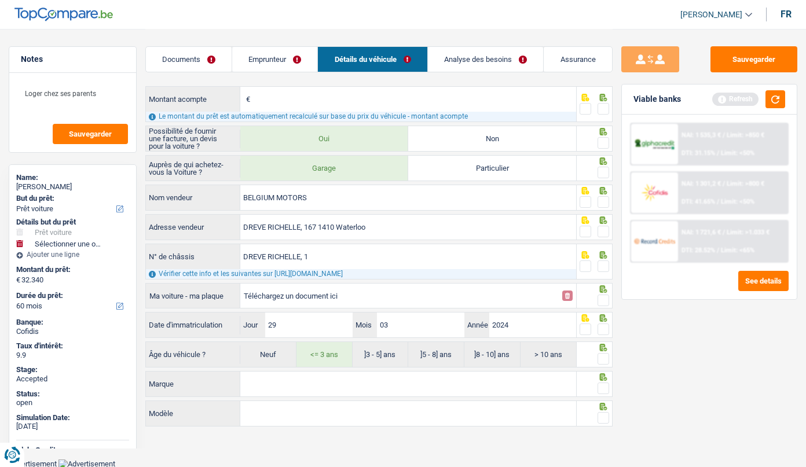
select select "84"
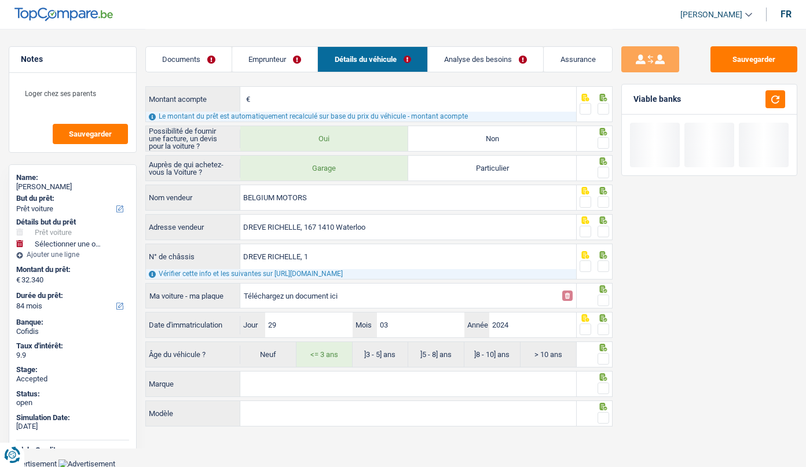
click at [603, 326] on span at bounding box center [604, 330] width 12 height 12
click at [0, 0] on input "radio" at bounding box center [0, 0] width 0 height 0
click at [366, 384] on input "Marque" at bounding box center [408, 384] width 336 height 25
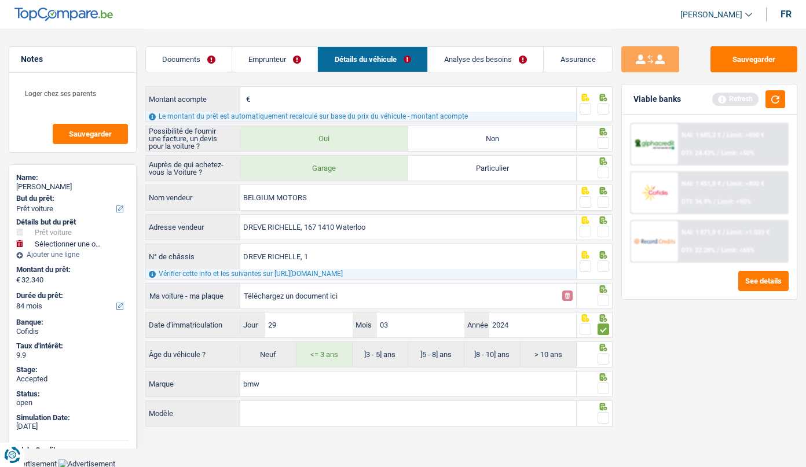
type input "bmw"
click at [308, 407] on input "Modèle" at bounding box center [408, 413] width 336 height 25
type input "M2"
click at [602, 415] on span at bounding box center [604, 418] width 12 height 12
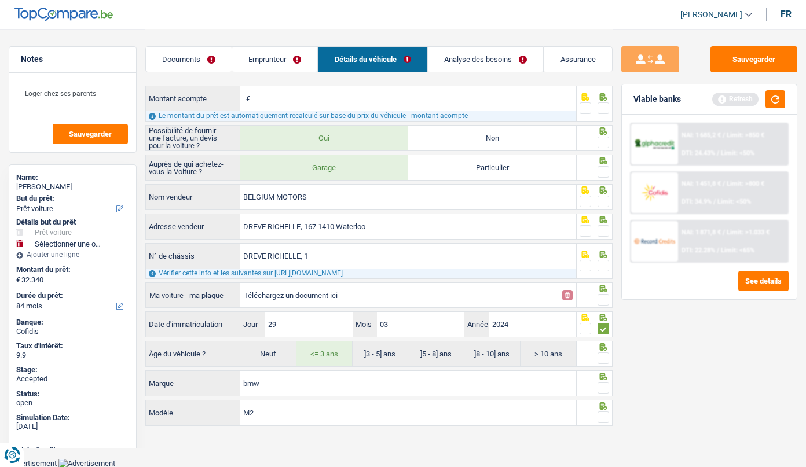
click at [0, 0] on input "radio" at bounding box center [0, 0] width 0 height 0
drag, startPoint x: 603, startPoint y: 391, endPoint x: 607, endPoint y: 367, distance: 24.7
click at [604, 390] on span at bounding box center [604, 388] width 12 height 12
click at [0, 0] on input "radio" at bounding box center [0, 0] width 0 height 0
click at [608, 360] on span at bounding box center [604, 359] width 12 height 12
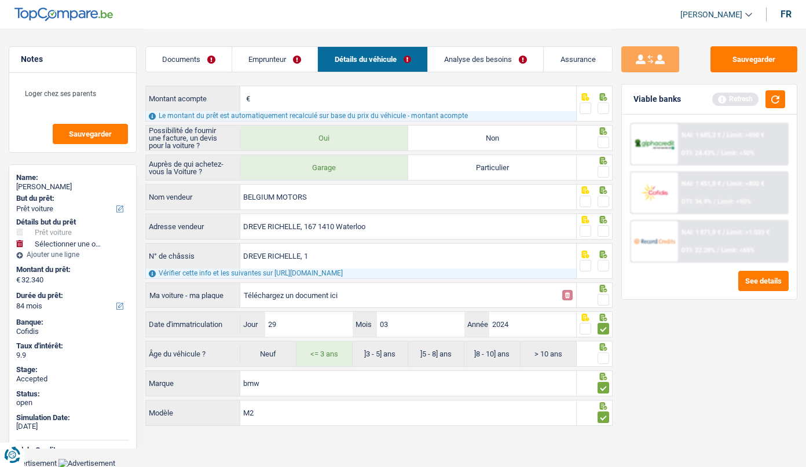
click at [0, 0] on input "radio" at bounding box center [0, 0] width 0 height 0
click at [603, 262] on span at bounding box center [604, 266] width 12 height 12
click at [0, 0] on input "radio" at bounding box center [0, 0] width 0 height 0
click at [604, 231] on span at bounding box center [604, 231] width 12 height 12
click at [0, 0] on input "radio" at bounding box center [0, 0] width 0 height 0
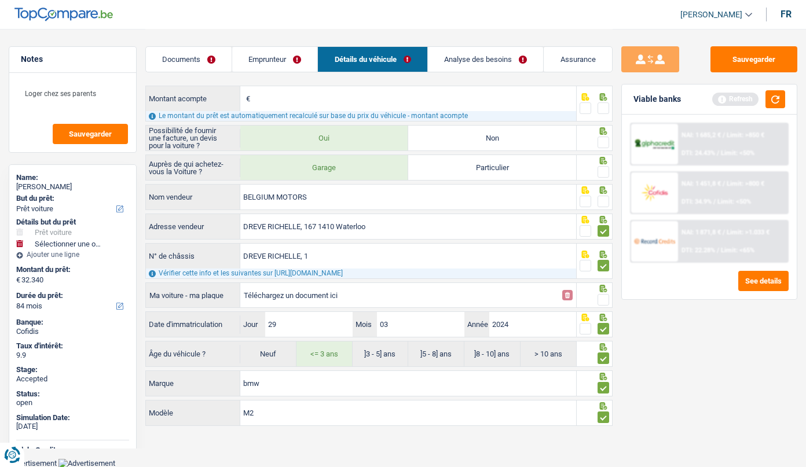
click at [601, 202] on span at bounding box center [604, 202] width 12 height 12
click at [0, 0] on input "radio" at bounding box center [0, 0] width 0 height 0
click at [602, 178] on div at bounding box center [604, 172] width 12 height 14
click at [605, 134] on icon at bounding box center [604, 131] width 12 height 8
click at [601, 143] on span at bounding box center [604, 143] width 12 height 12
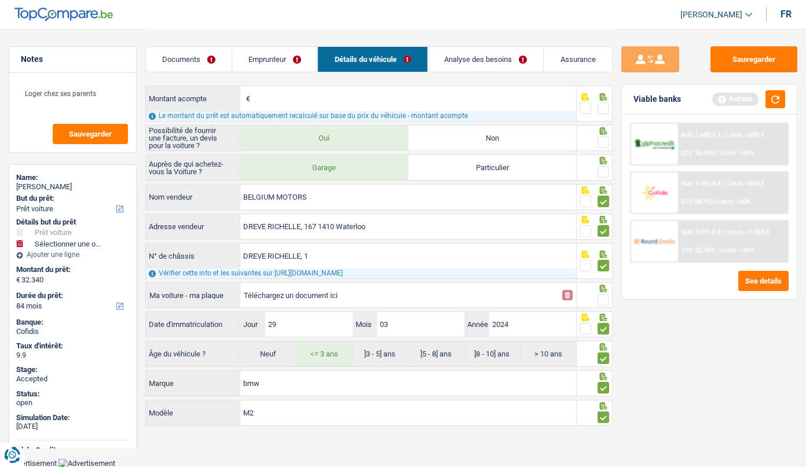
click at [0, 0] on input "radio" at bounding box center [0, 0] width 0 height 0
click at [606, 170] on span at bounding box center [604, 172] width 12 height 12
click at [0, 0] on input "radio" at bounding box center [0, 0] width 0 height 0
click at [604, 109] on span at bounding box center [604, 109] width 12 height 12
click at [0, 0] on input "radio" at bounding box center [0, 0] width 0 height 0
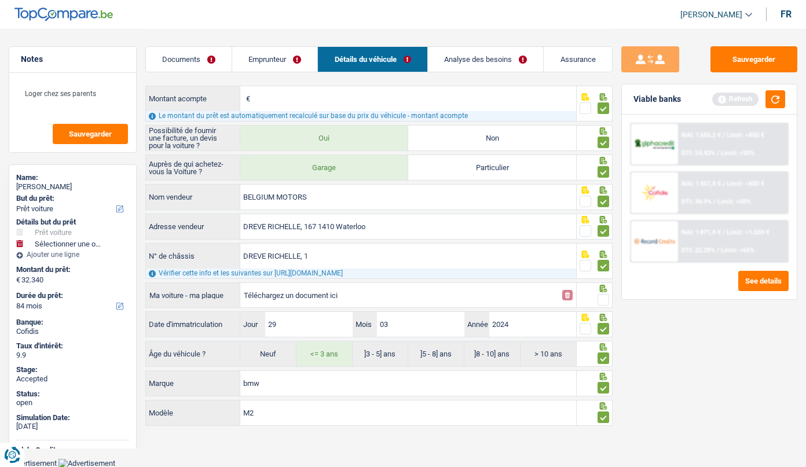
click at [300, 275] on div "Vérifier cette info et les suivantes sur [URL][DOMAIN_NAME]" at bounding box center [361, 274] width 431 height 10
click at [333, 275] on div "Vérifier cette info et les suivantes sur [URL][DOMAIN_NAME]" at bounding box center [361, 274] width 431 height 10
click at [500, 269] on div "Vérifier cette info et les suivantes sur [URL][DOMAIN_NAME]" at bounding box center [361, 274] width 431 height 10
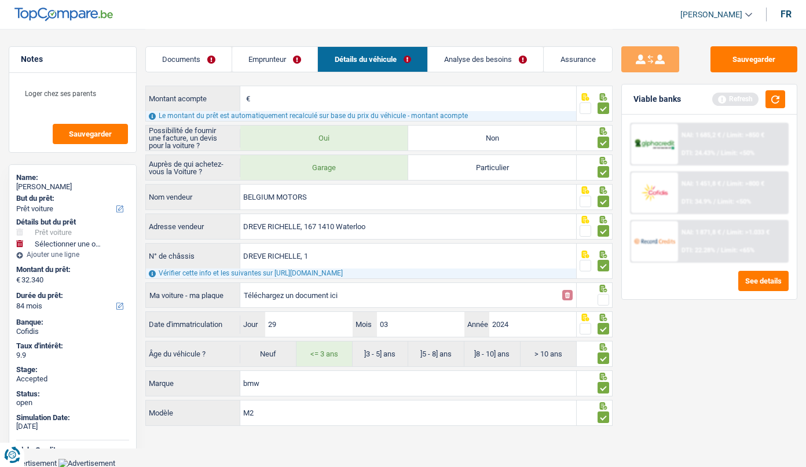
click at [497, 272] on div "Vérifier cette info et les suivantes sur [URL][DOMAIN_NAME]" at bounding box center [361, 274] width 431 height 10
drag, startPoint x: 494, startPoint y: 271, endPoint x: 464, endPoint y: 279, distance: 31.2
click at [485, 279] on div "DREVE RICHELLE, 1 N° de châssis Vérifier cette info et les suivantes sur [URL][…" at bounding box center [361, 261] width 432 height 36
copy div "Vérifier cette info et les suivantes sur [URL][DOMAIN_NAME]"
click at [600, 298] on span at bounding box center [604, 300] width 12 height 12
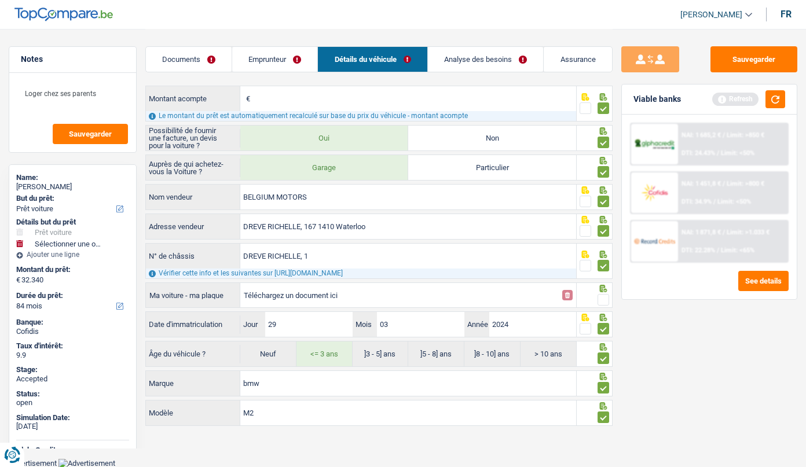
click at [0, 0] on input "radio" at bounding box center [0, 0] width 0 height 0
click at [280, 296] on input "Téléchargez un document ici" at bounding box center [400, 295] width 312 height 17
type input "C:\fakepath\Capture d'écran [DATE] 130118.png"
click at [460, 57] on link "Analyse des besoins" at bounding box center [485, 59] width 115 height 25
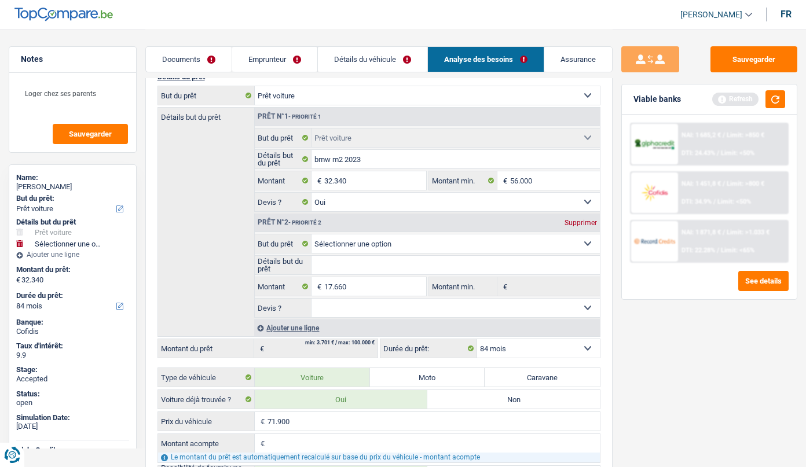
click at [348, 63] on link "Détails du véhicule" at bounding box center [372, 59] width 109 height 25
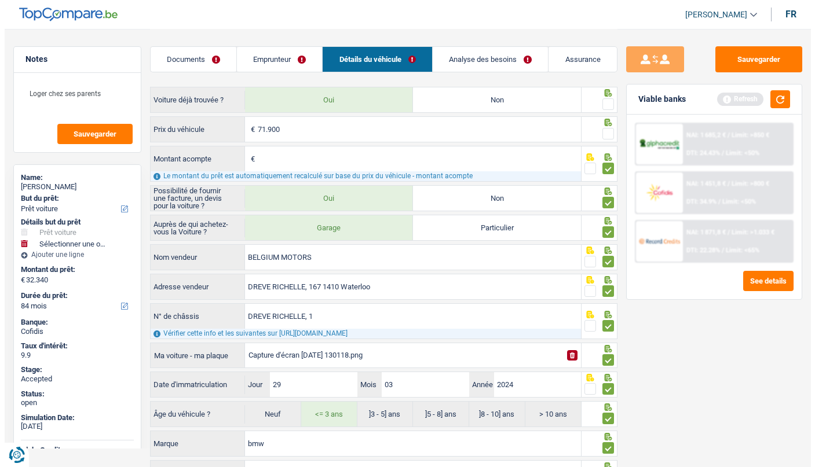
scroll to position [0, 0]
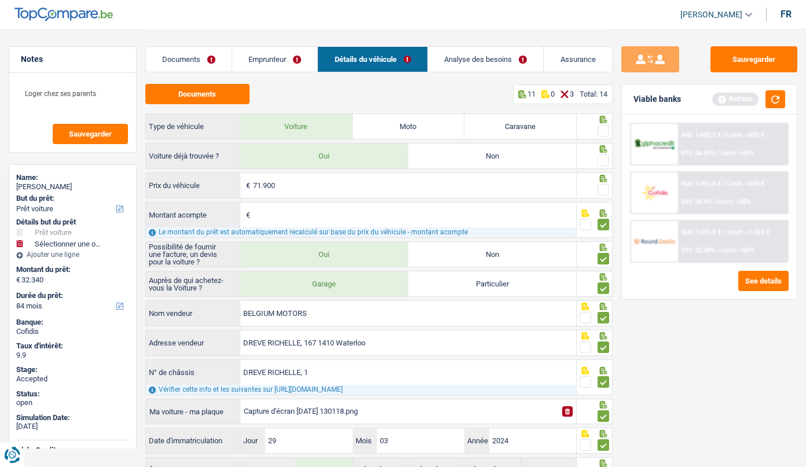
click at [490, 61] on link "Analyse des besoins" at bounding box center [485, 59] width 115 height 25
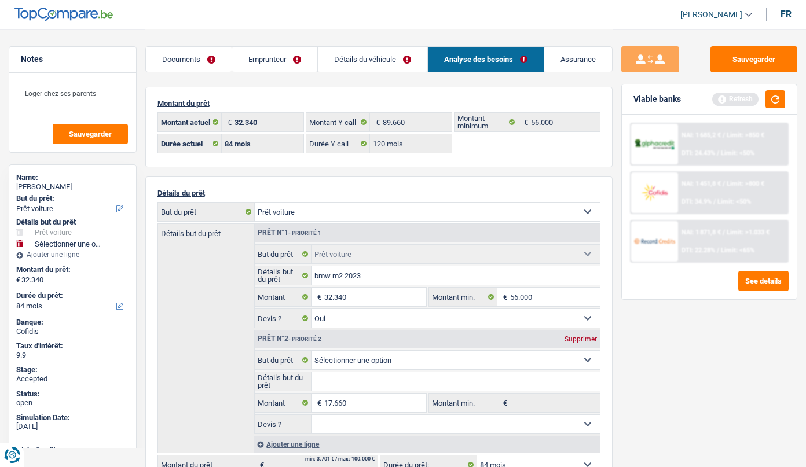
click at [596, 53] on link "Assurance" at bounding box center [579, 59] width 68 height 25
